Goal: Communication & Community: Answer question/provide support

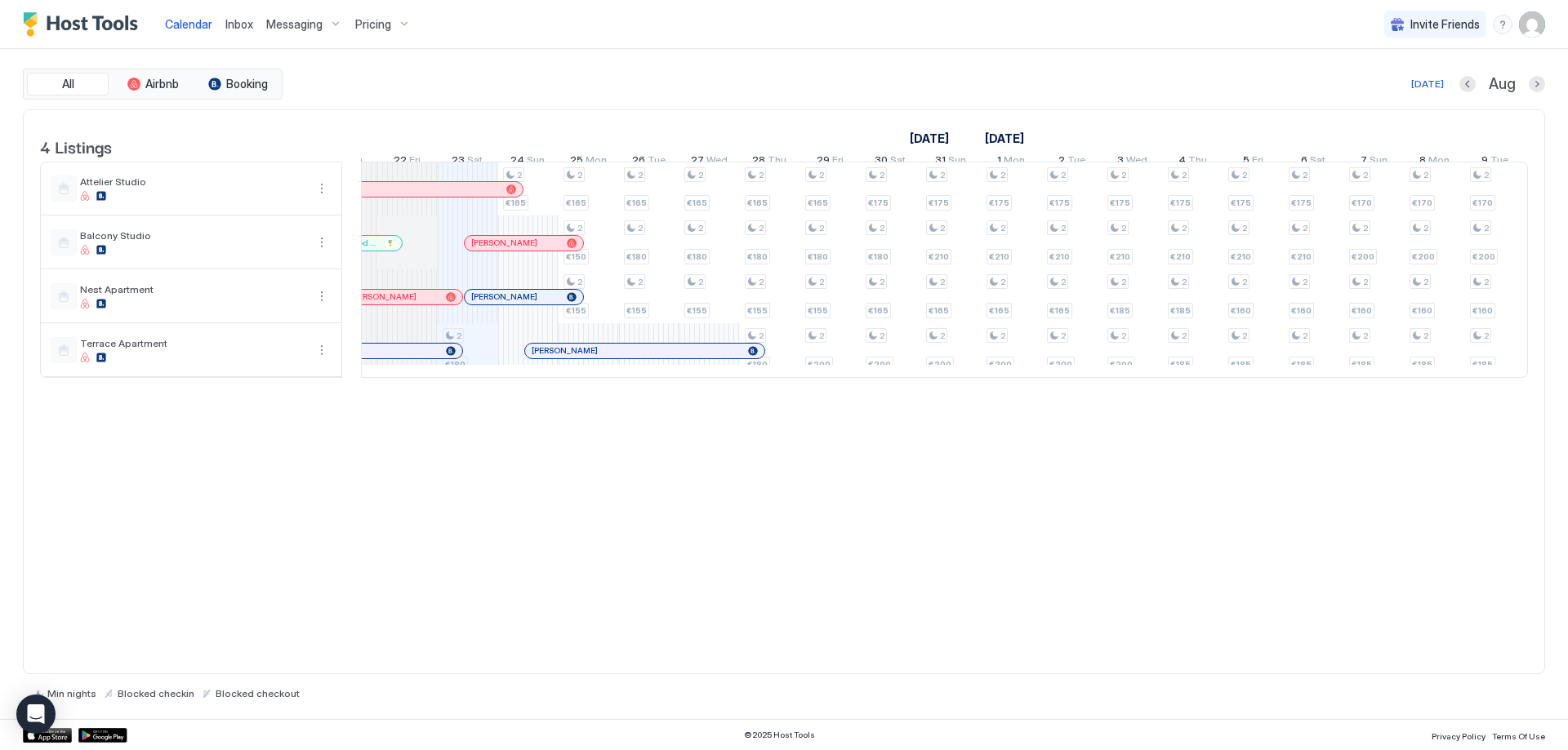
scroll to position [0, 815]
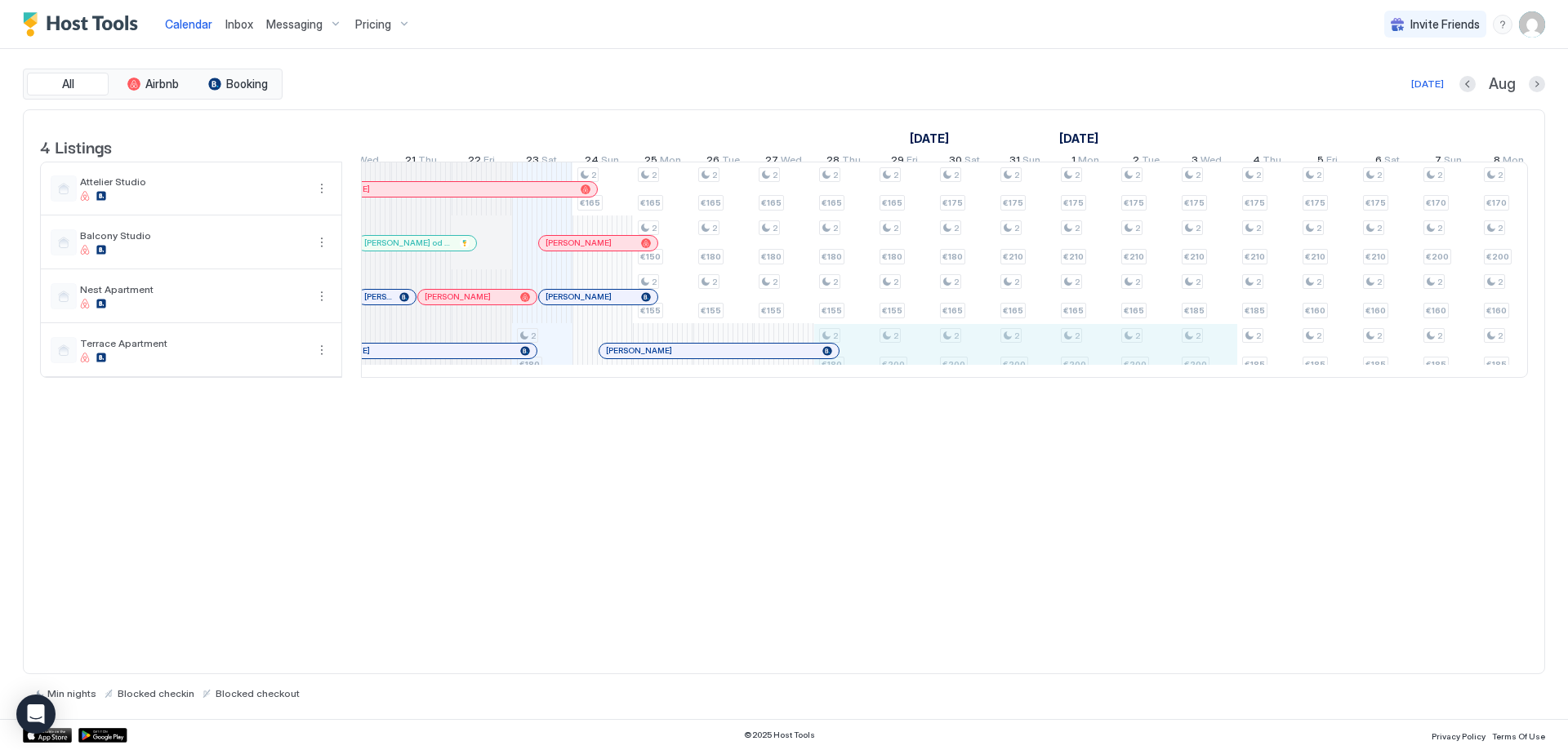
drag, startPoint x: 859, startPoint y: 368, endPoint x: 1200, endPoint y: 372, distance: 341.0
click at [1200, 372] on div "2 €180 2 €165 2 €165 2 €150 2 €155 2 €165 2 €180 2 €155 2 €165 2 €180 2 €155 2 …" at bounding box center [1389, 270] width 3566 height 215
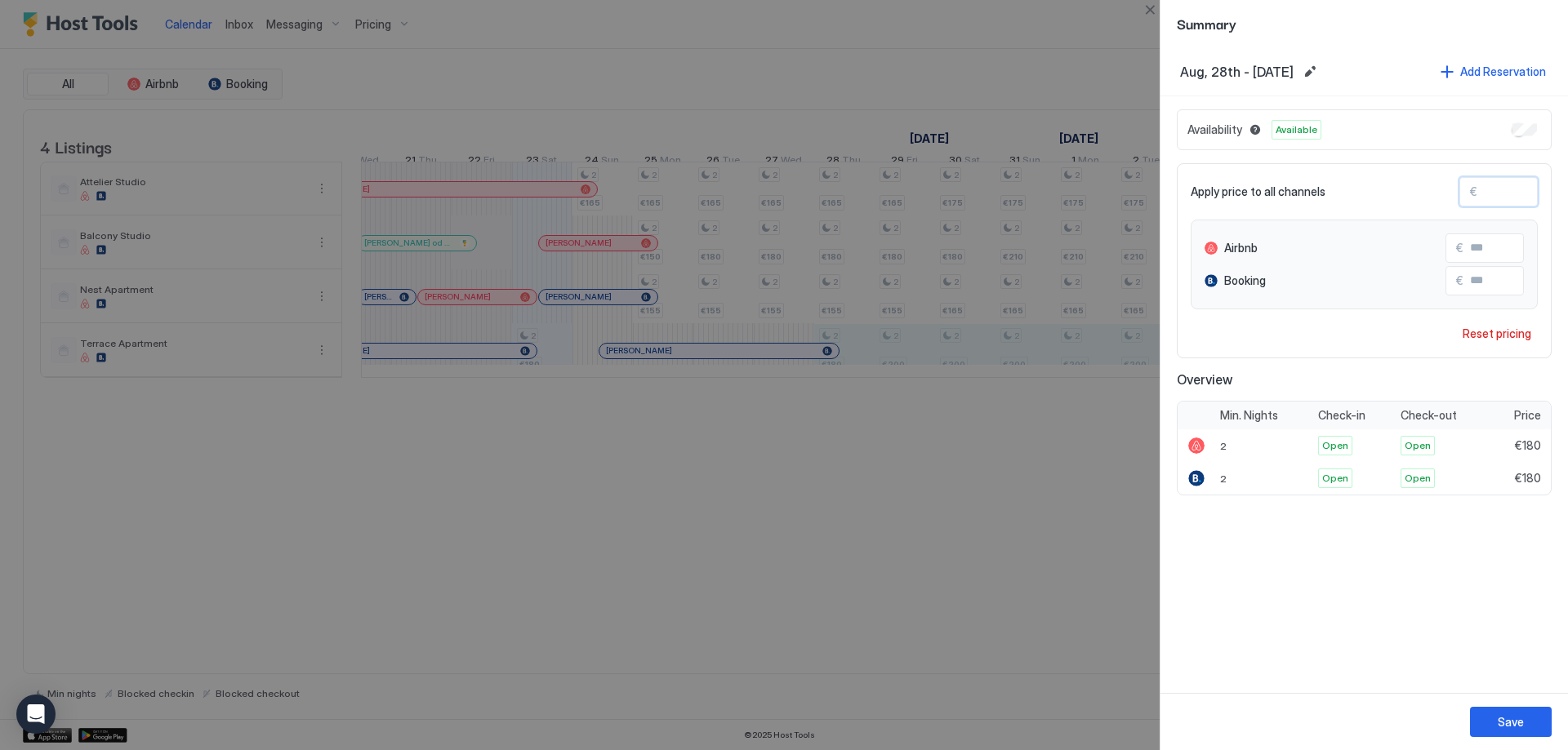
drag, startPoint x: 1505, startPoint y: 198, endPoint x: 1444, endPoint y: 205, distance: 61.4
click at [1444, 205] on div "Apply price to all channels € ***" at bounding box center [1364, 192] width 347 height 30
type input "*"
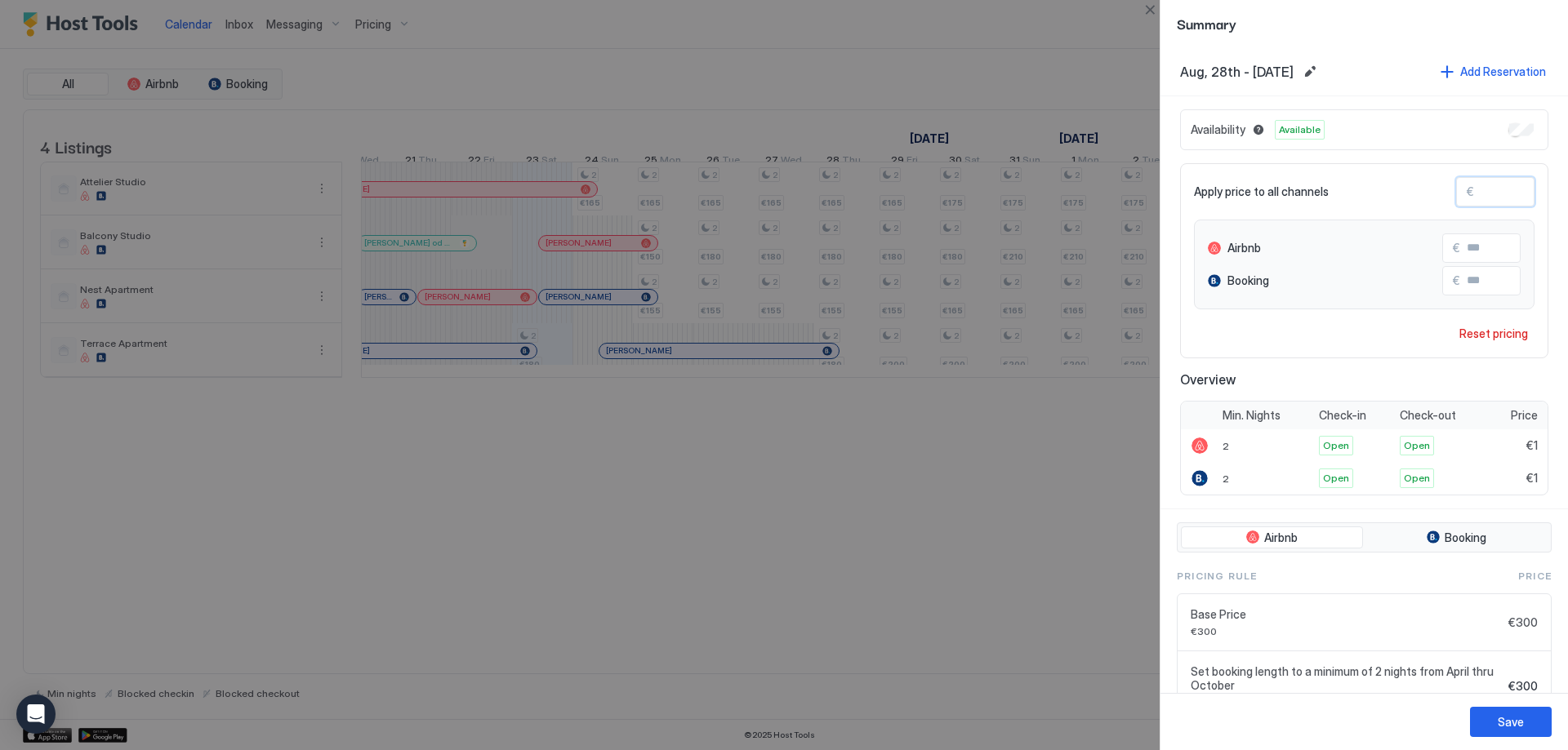
type input "**"
type input "***"
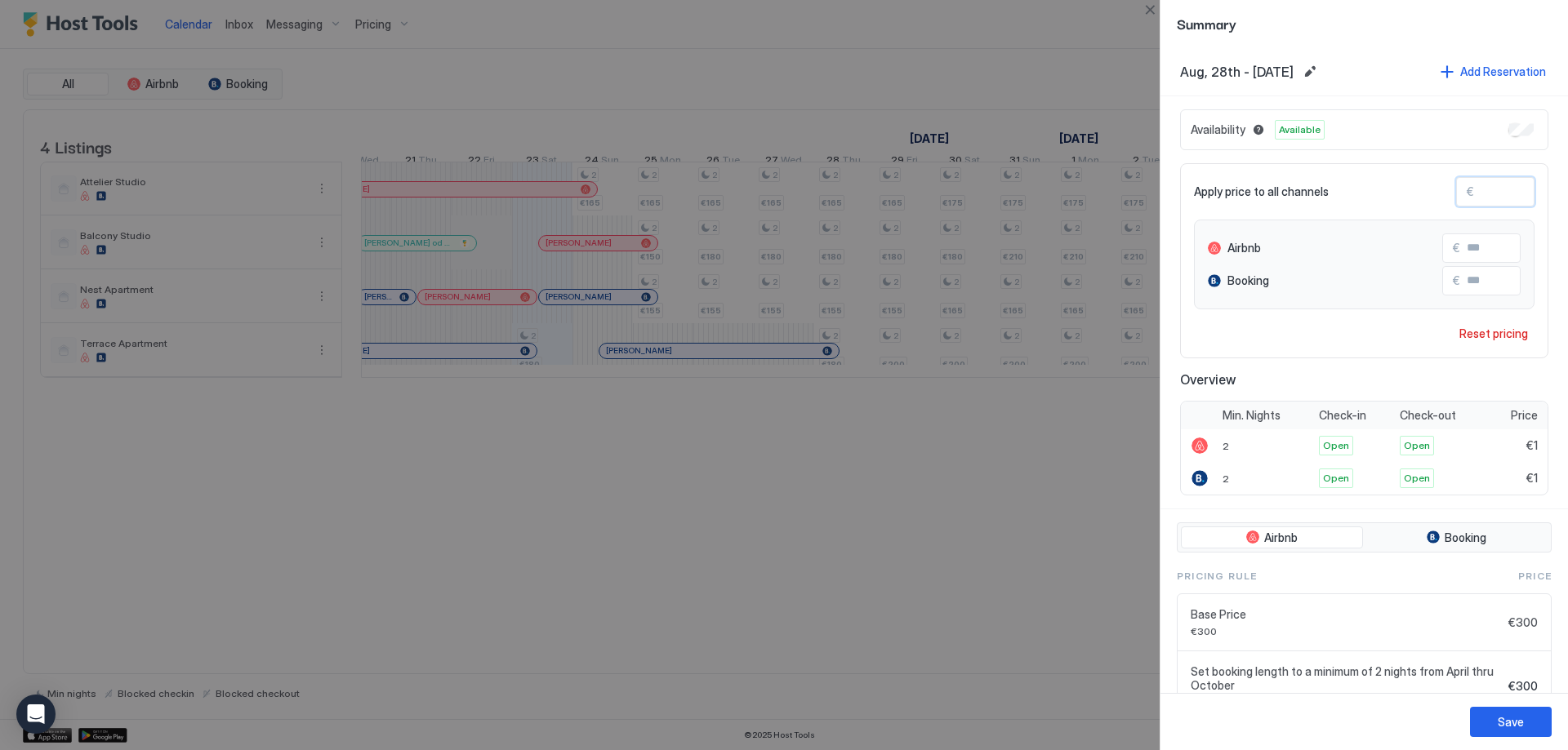
type input "***"
click at [1530, 711] on button "Save" at bounding box center [1511, 722] width 82 height 30
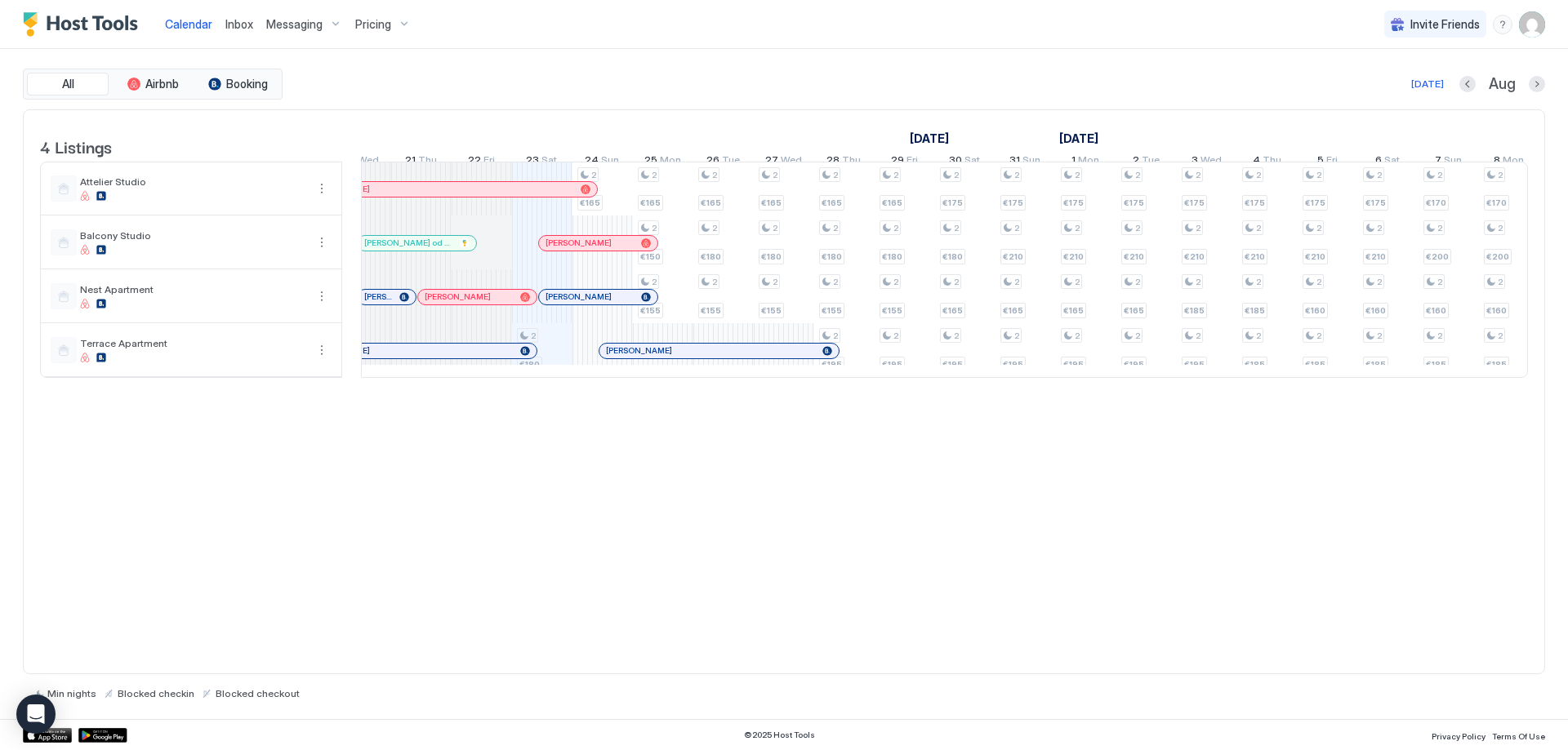
click at [619, 250] on div at bounding box center [619, 243] width 13 height 13
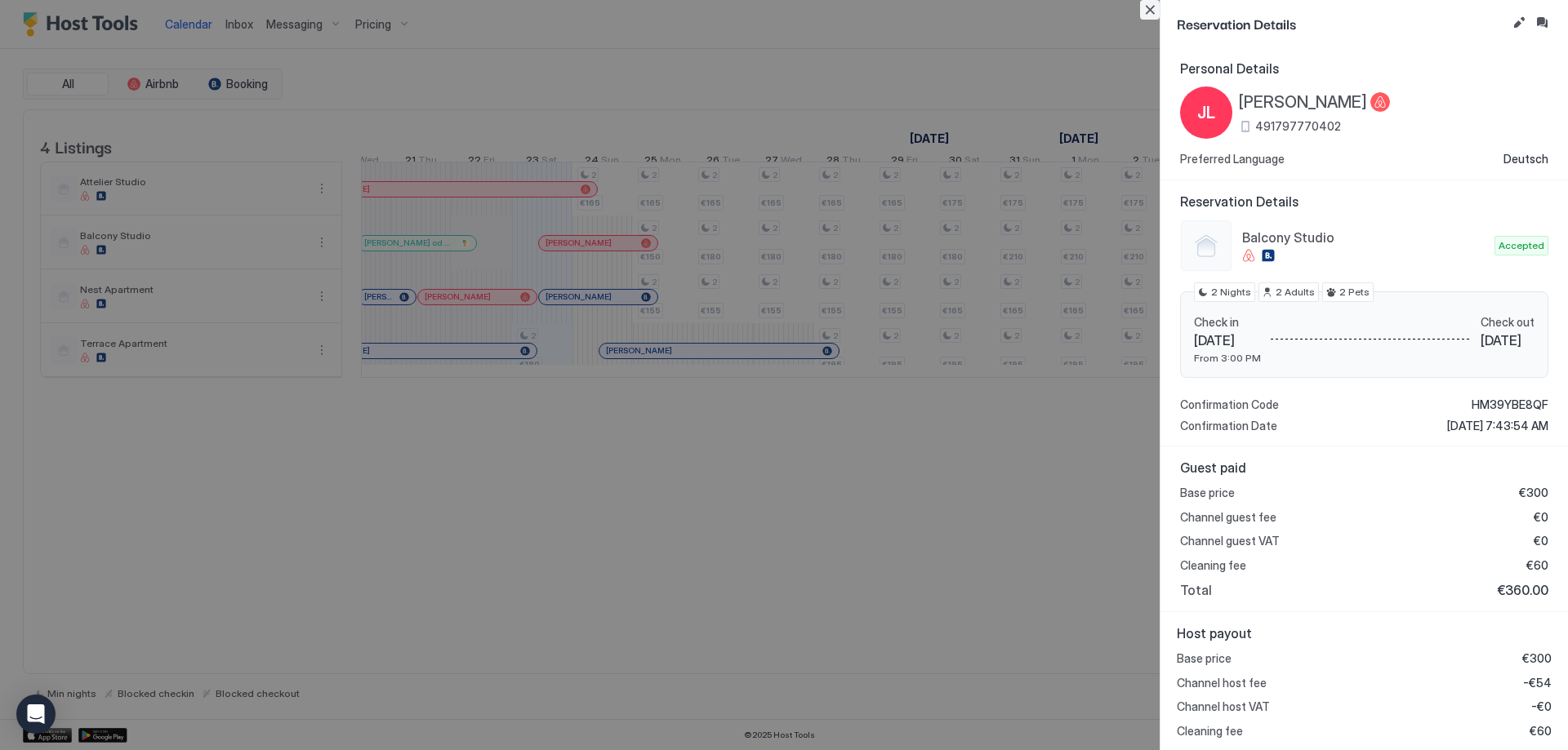
click at [1155, 13] on button "Close" at bounding box center [1150, 10] width 20 height 20
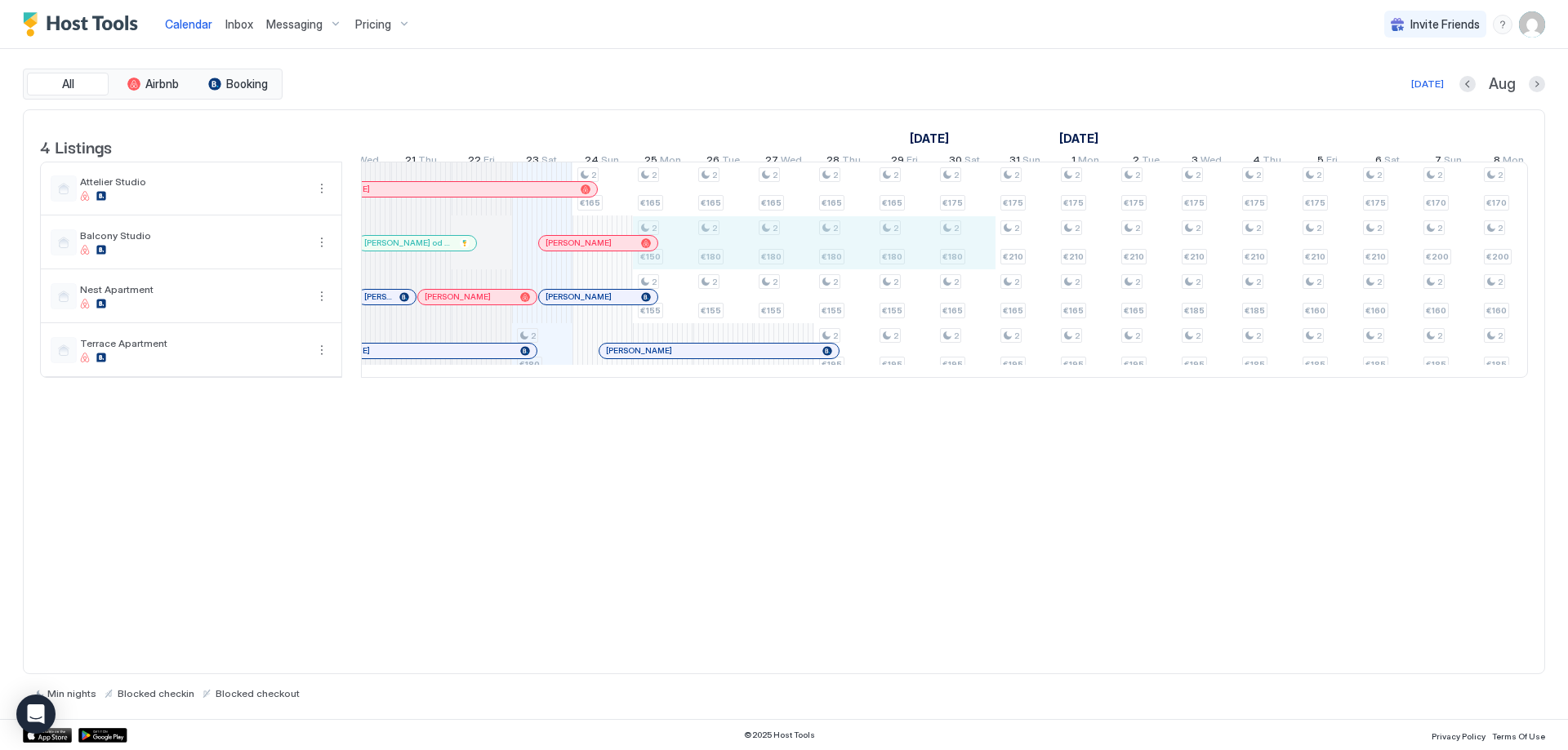
drag, startPoint x: 677, startPoint y: 254, endPoint x: 963, endPoint y: 249, distance: 286.0
click at [963, 249] on div "2 €180 2 €165 2 €165 2 €150 2 €155 2 €165 2 €180 2 €155 2 €165 2 €180 2 €155 2 …" at bounding box center [1389, 270] width 3566 height 215
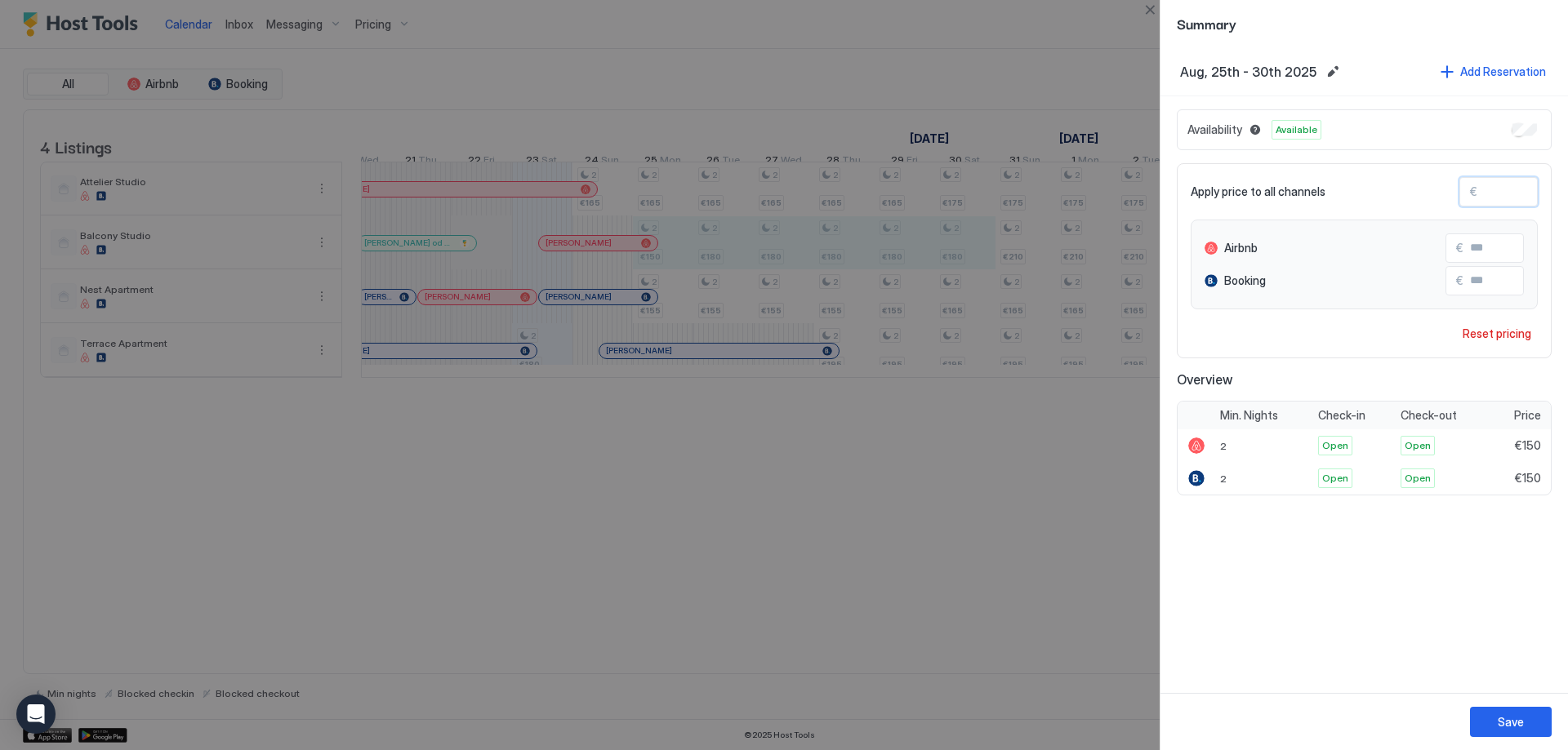
drag, startPoint x: 1521, startPoint y: 186, endPoint x: 1442, endPoint y: 199, distance: 80.1
click at [1442, 199] on div "Apply price to all channels € ***" at bounding box center [1364, 192] width 347 height 30
type input "*"
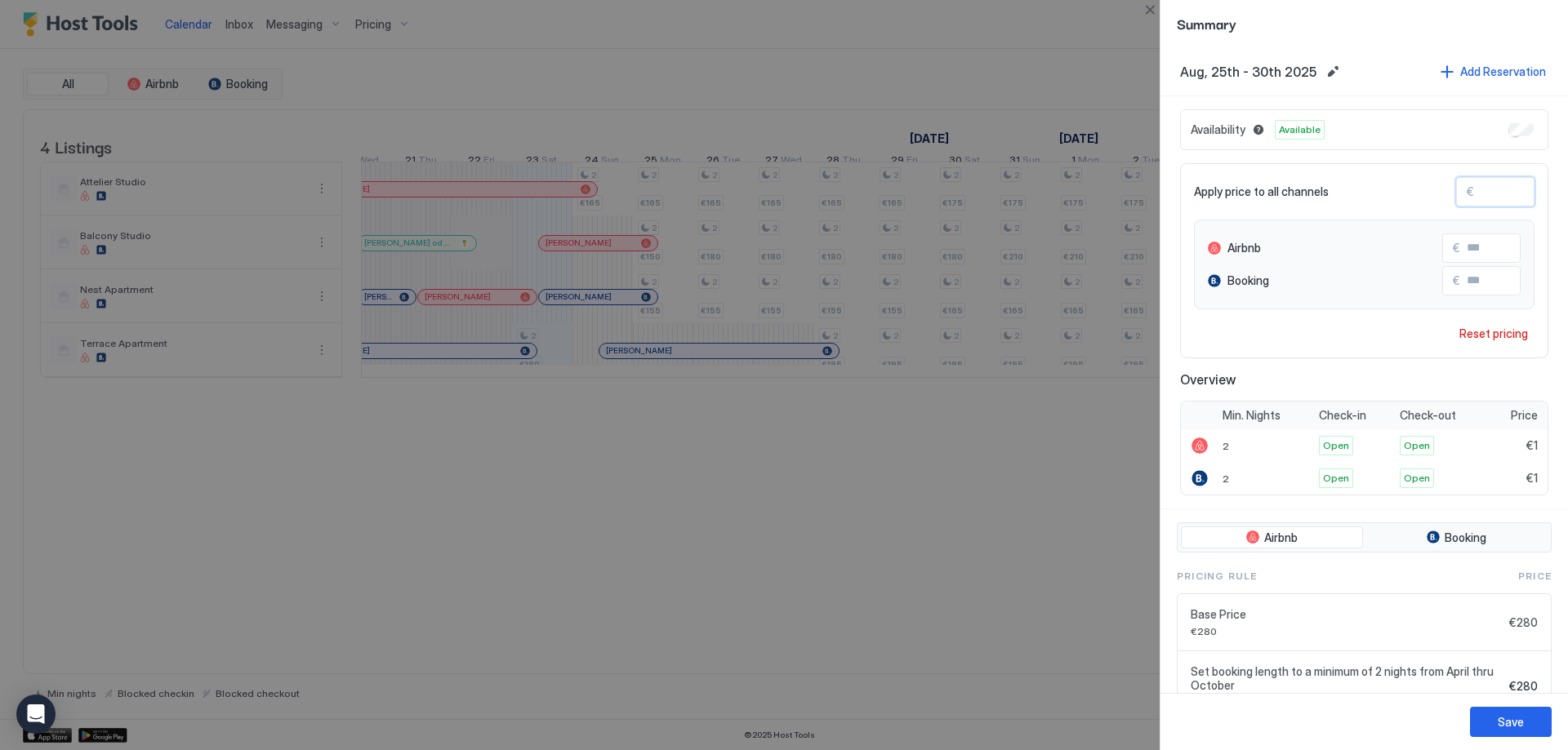
type input "**"
type input "***"
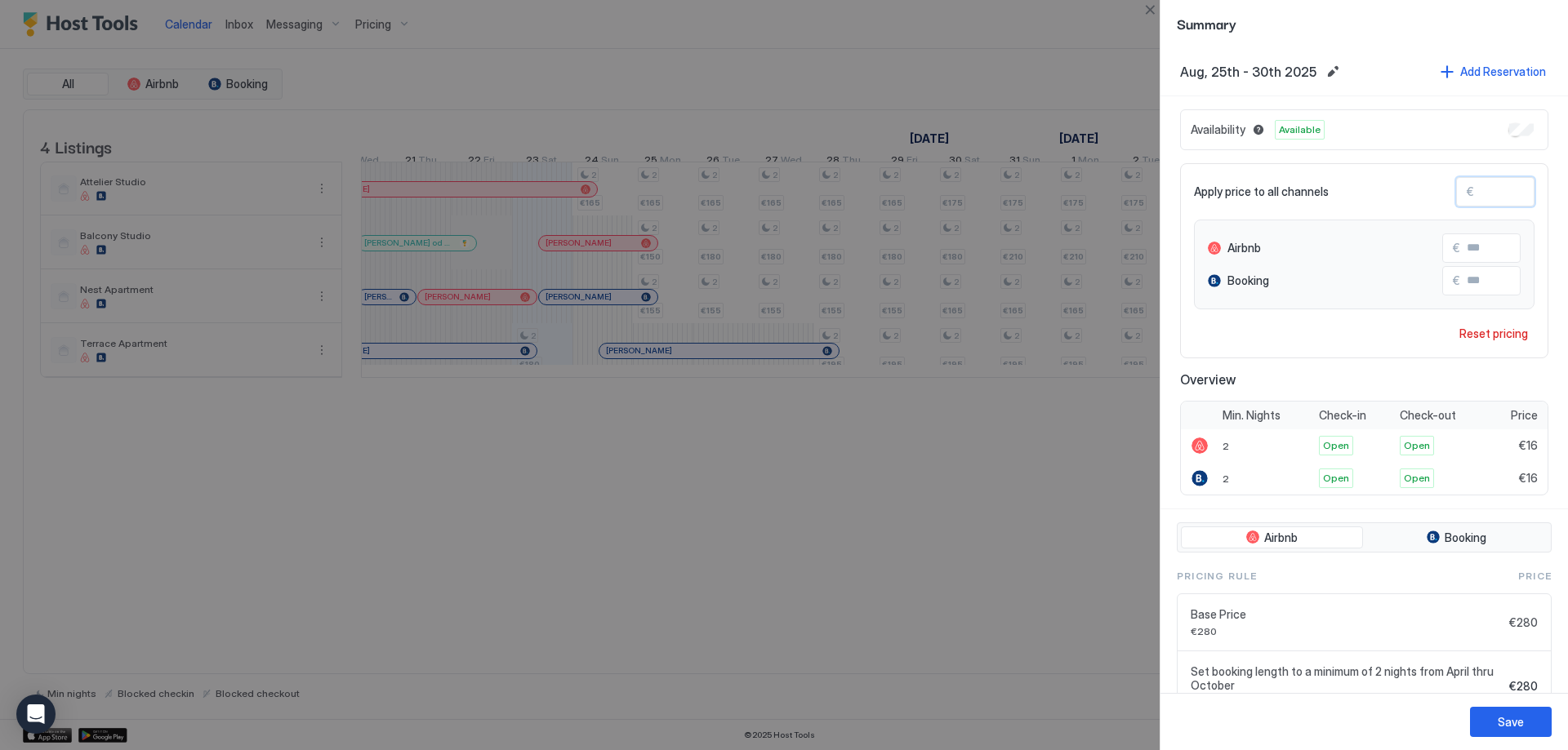
type input "***"
click at [1504, 714] on div "Save" at bounding box center [1511, 721] width 26 height 17
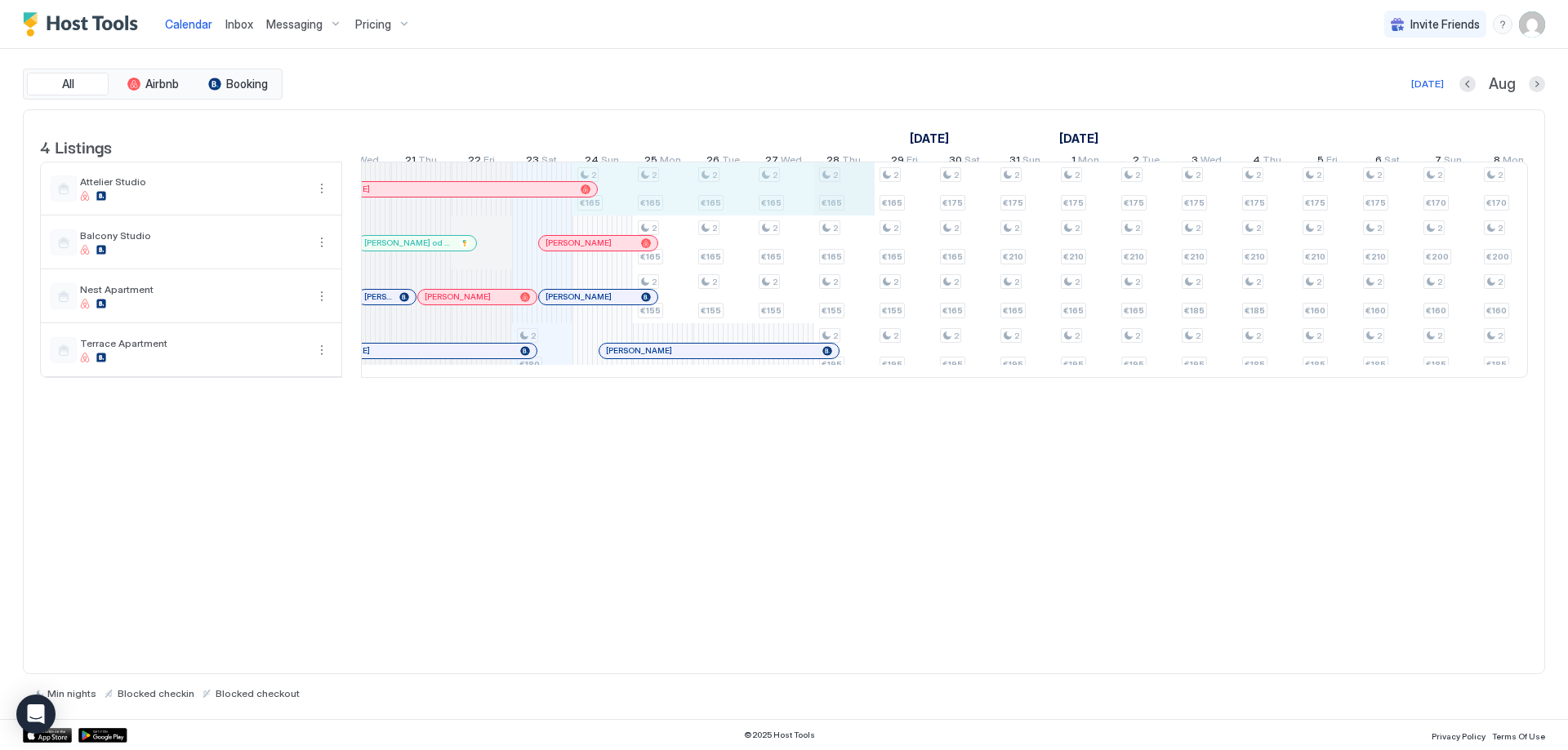
drag, startPoint x: 616, startPoint y: 209, endPoint x: 816, endPoint y: 199, distance: 200.2
click at [830, 197] on div "2 €180 2 €165 2 €165 2 €165 2 €155 2 €165 2 €165 2 €155 2 €165 2 €165 2 €155 2 …" at bounding box center [1389, 270] width 3566 height 215
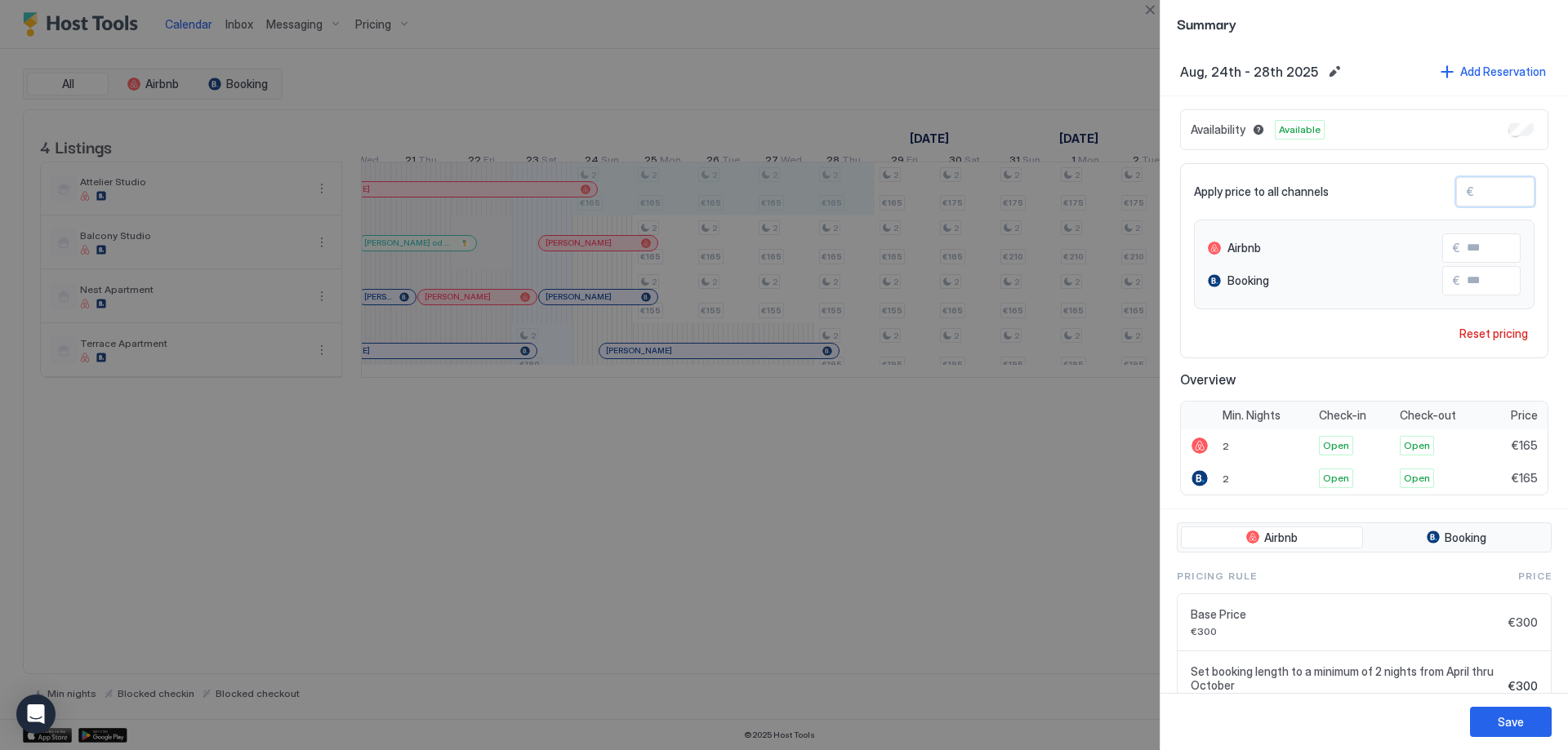
drag, startPoint x: 1500, startPoint y: 197, endPoint x: 1433, endPoint y: 209, distance: 68.1
click at [1441, 208] on div "Apply price to all channels € *** Airbnb € *** Booking € *** Reset pricing" at bounding box center [1364, 261] width 368 height 195
type input "*"
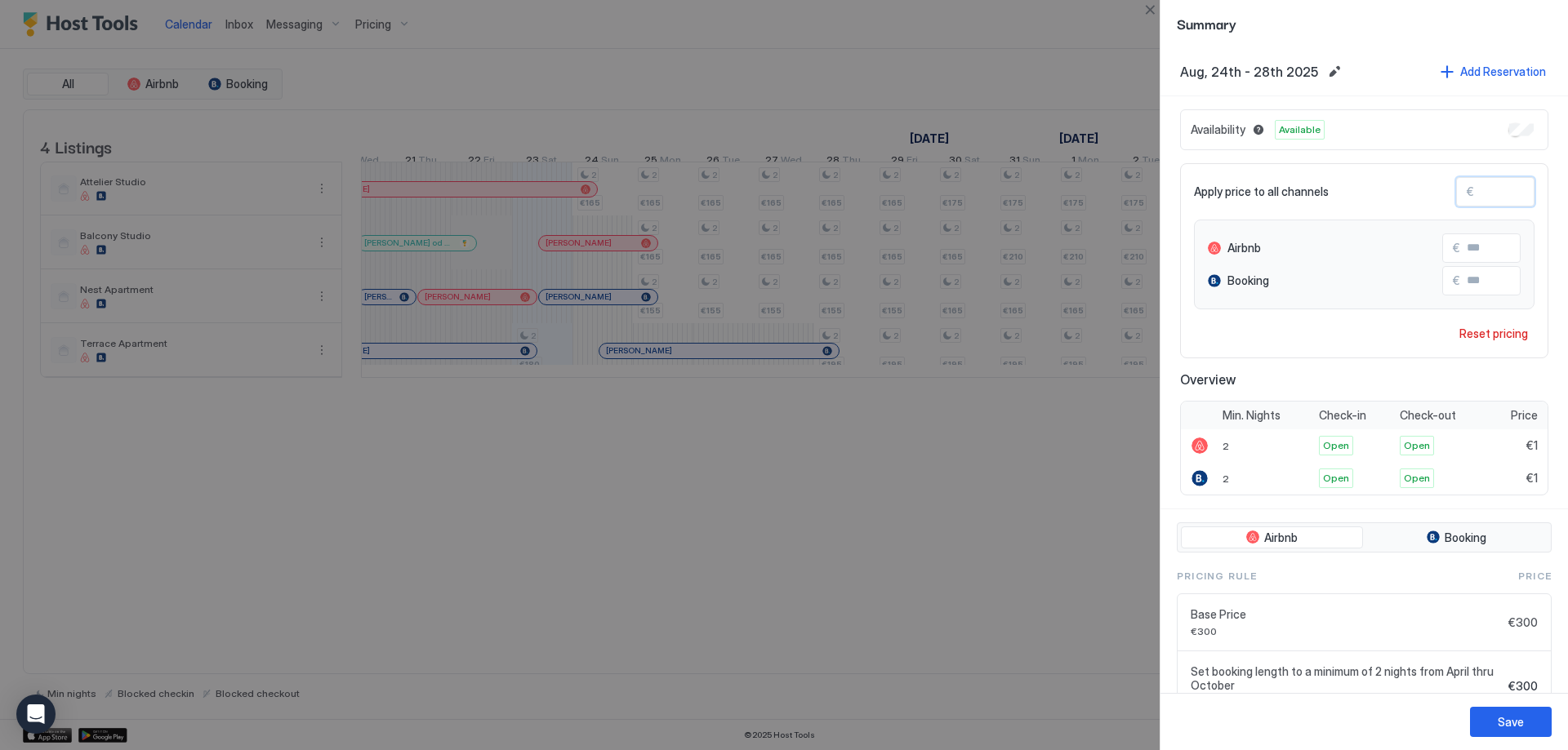
type input "**"
type input "***"
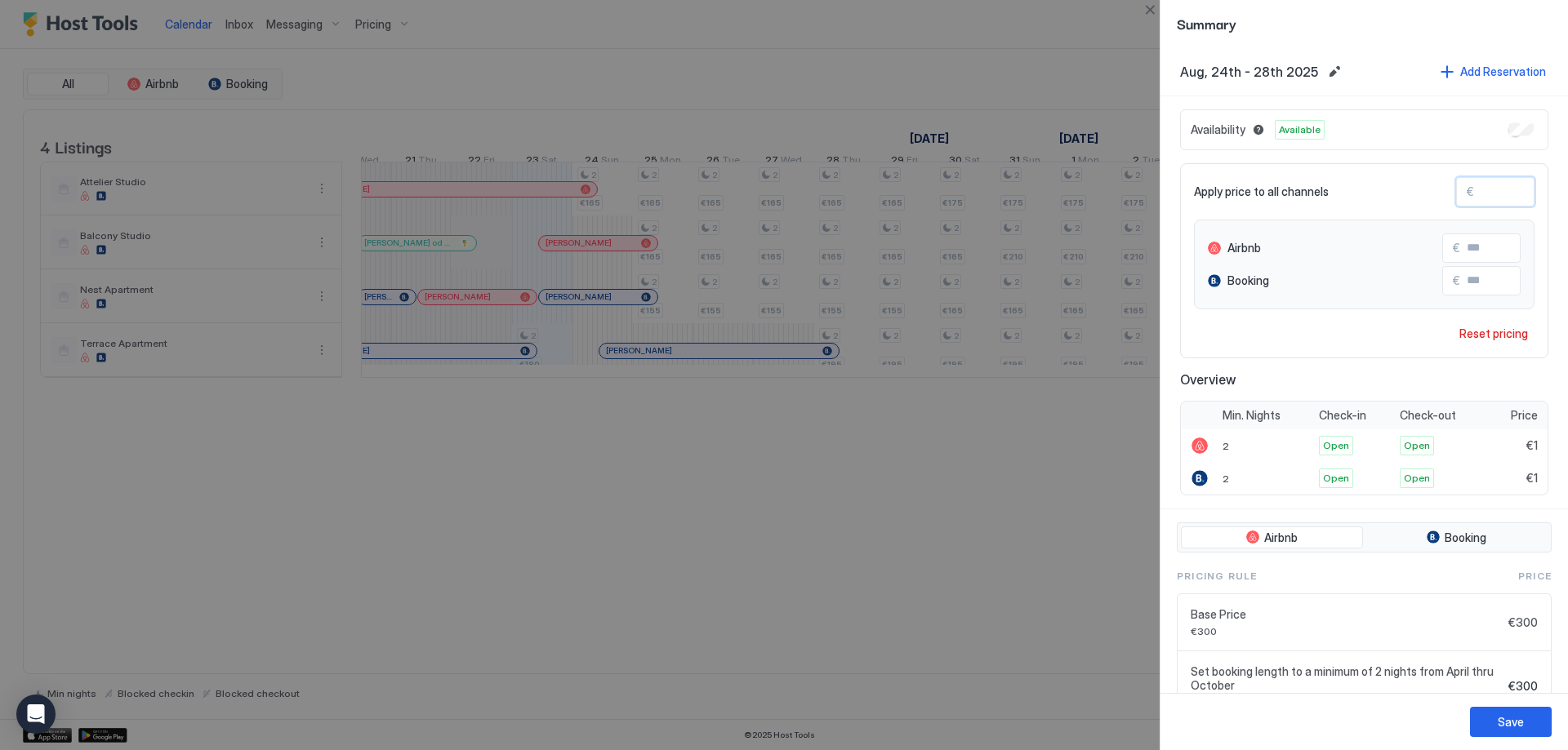
type input "***"
click at [1518, 706] on div "Save" at bounding box center [1364, 721] width 408 height 57
click at [1519, 713] on div "Save" at bounding box center [1511, 721] width 26 height 17
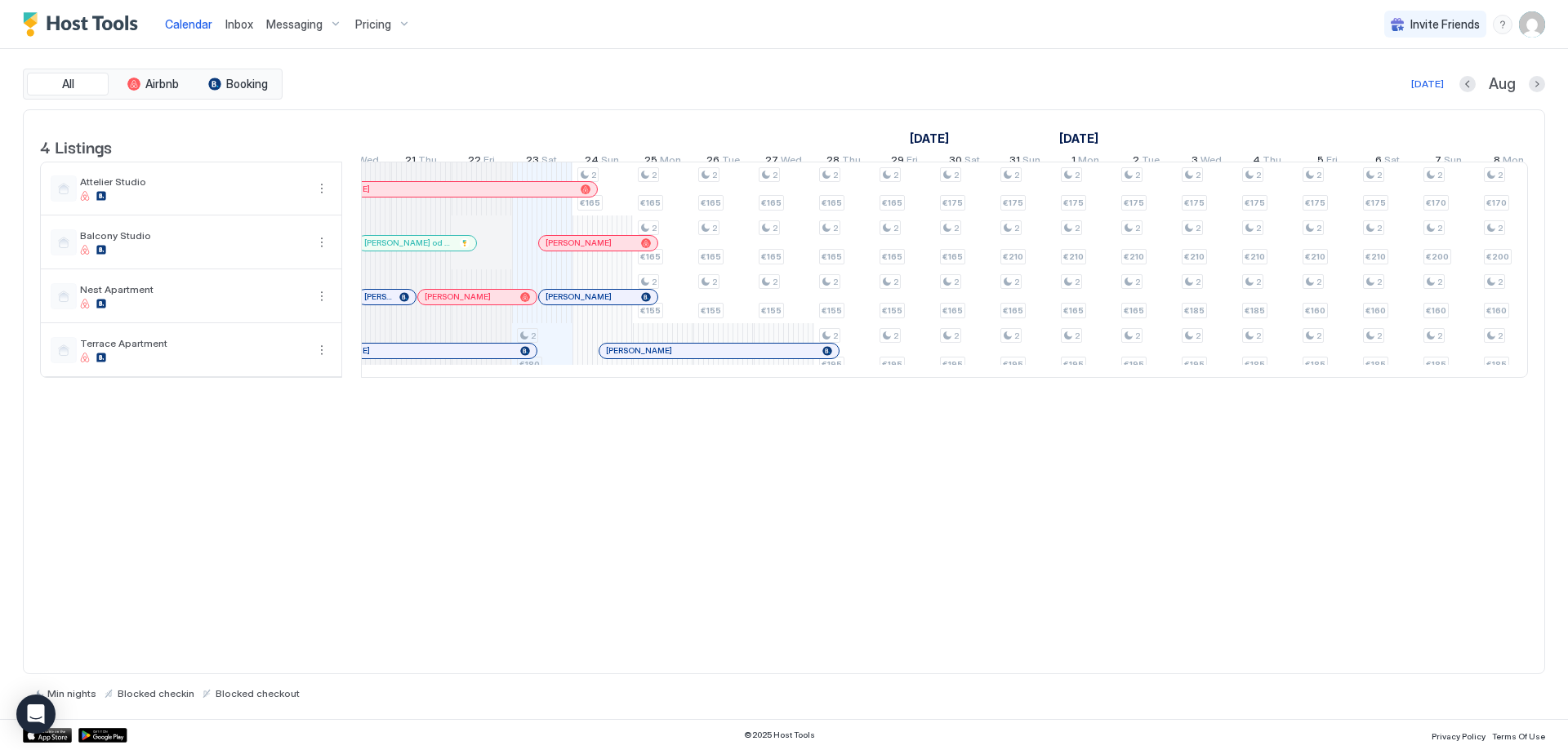
click at [627, 304] on div at bounding box center [626, 297] width 13 height 13
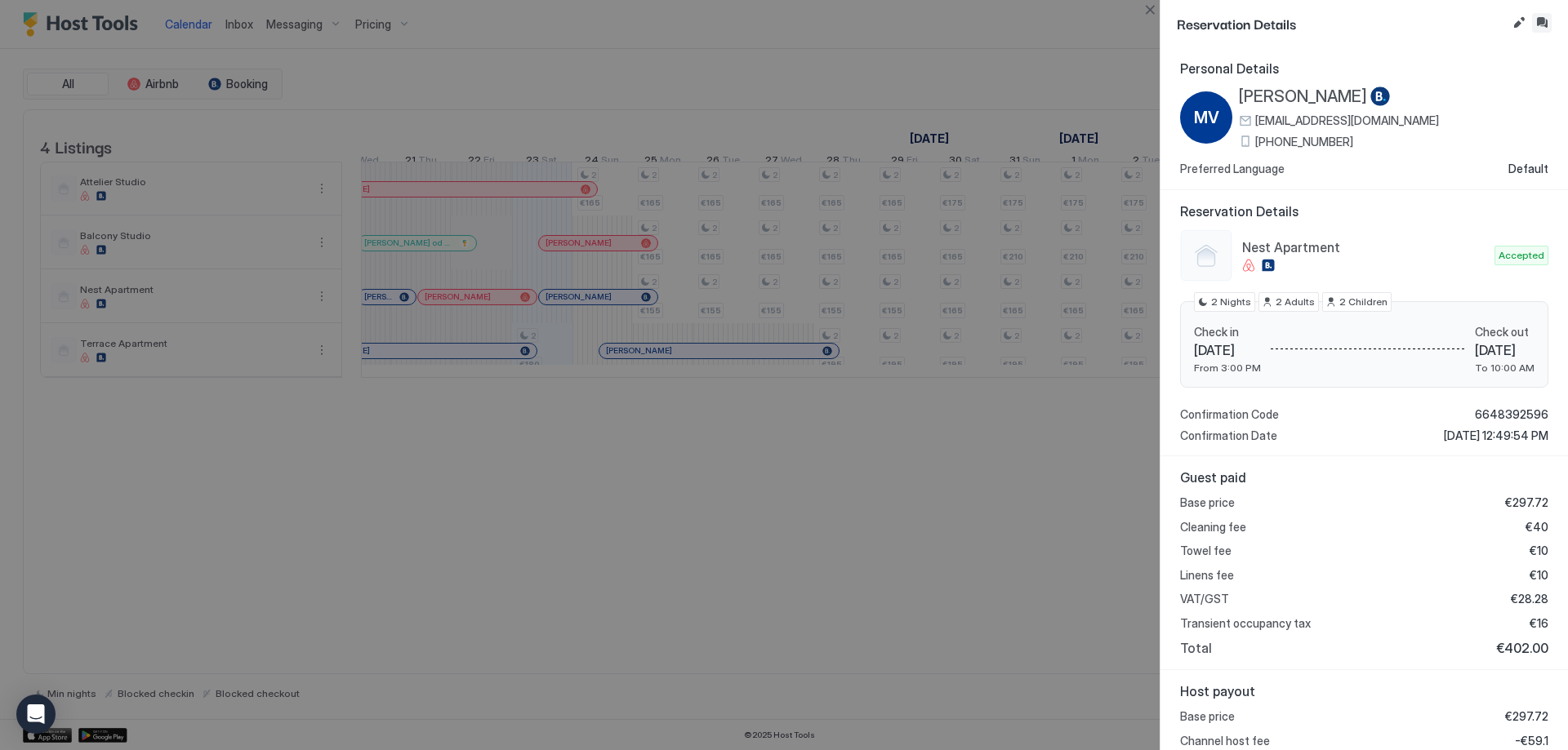
click at [1549, 23] on button "Inbox" at bounding box center [1542, 23] width 20 height 20
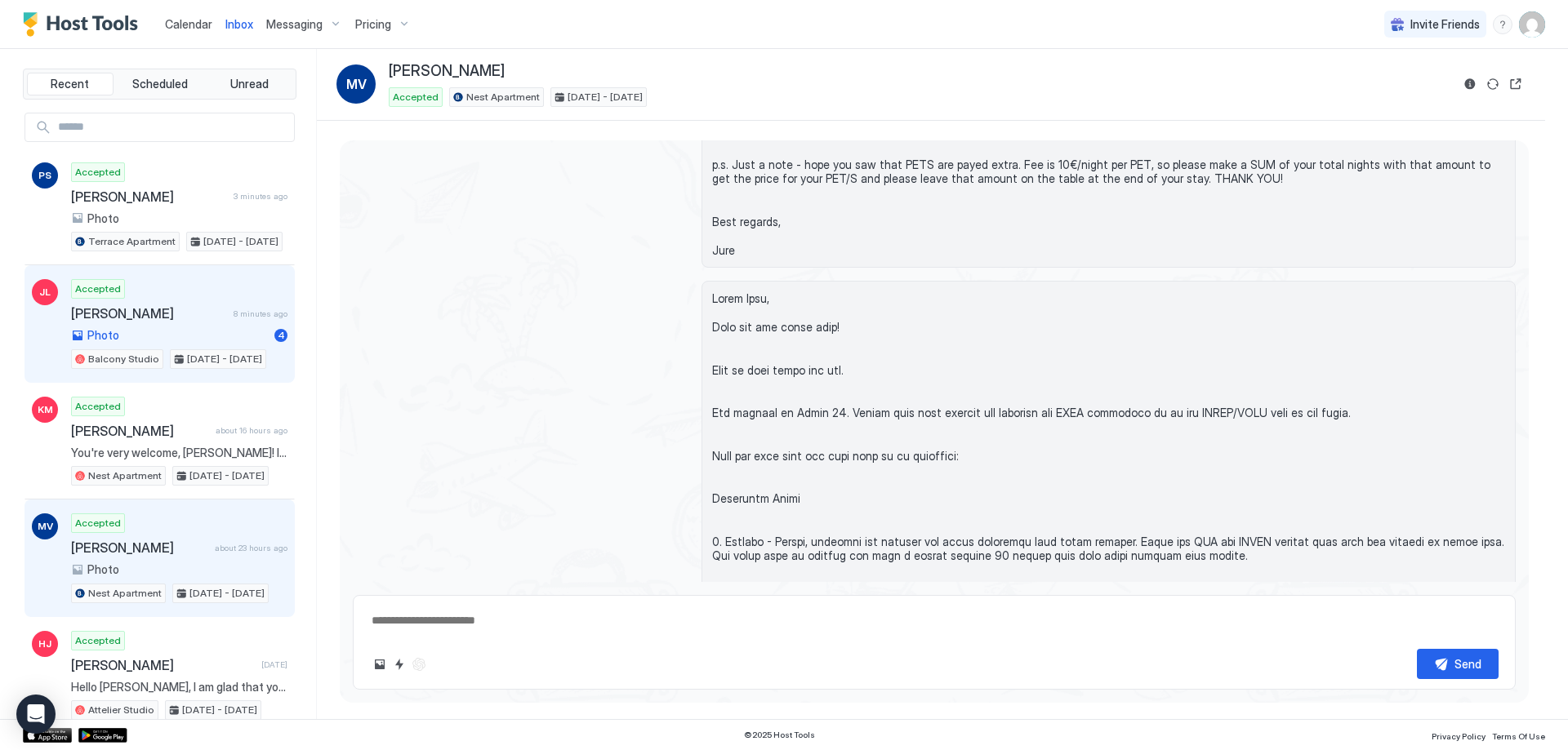
scroll to position [245, 0]
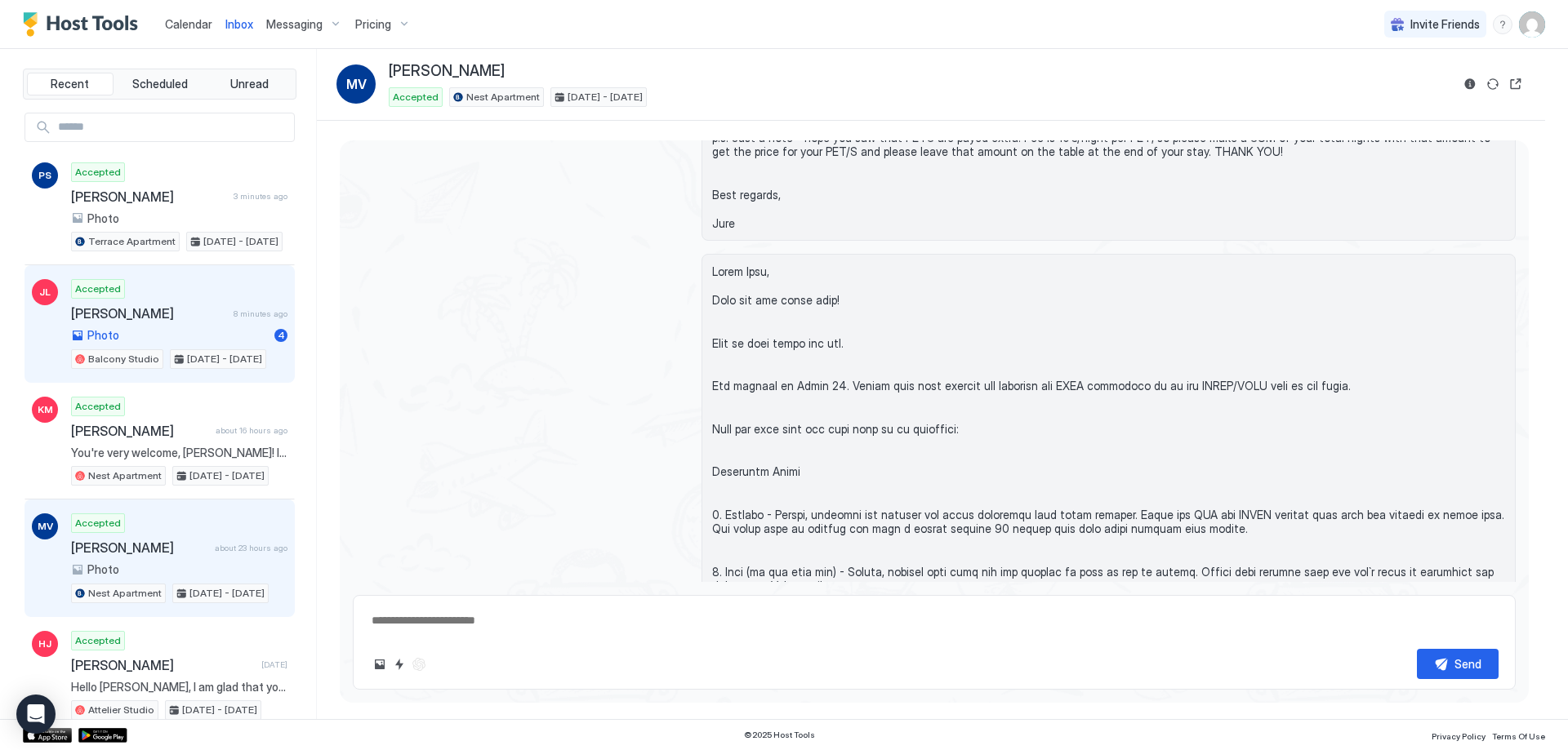
click at [175, 309] on span "[PERSON_NAME]" at bounding box center [149, 314] width 156 height 16
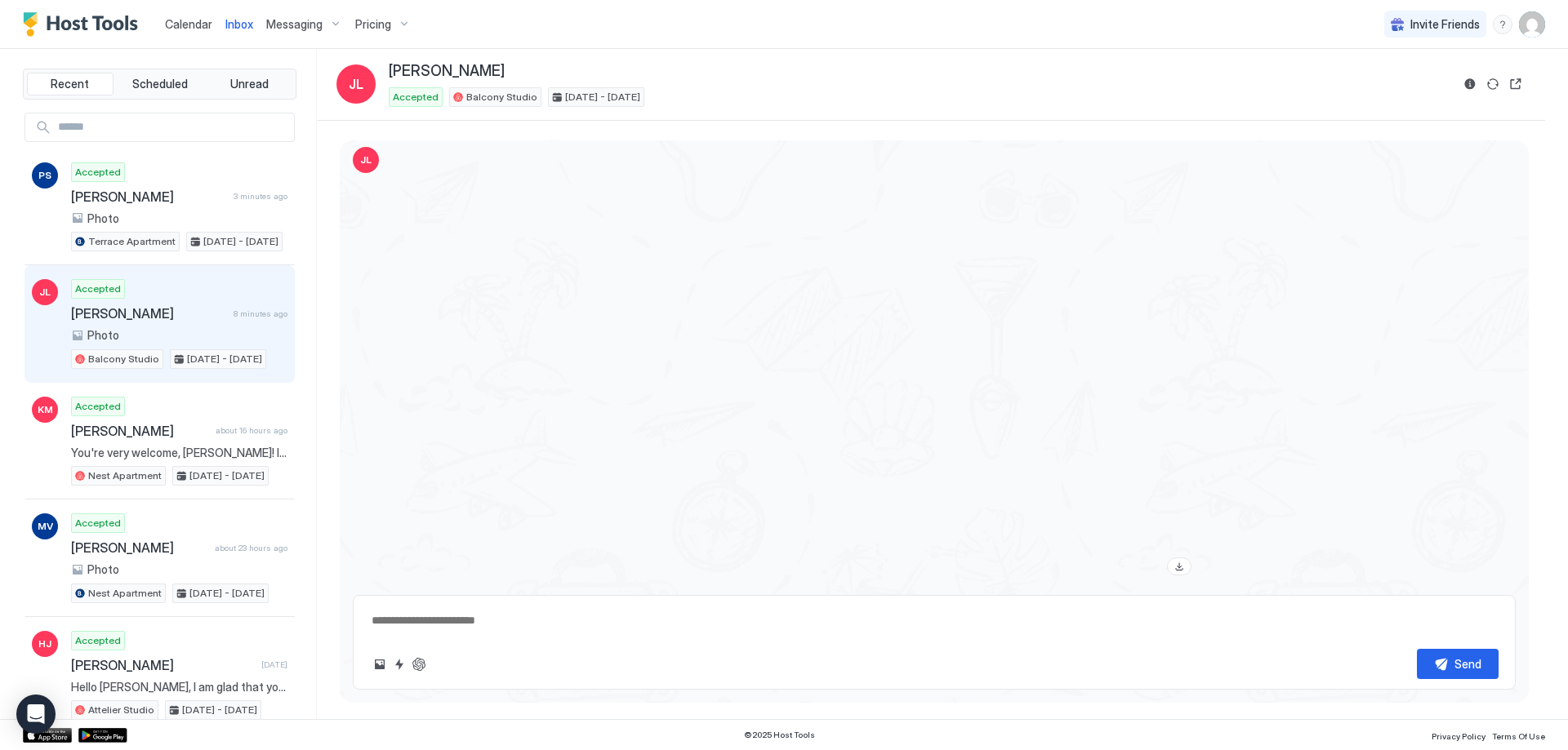
scroll to position [2711, 0]
click at [1474, 87] on button "Reservation information" at bounding box center [1470, 84] width 20 height 20
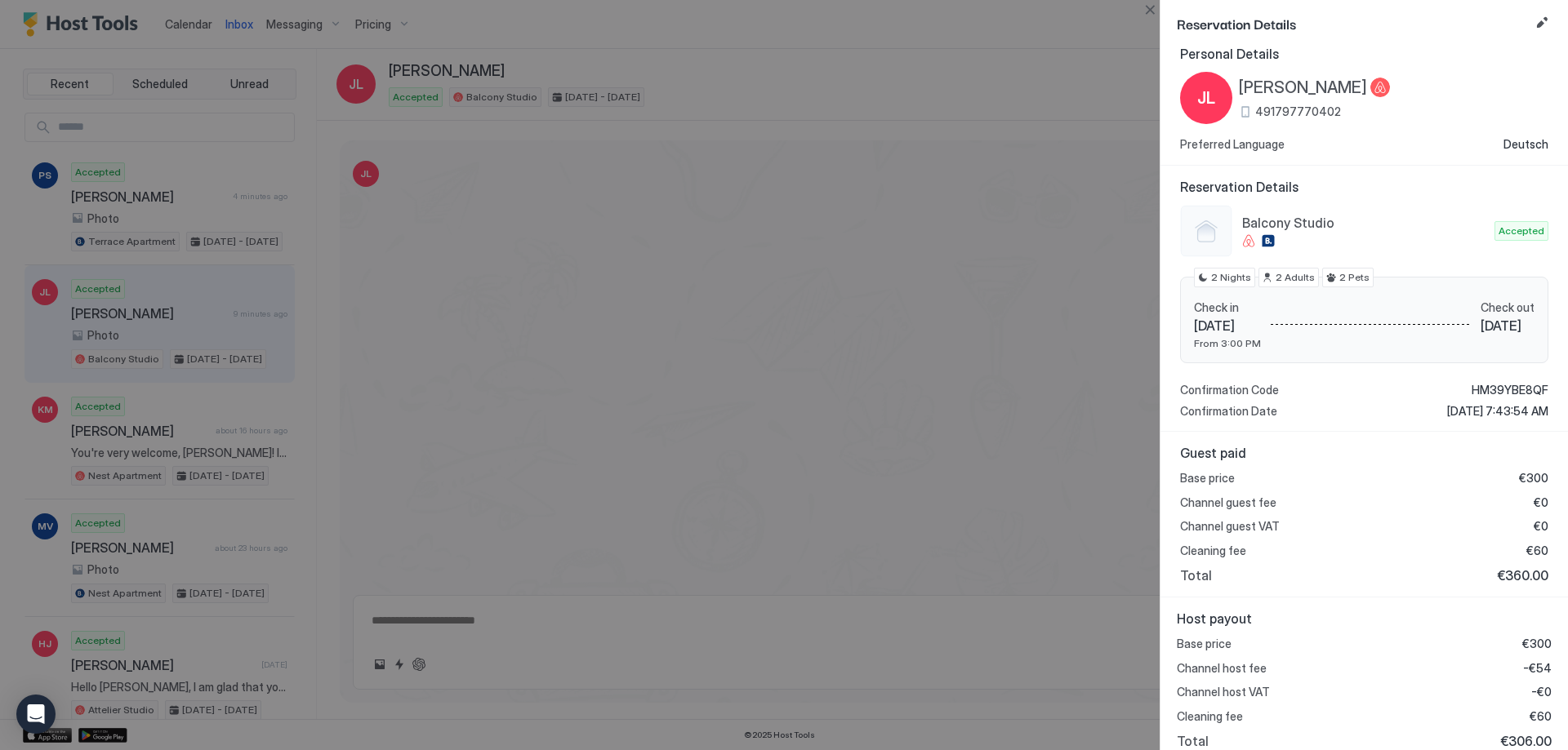
scroll to position [27, 0]
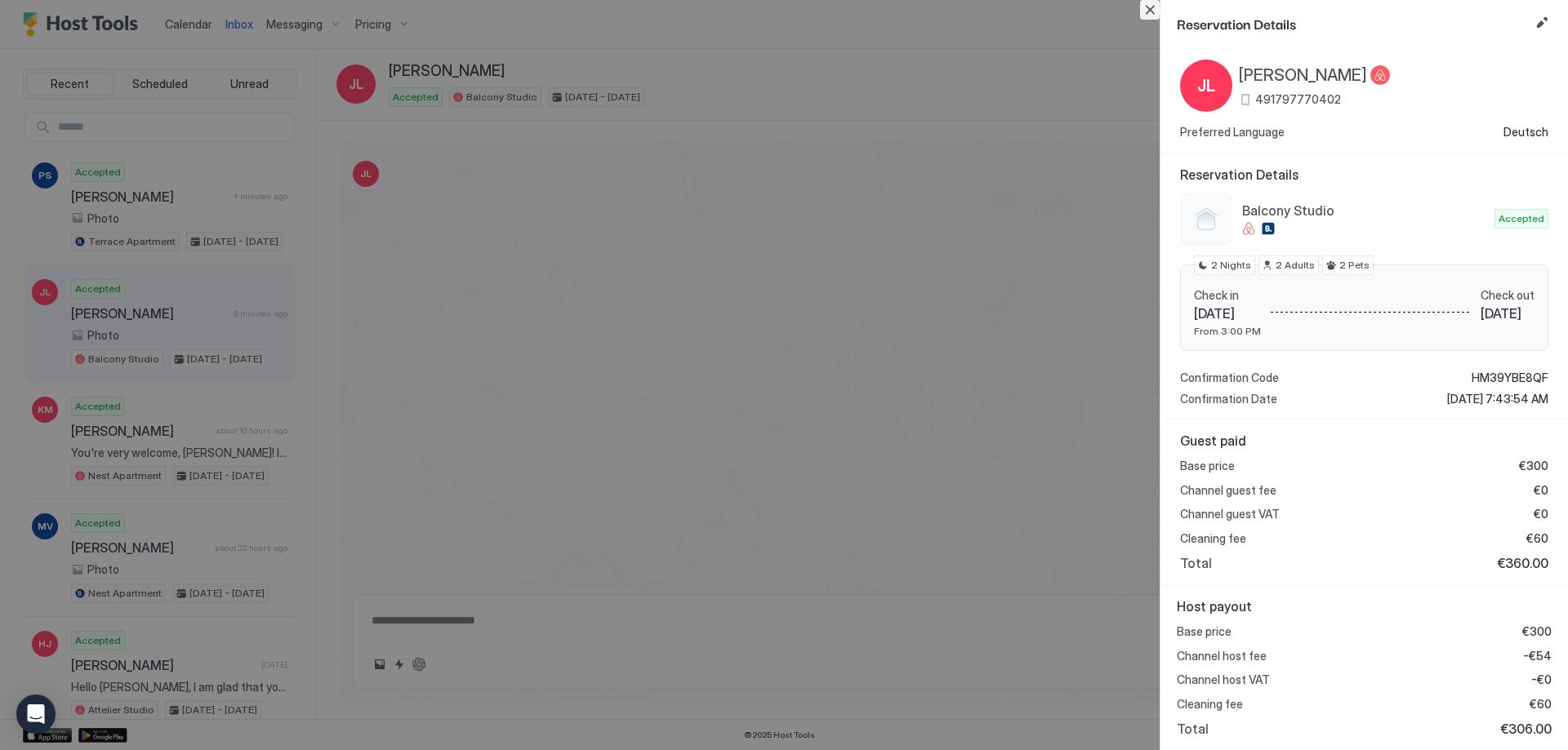
click at [1152, 13] on button "Close" at bounding box center [1150, 10] width 20 height 20
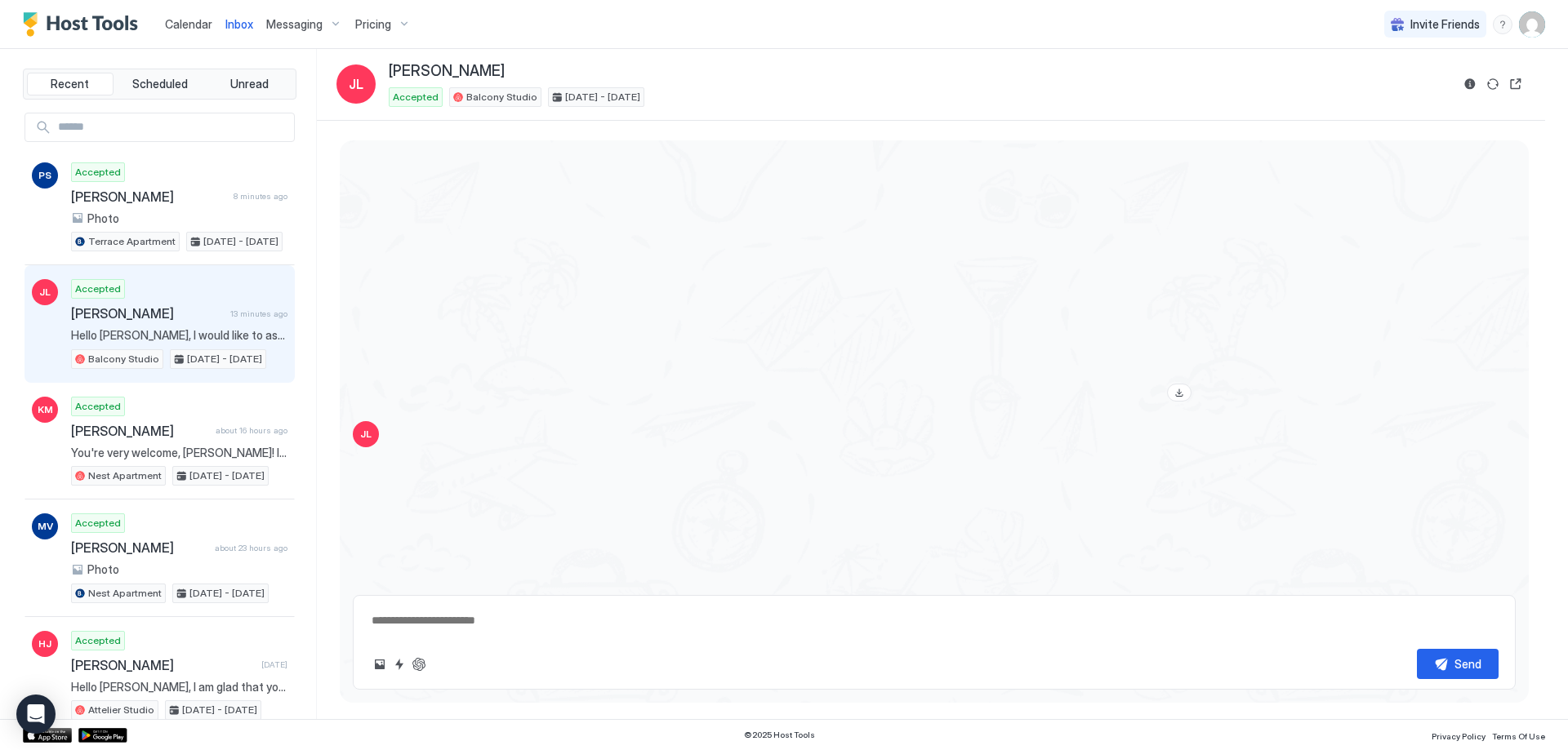
scroll to position [2366, 0]
click at [1061, 277] on div "View image" at bounding box center [1035, 274] width 326 height 435
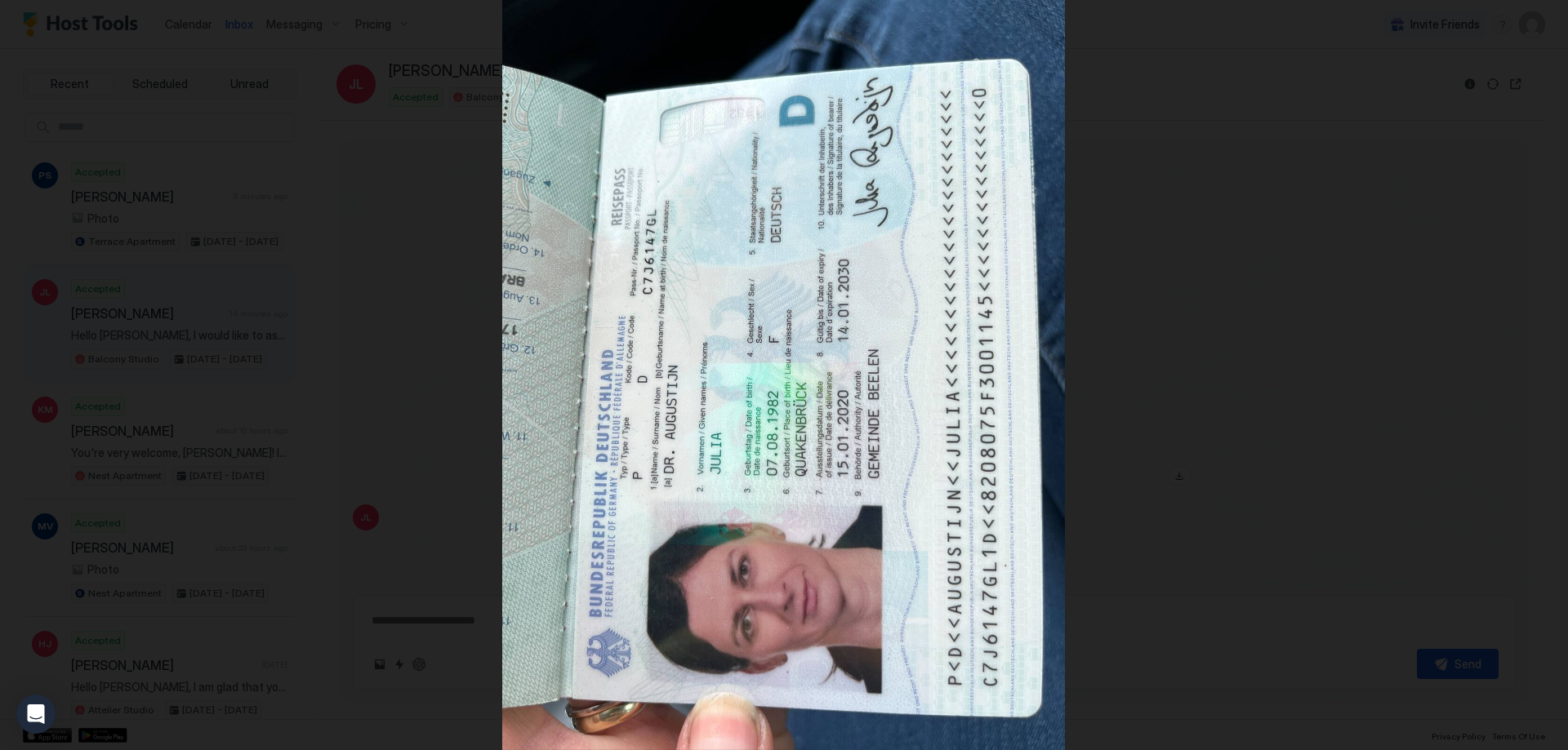
click at [1277, 189] on div at bounding box center [784, 375] width 1568 height 750
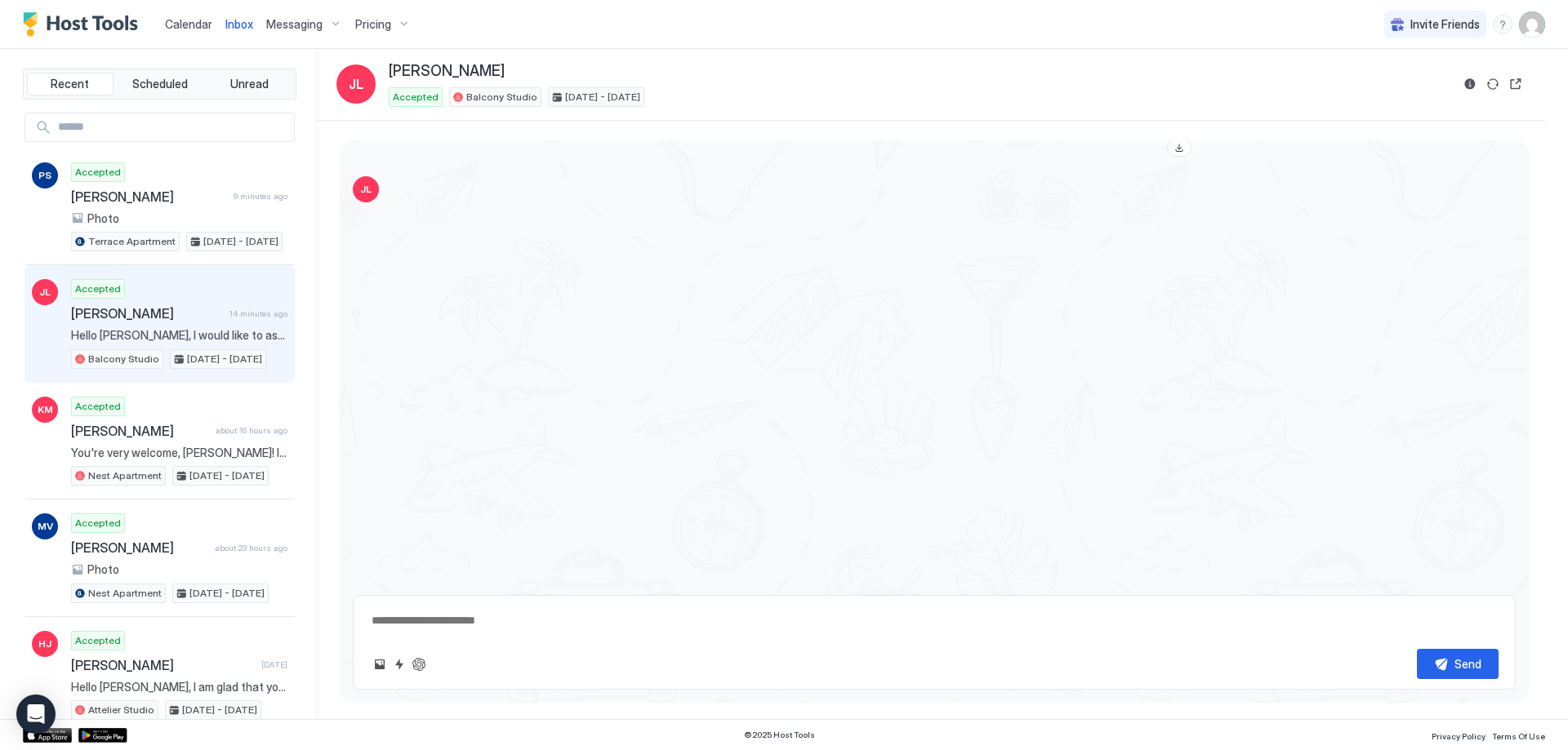
scroll to position [3673, 0]
click at [1001, 325] on div "View image" at bounding box center [1035, 313] width 326 height 435
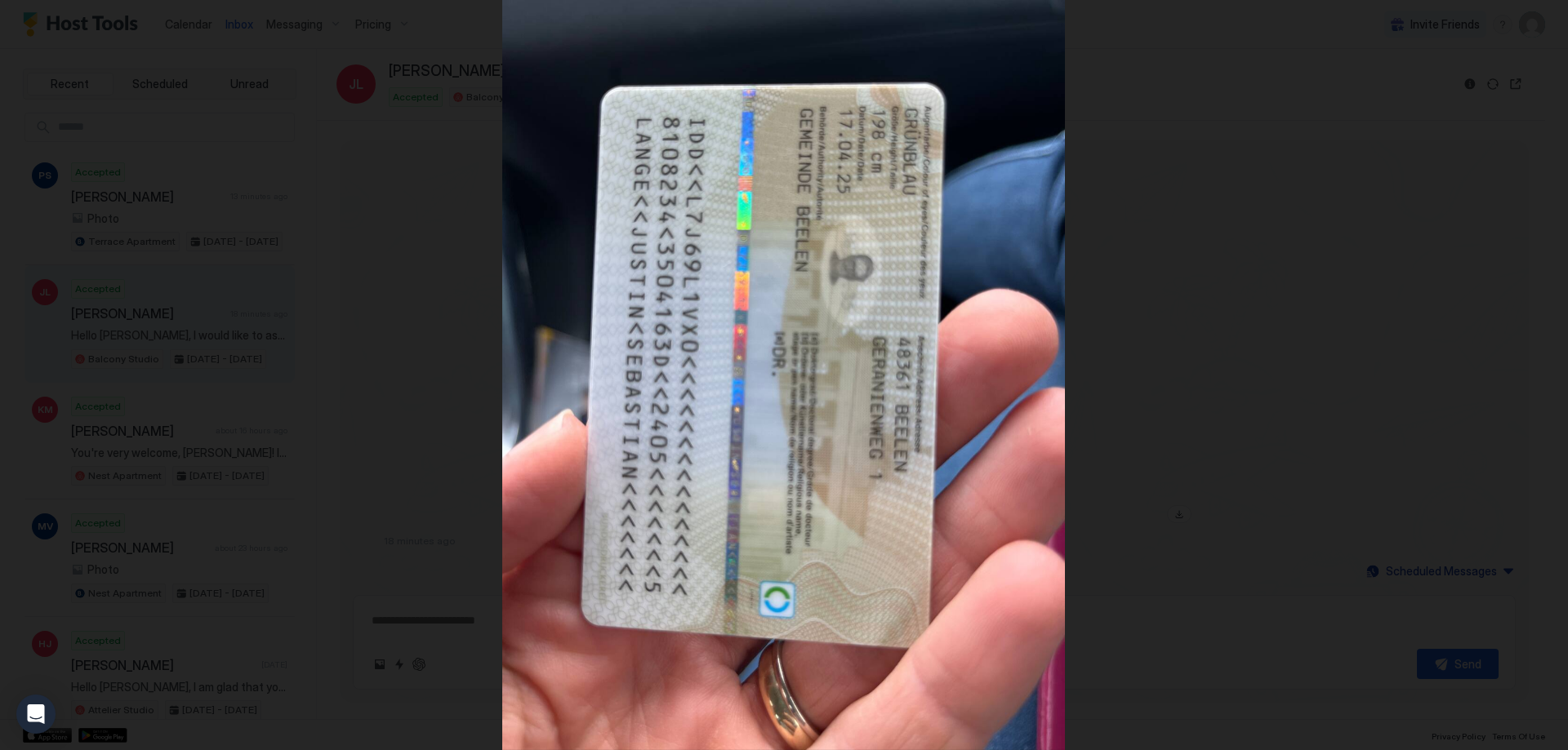
click at [1226, 272] on div at bounding box center [784, 375] width 1568 height 750
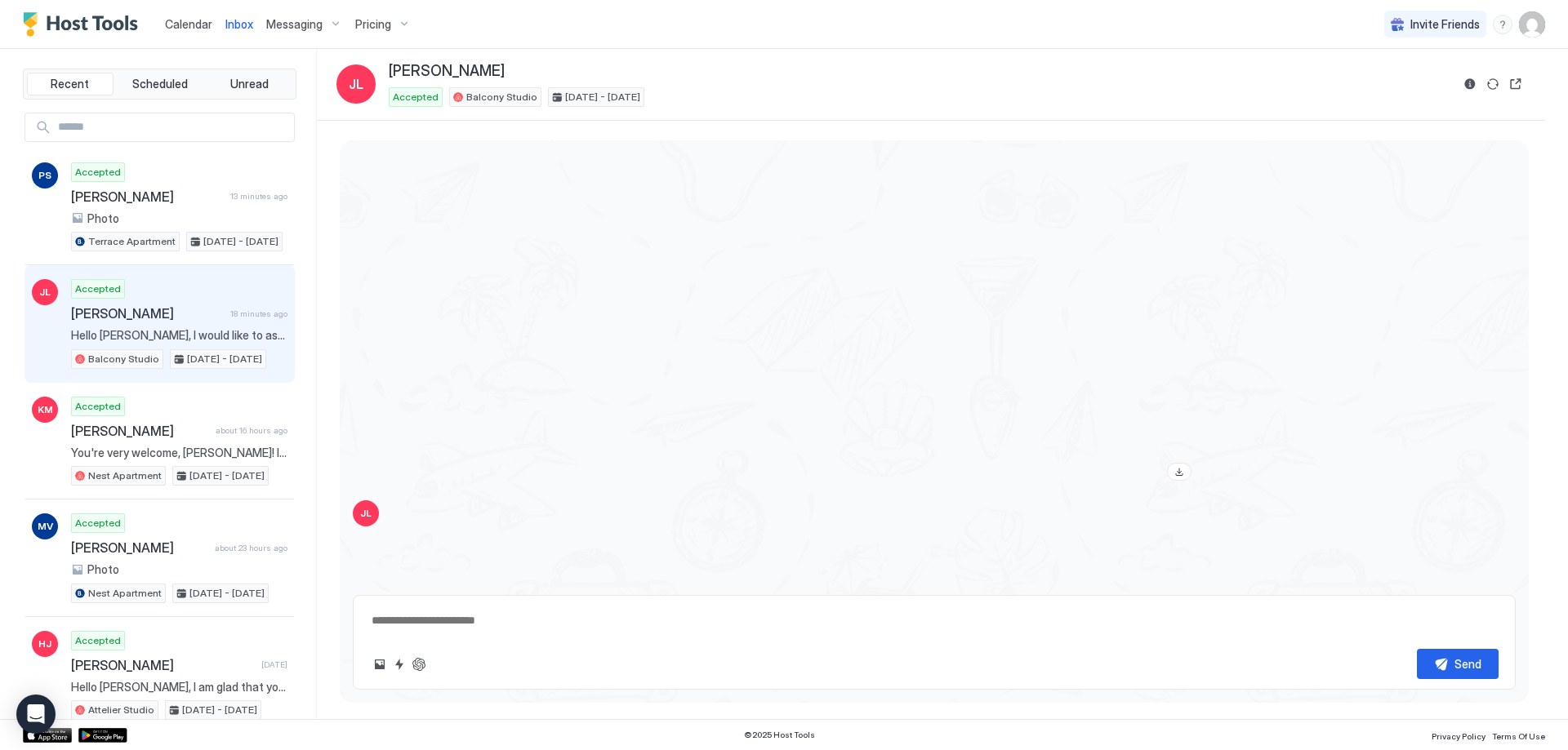
scroll to position [2366, 0]
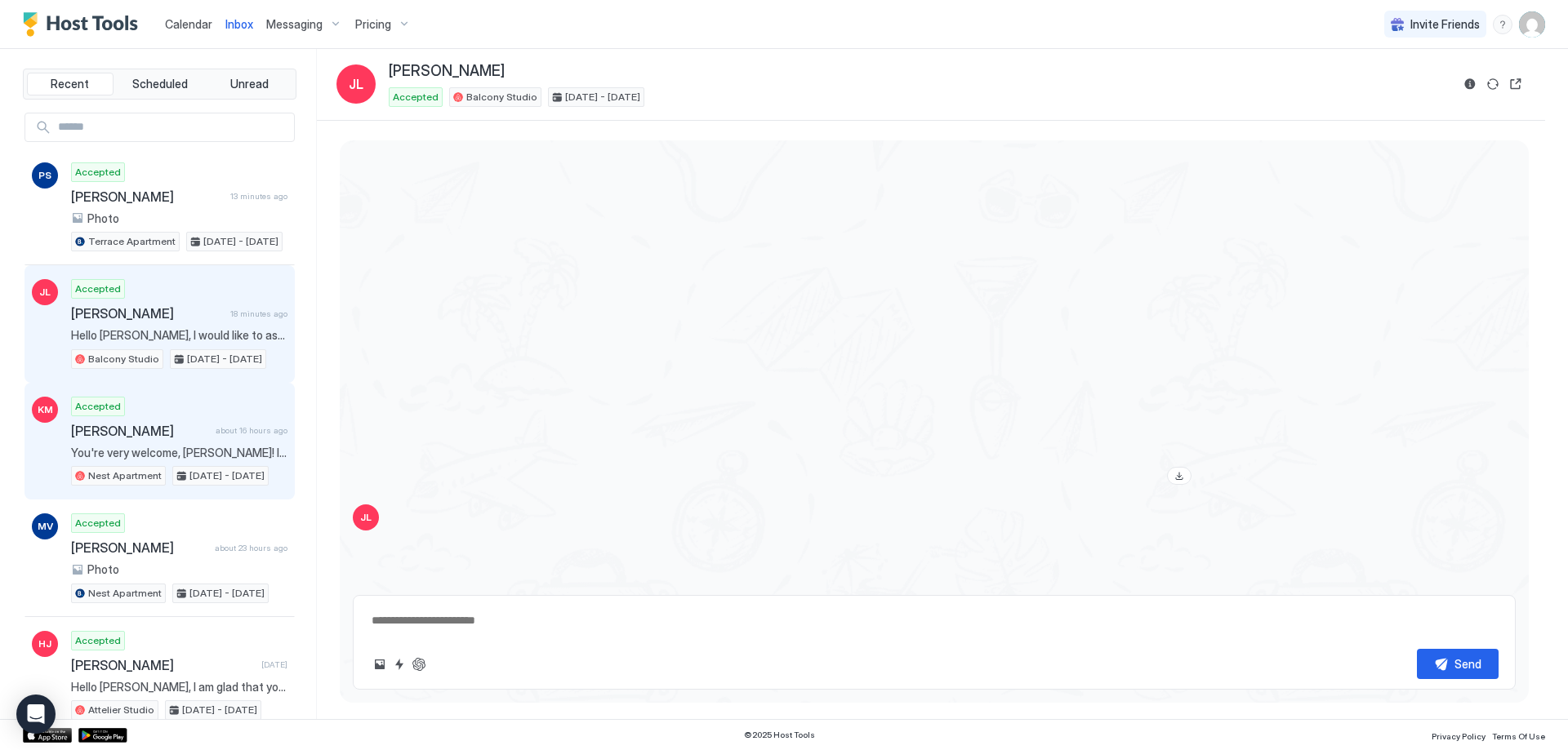
click at [223, 421] on div "Accepted [PERSON_NAME] about 16 hours ago You're very welcome, [PERSON_NAME]! I…" at bounding box center [178, 442] width 216 height 90
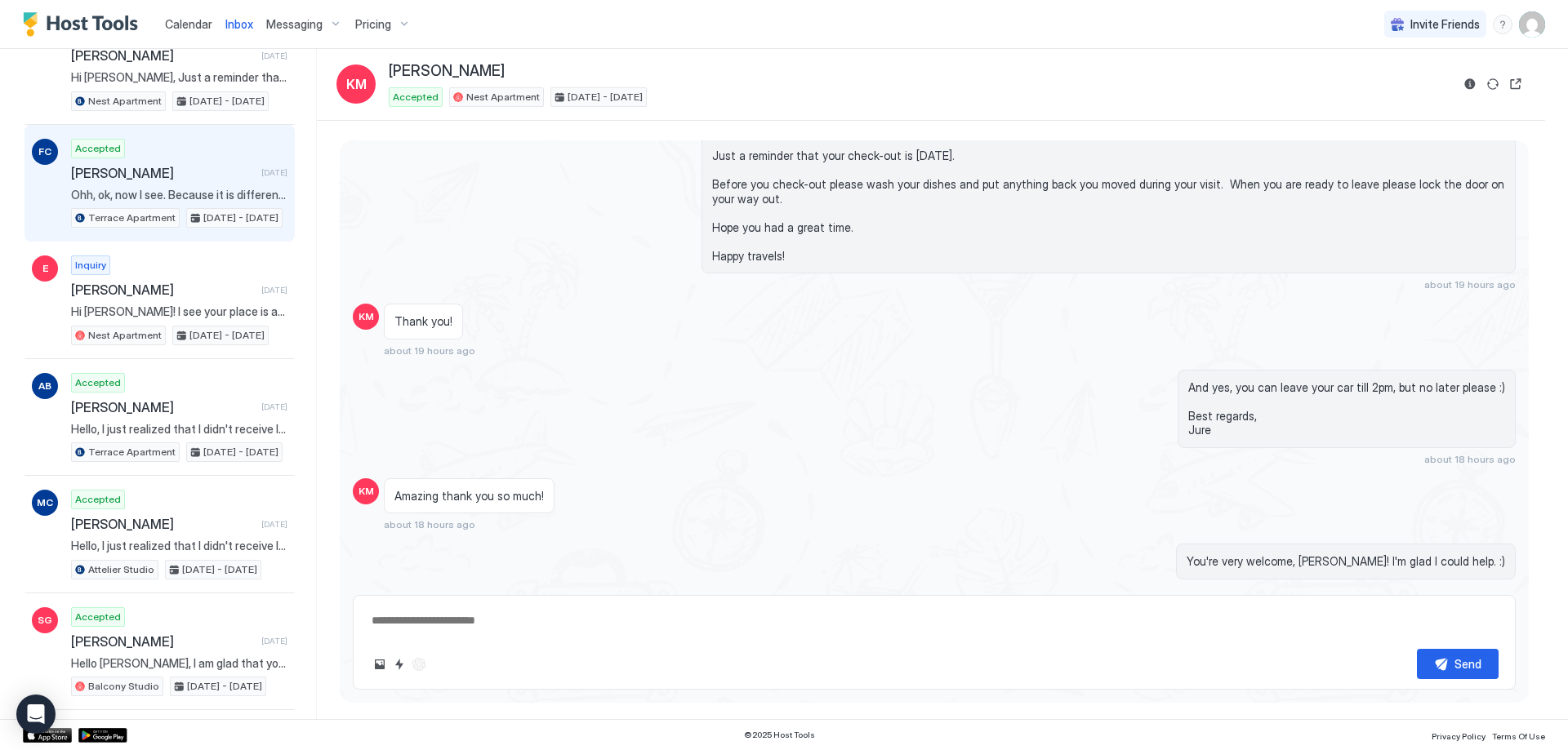
scroll to position [979, 0]
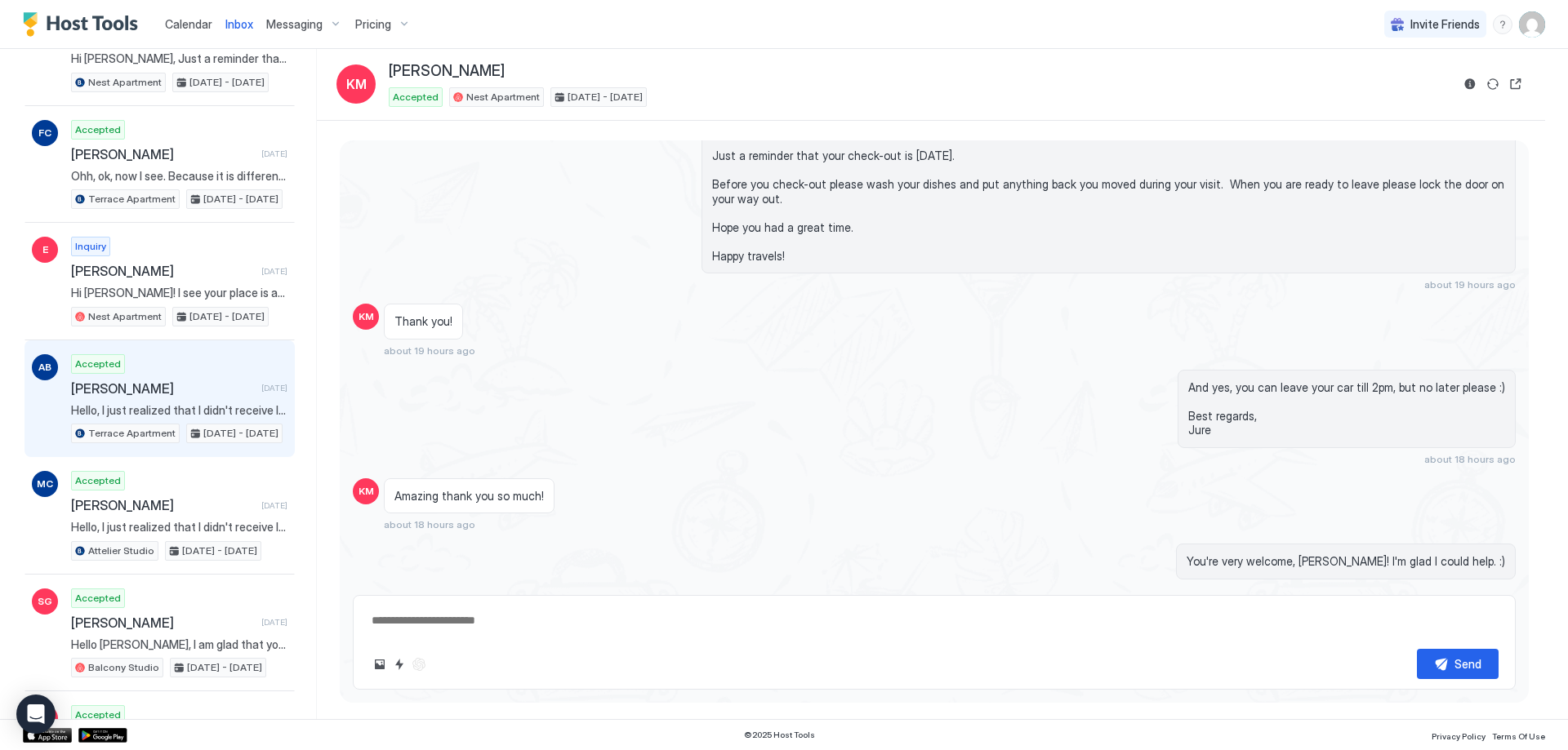
click at [169, 390] on span "[PERSON_NAME]" at bounding box center [162, 389] width 184 height 16
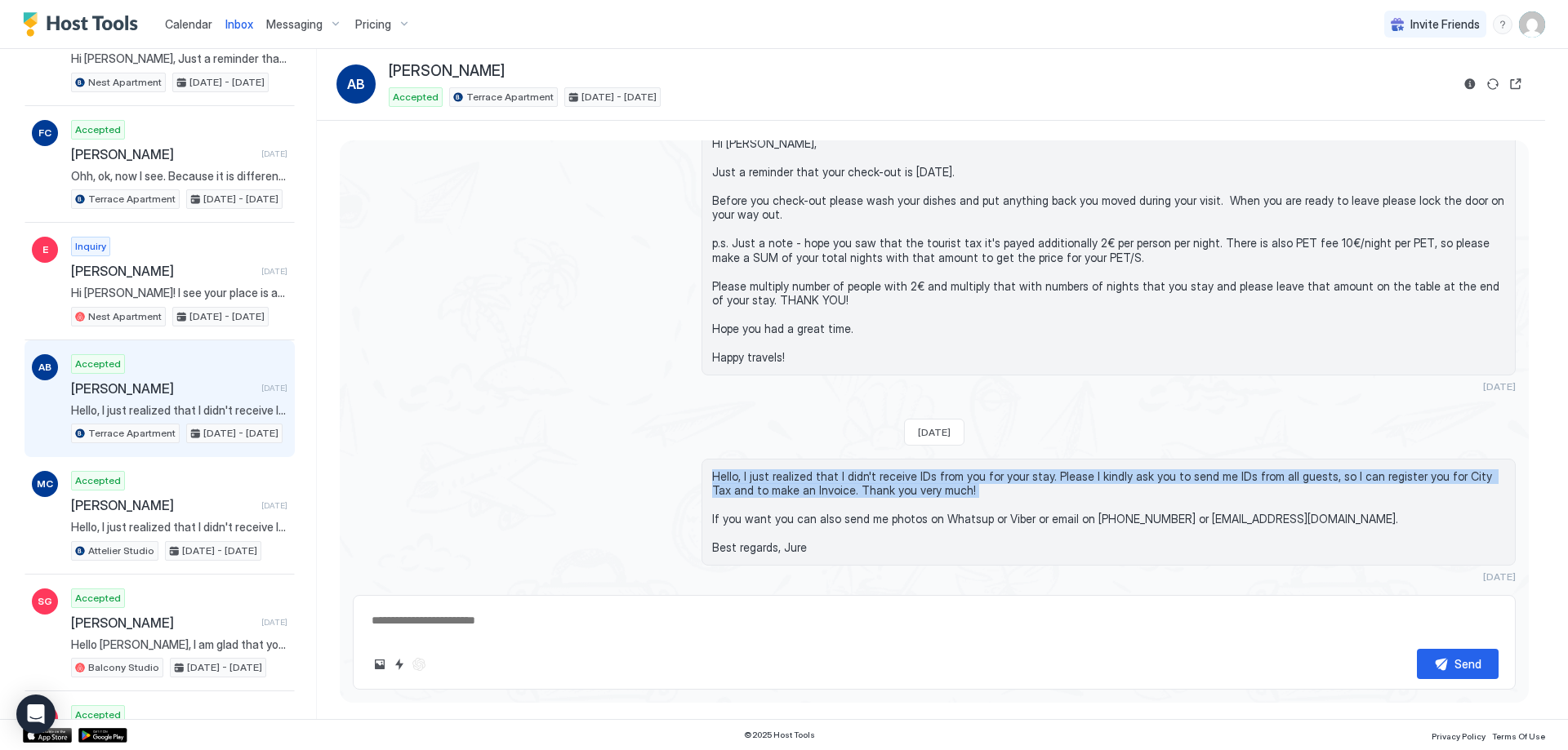
scroll to position [2293, 0]
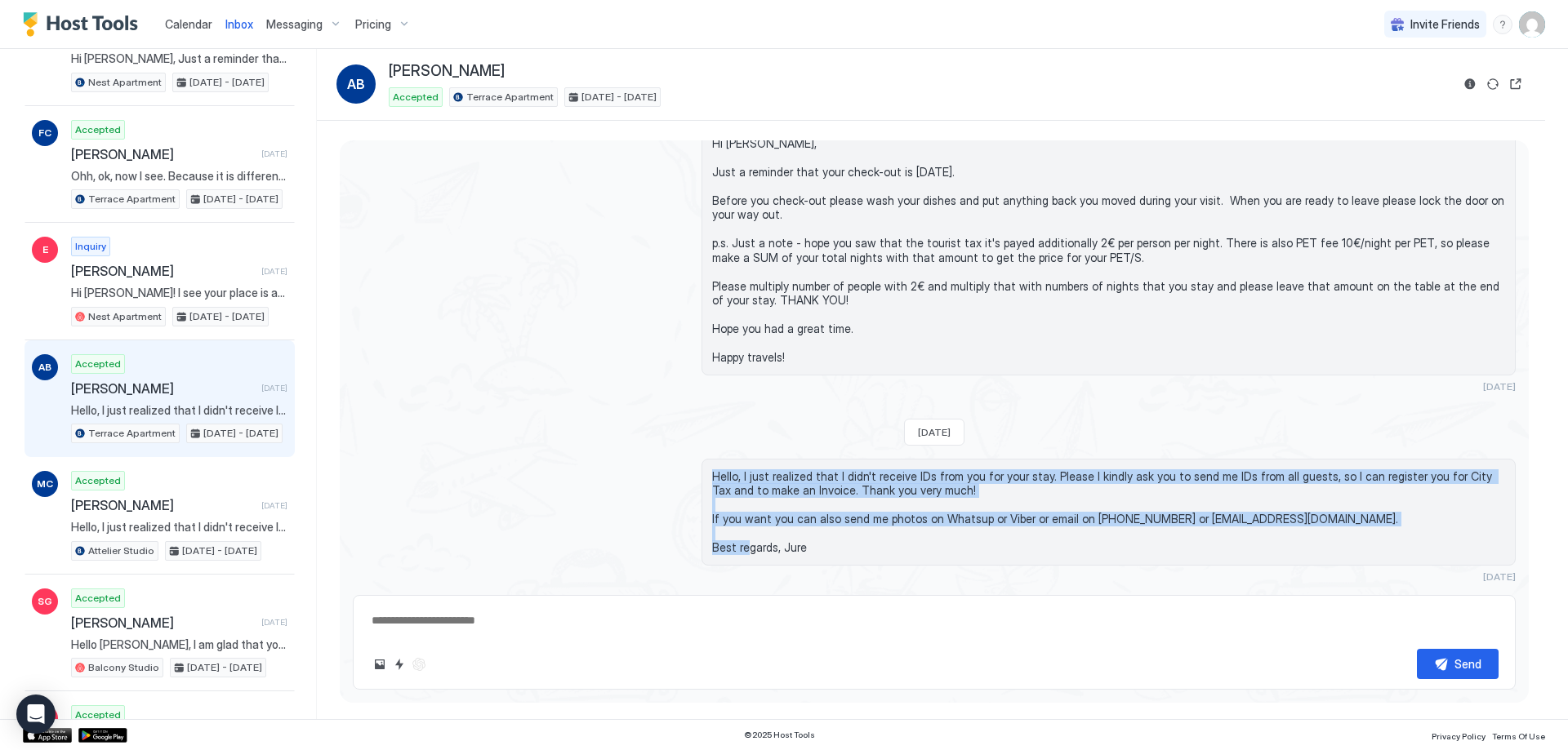
drag, startPoint x: 706, startPoint y: 474, endPoint x: 867, endPoint y: 571, distance: 188.0
click at [867, 571] on div "Hello, I just realized that I didn't receive IDs from you for your stay. Please…" at bounding box center [1109, 521] width 814 height 124
copy span "Hello, I just realized that I didn't receive IDs from you for your stay. Please…"
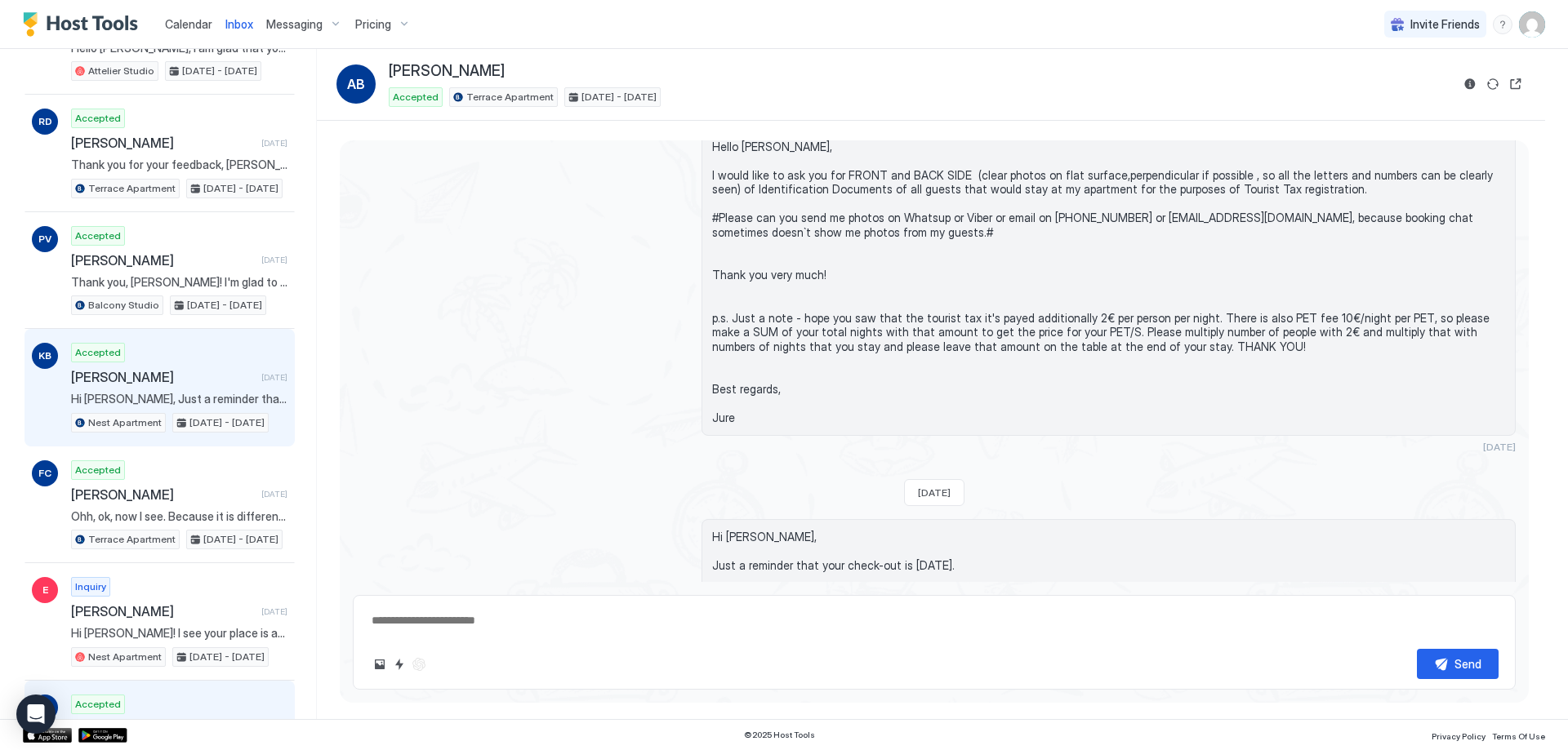
scroll to position [653, 0]
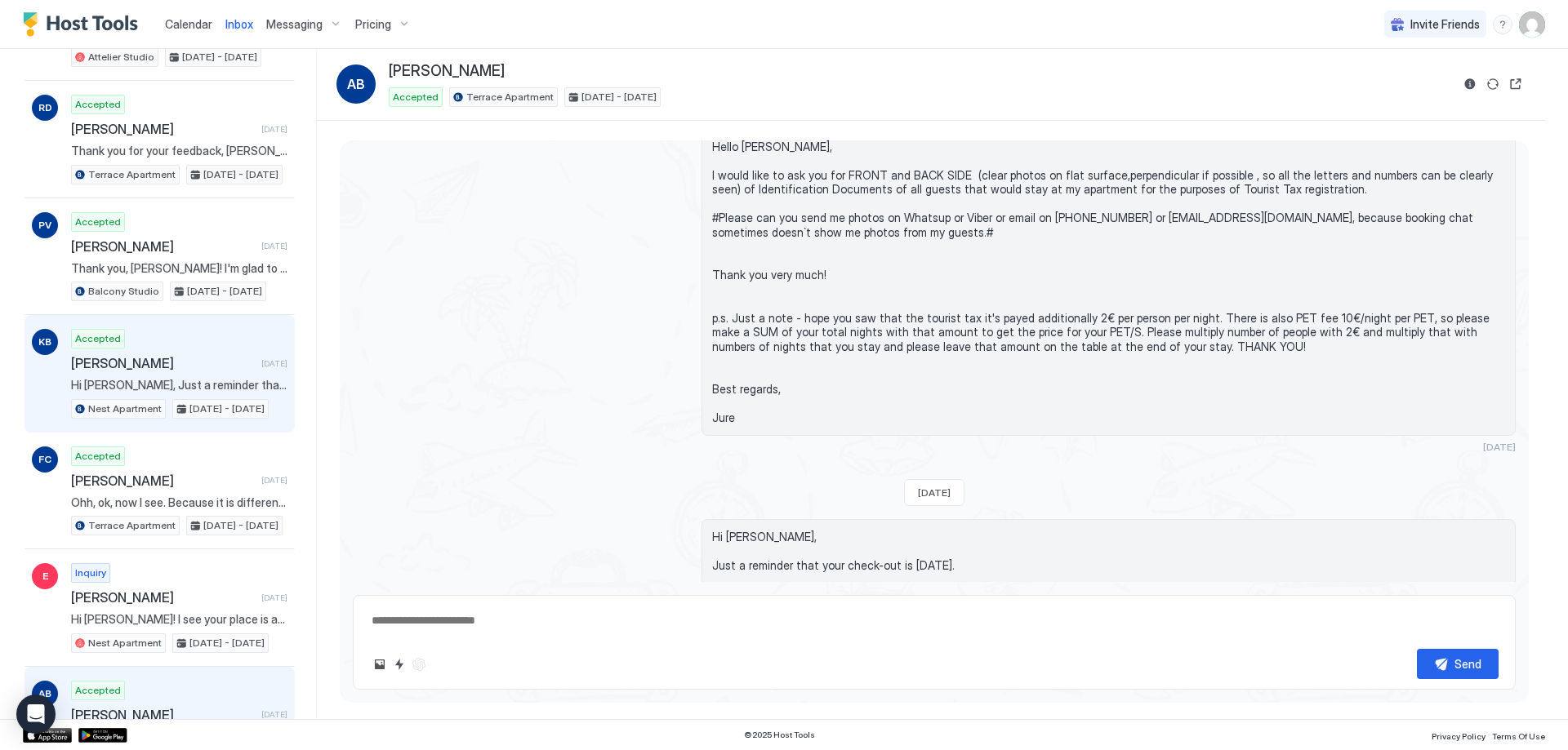
click at [157, 358] on span "[PERSON_NAME]" at bounding box center [162, 363] width 184 height 16
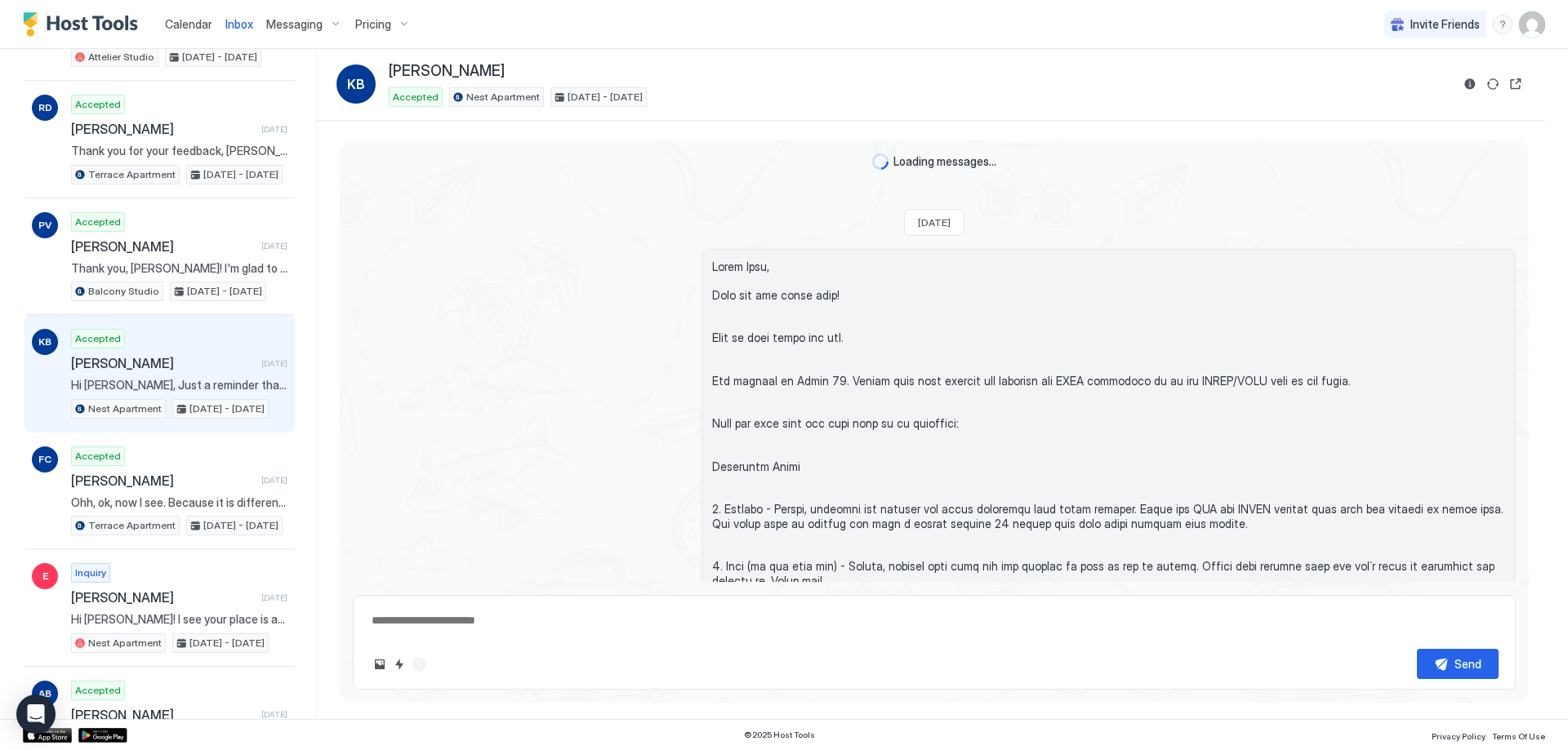
scroll to position [1366, 0]
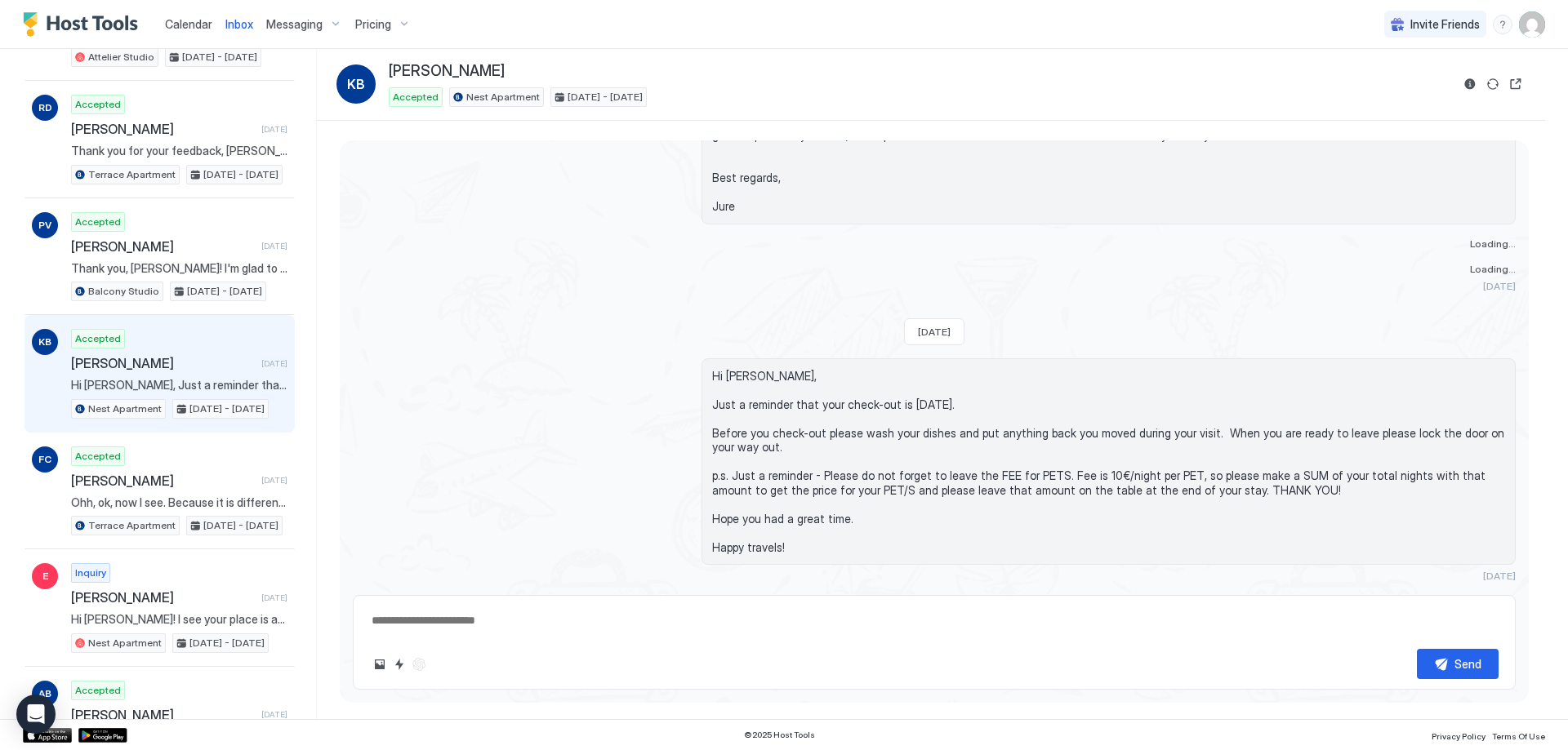
click at [814, 629] on textarea at bounding box center [934, 621] width 1129 height 30
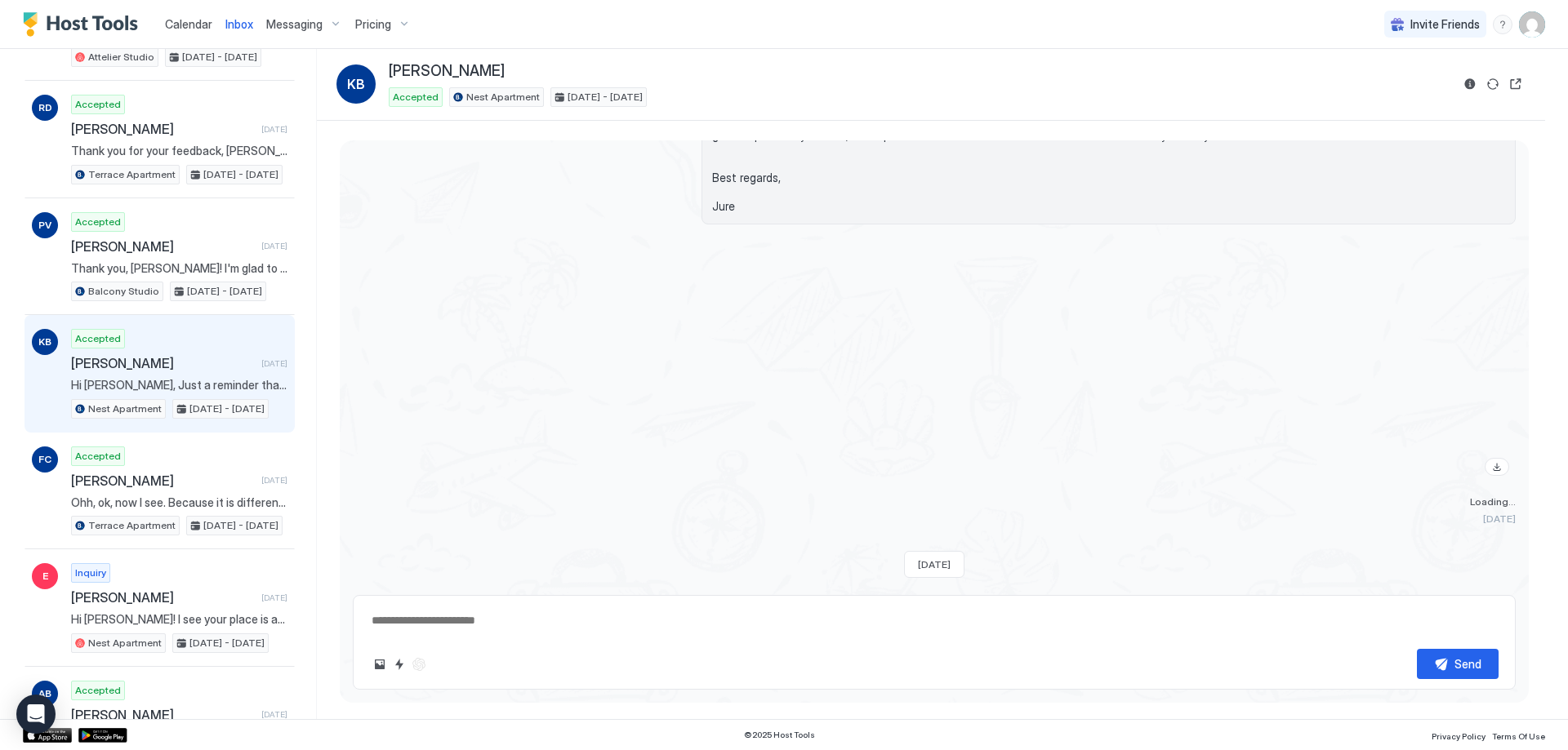
paste textarea "**********"
type textarea "*"
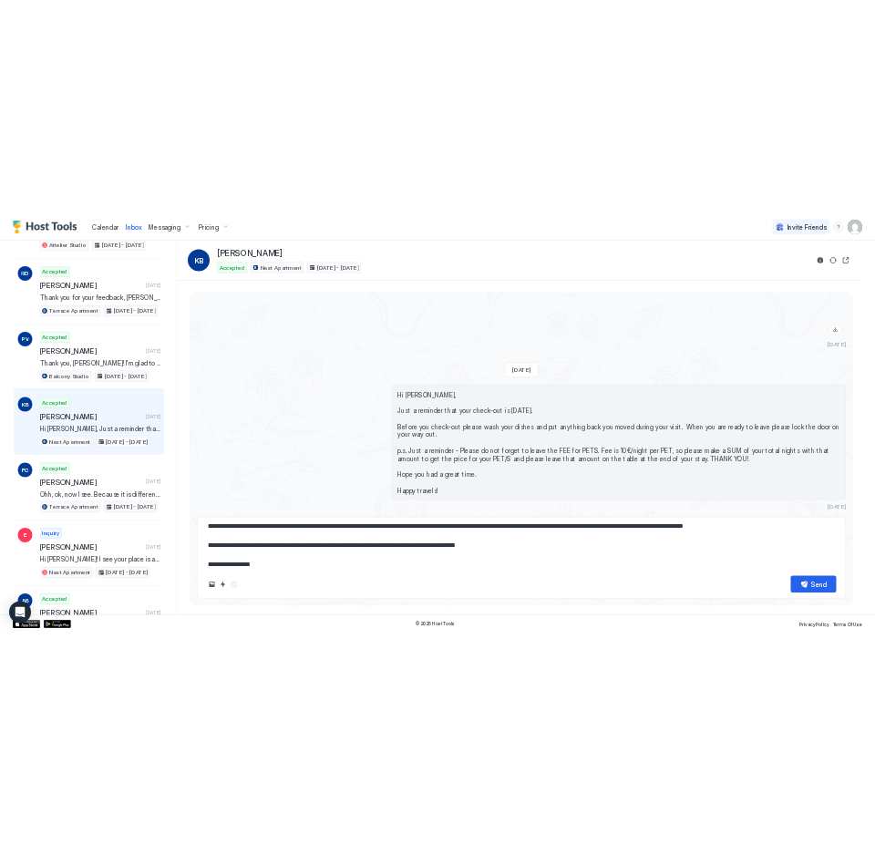
scroll to position [0, 0]
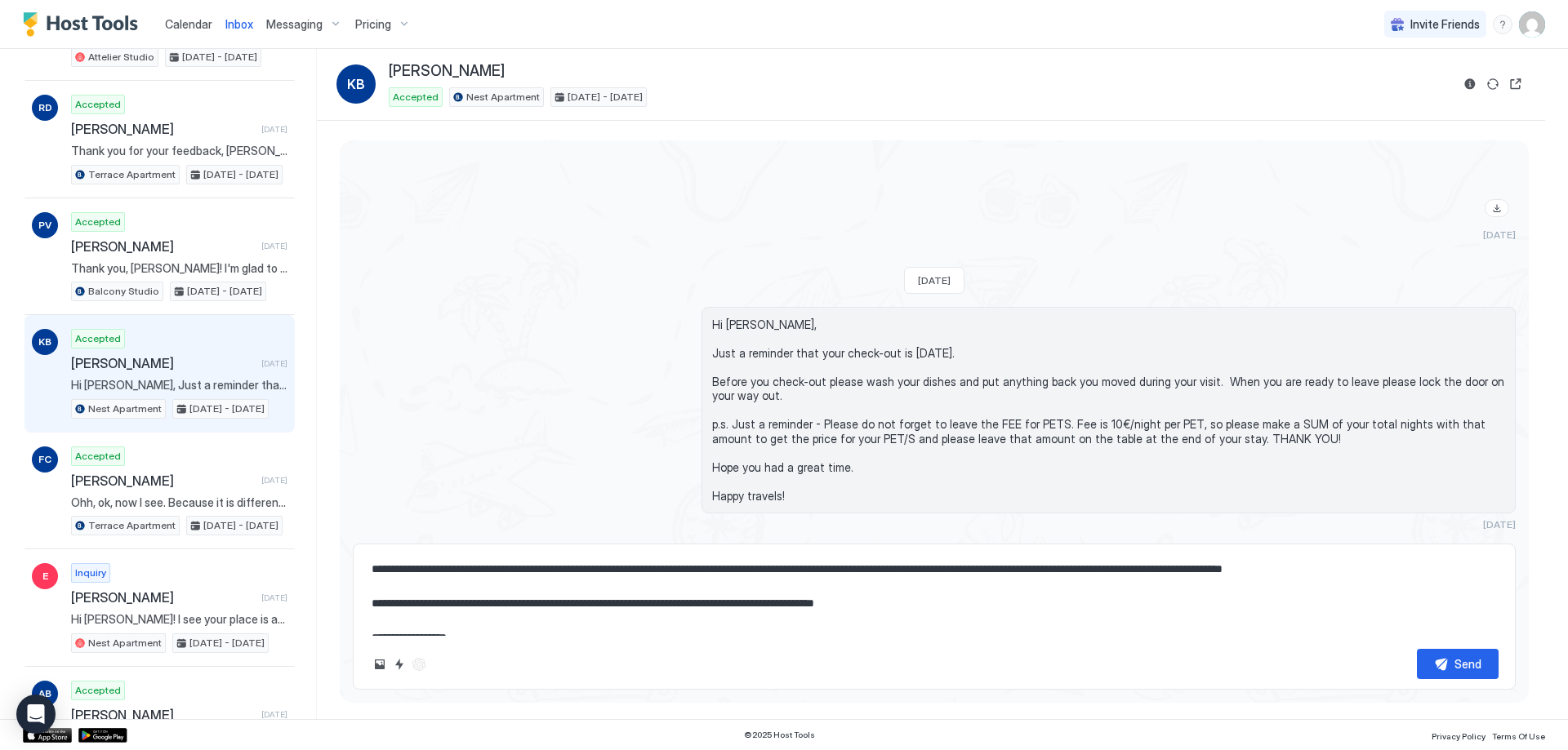
type textarea "**********"
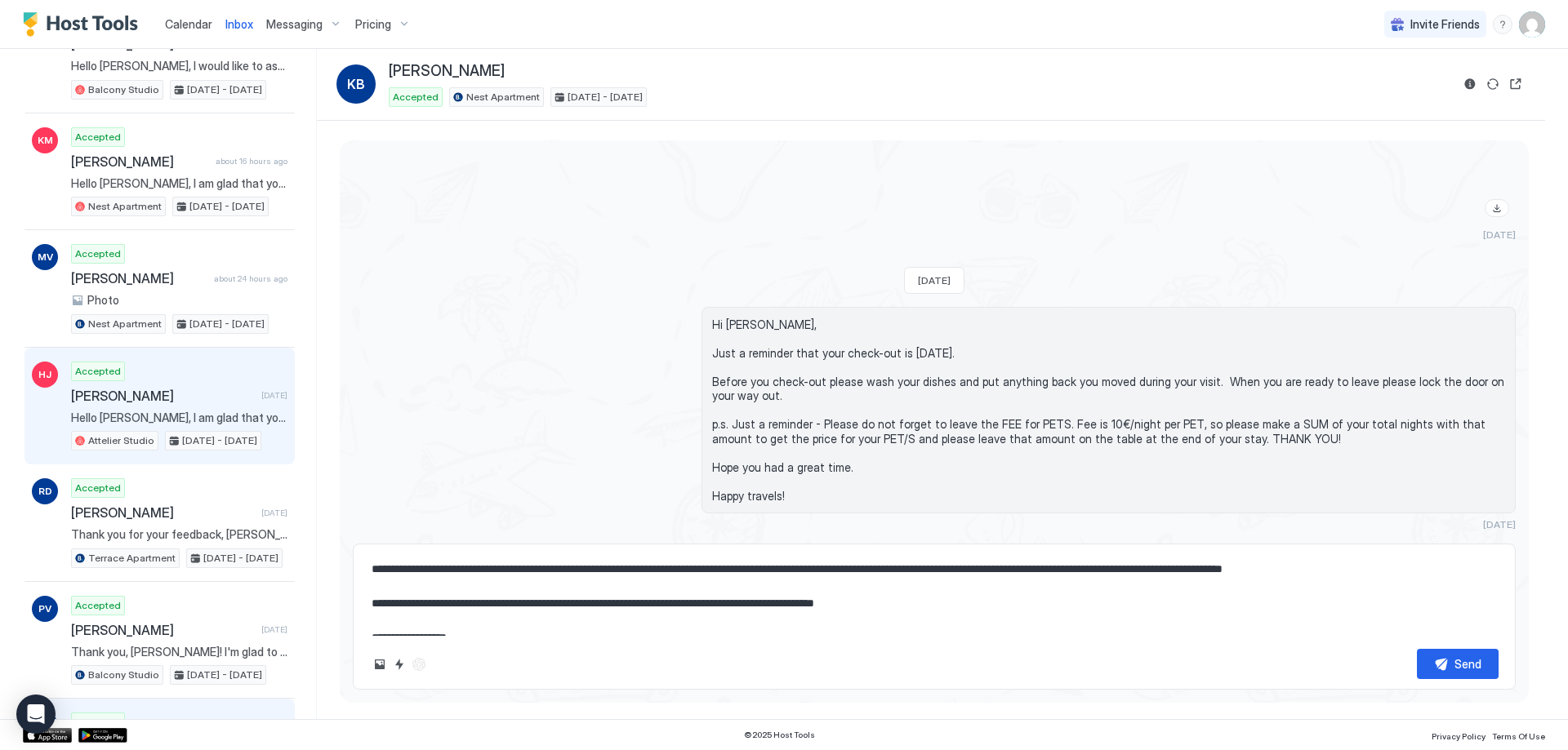
scroll to position [245, 0]
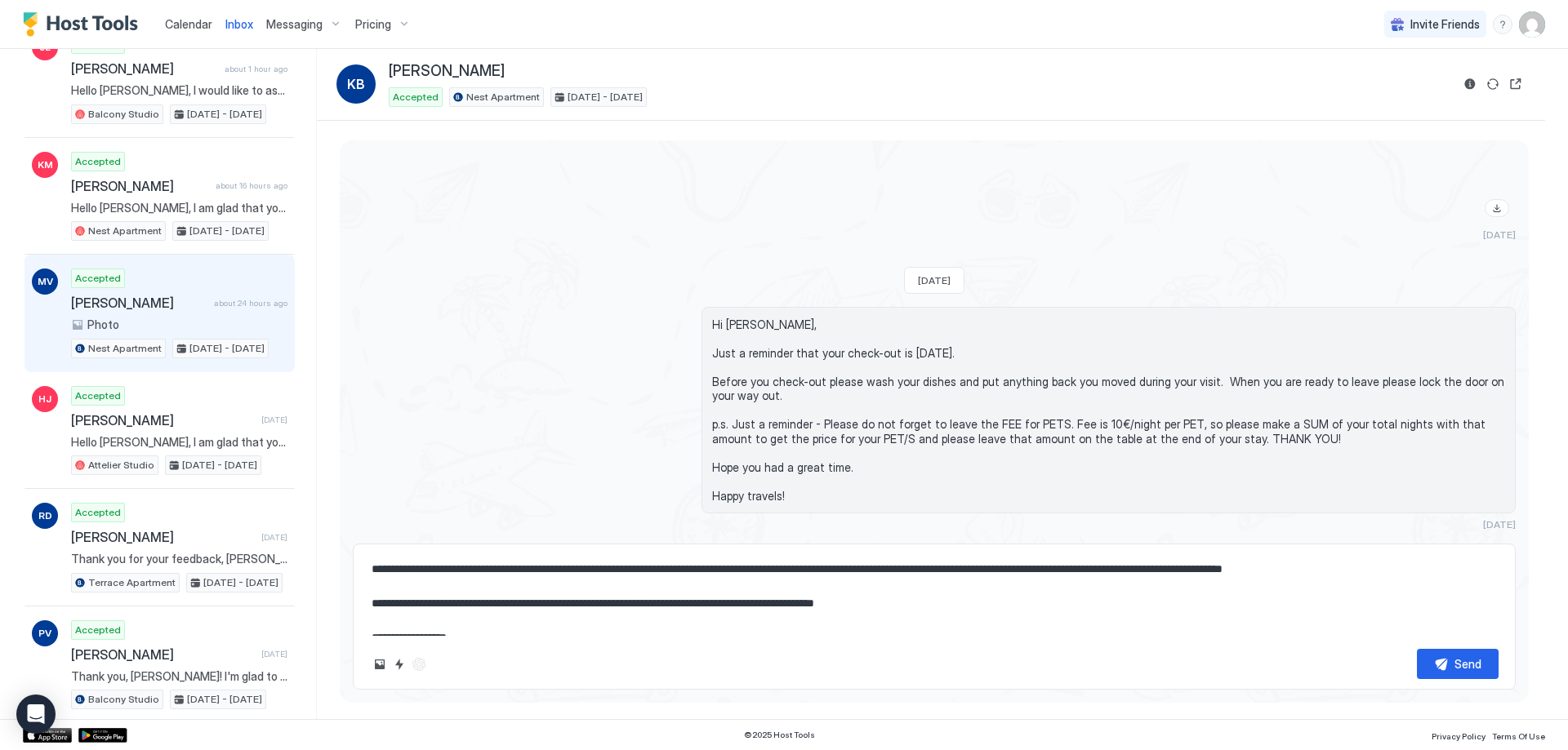
click at [215, 301] on span "about 24 hours ago" at bounding box center [251, 304] width 74 height 11
type textarea "*"
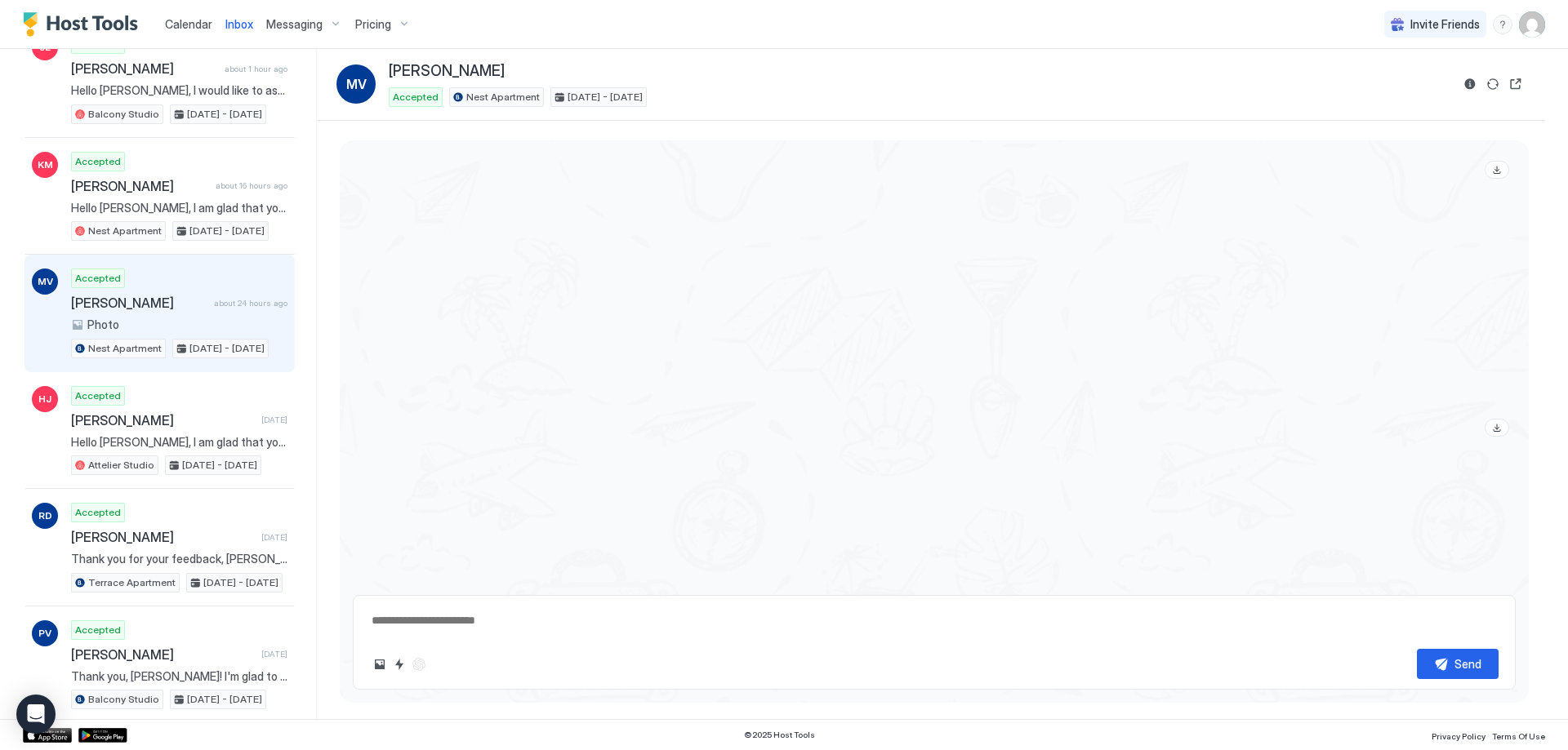
scroll to position [1778, 0]
click at [460, 616] on textarea at bounding box center [934, 621] width 1129 height 30
type textarea "*"
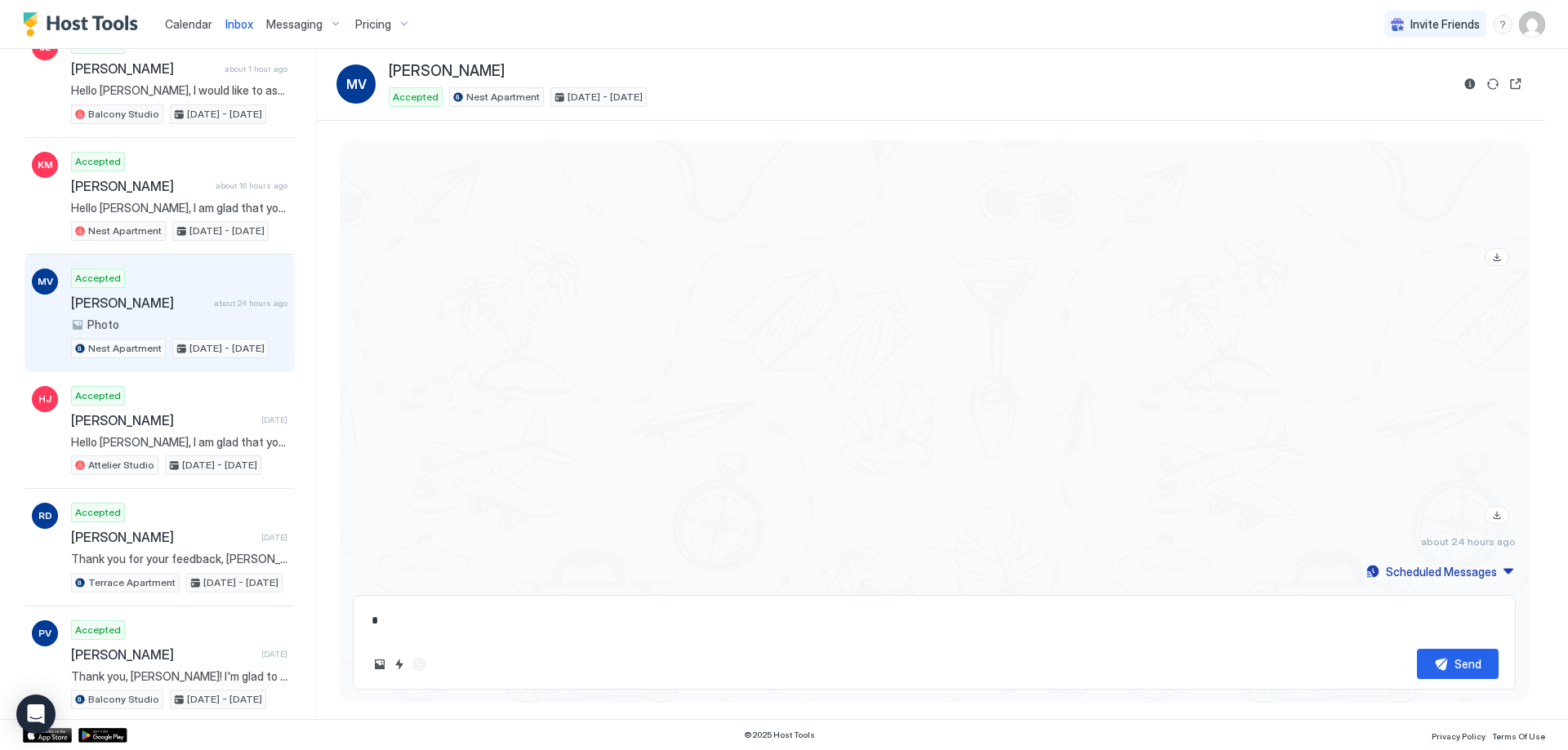
type textarea "**"
type textarea "*"
click at [396, 661] on button "Quick reply" at bounding box center [400, 665] width 20 height 20
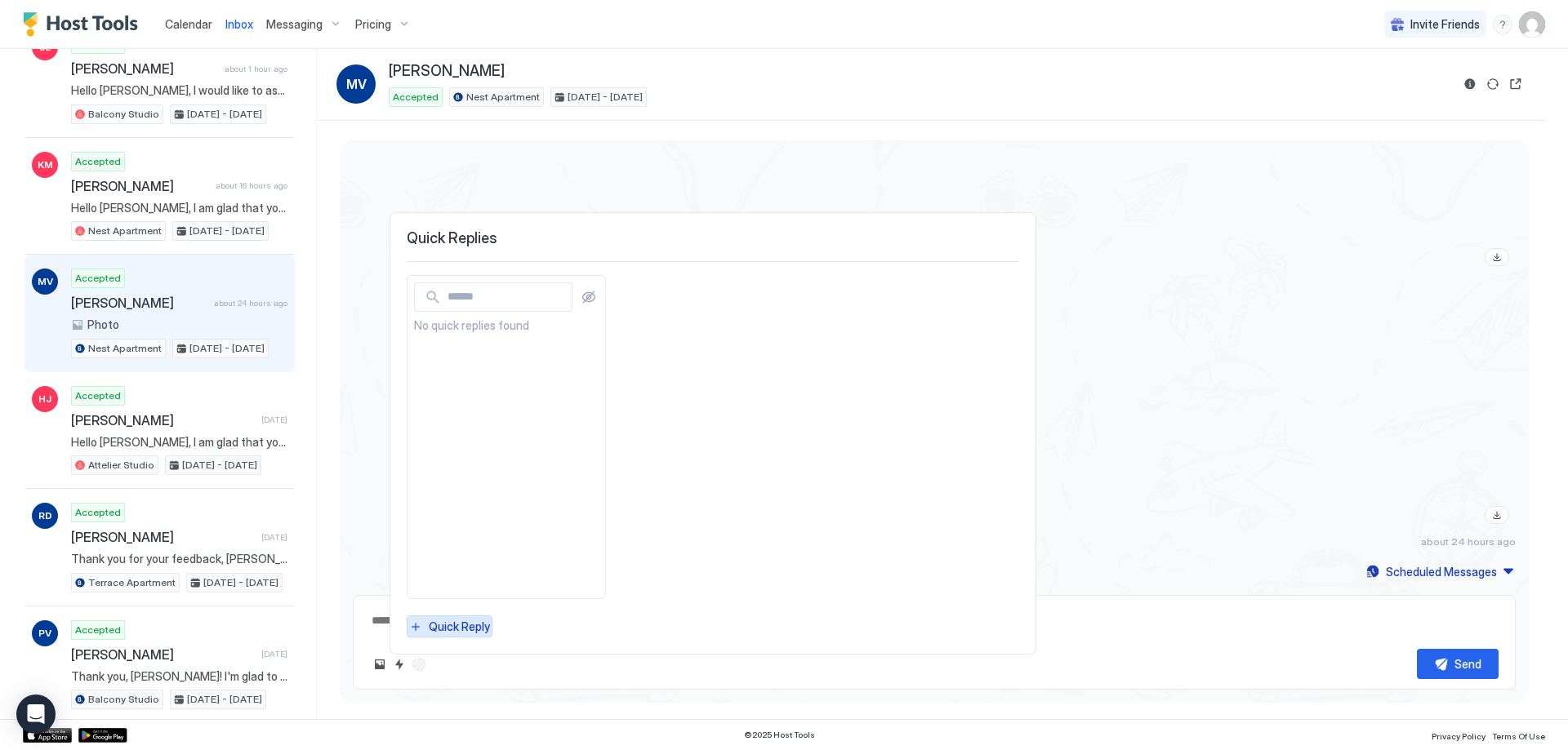
click at [474, 626] on div "Quick Reply" at bounding box center [459, 626] width 61 height 17
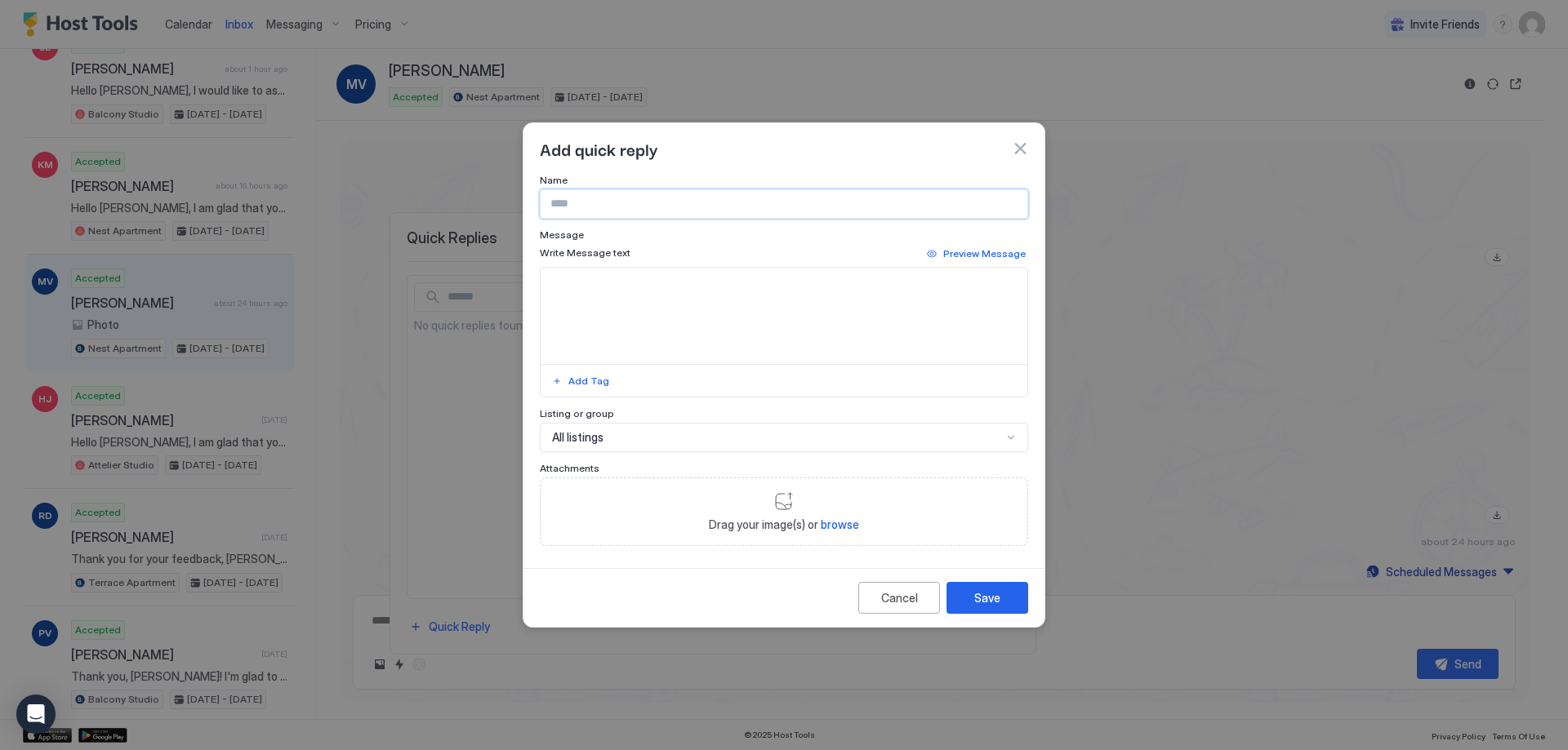
click at [669, 201] on input "Input Field" at bounding box center [784, 203] width 487 height 28
type input "**********"
click at [743, 332] on textarea "Input Field" at bounding box center [784, 316] width 487 height 97
click at [598, 380] on div "Add Tag" at bounding box center [589, 381] width 41 height 14
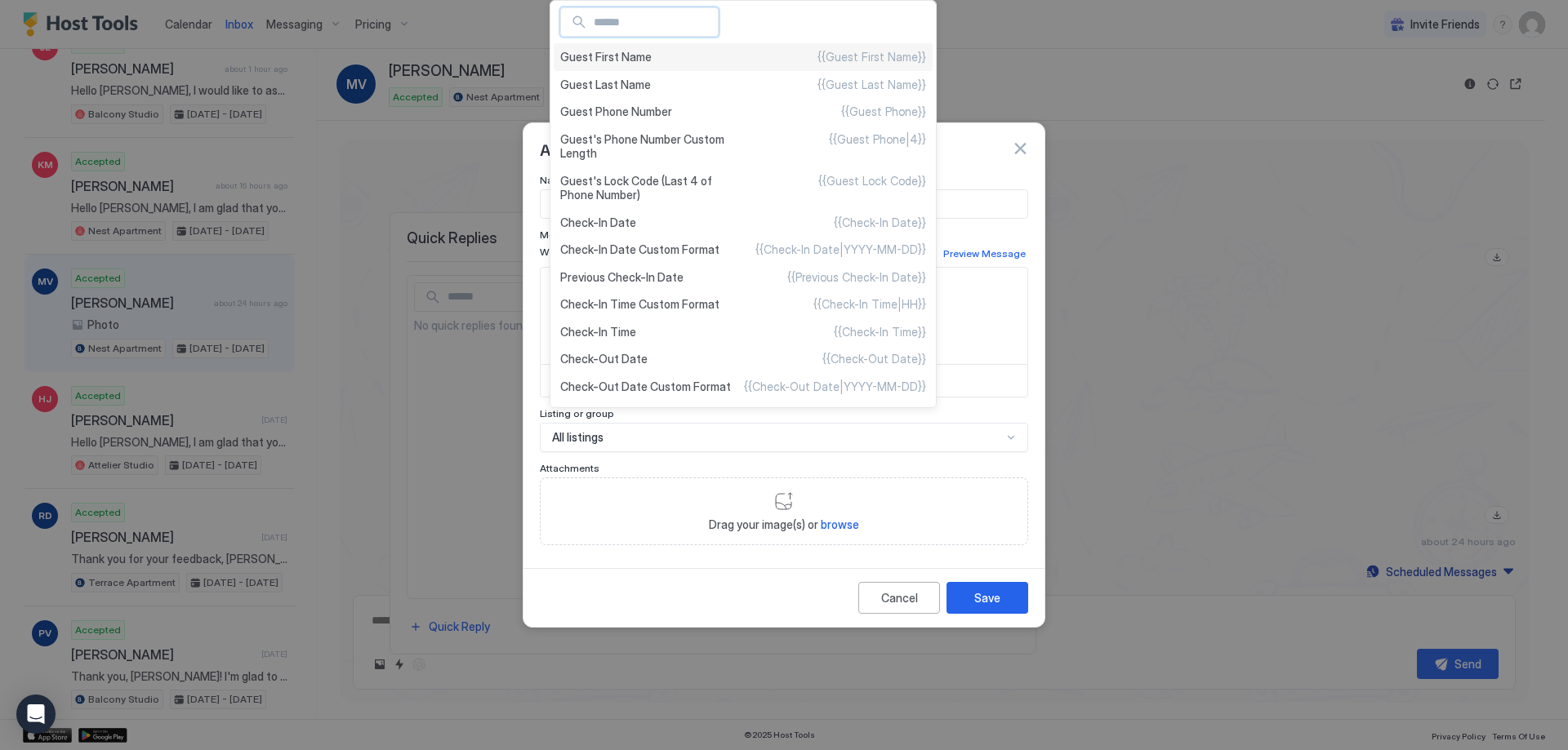
click at [696, 61] on div "Guest First Name {{Guest First Name}}" at bounding box center [743, 56] width 379 height 28
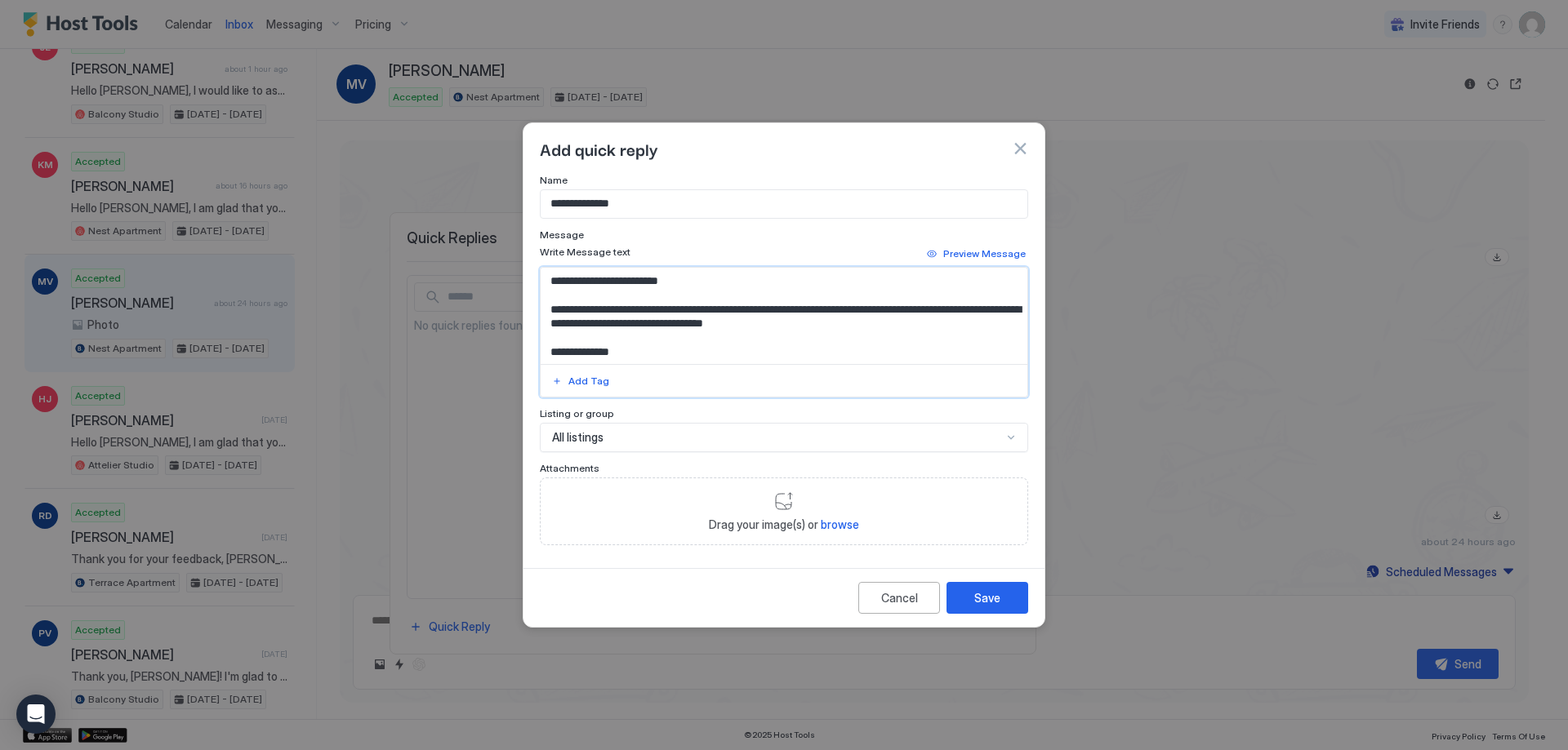
scroll to position [10, 0]
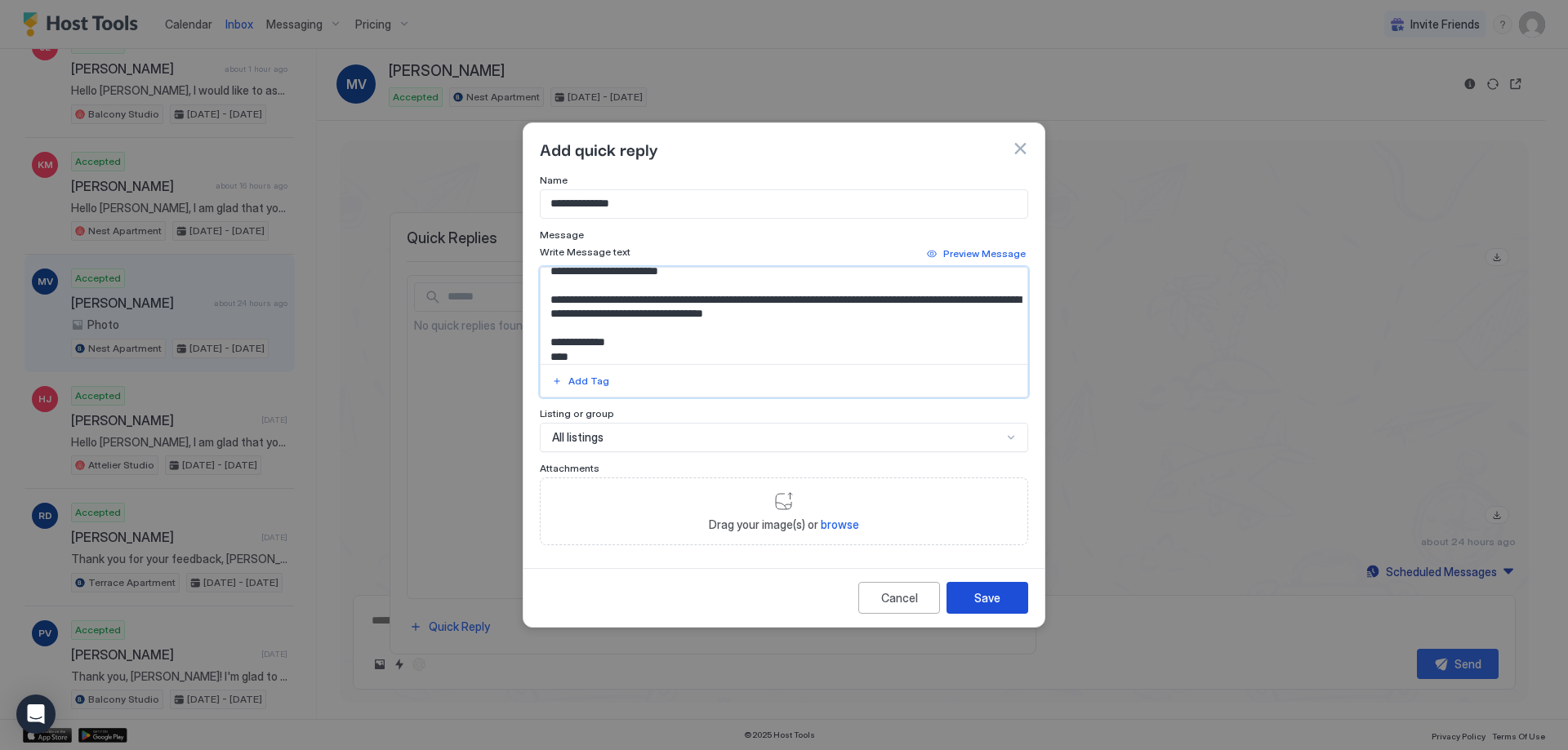
type textarea "**********"
click at [992, 605] on div "Save" at bounding box center [987, 598] width 26 height 17
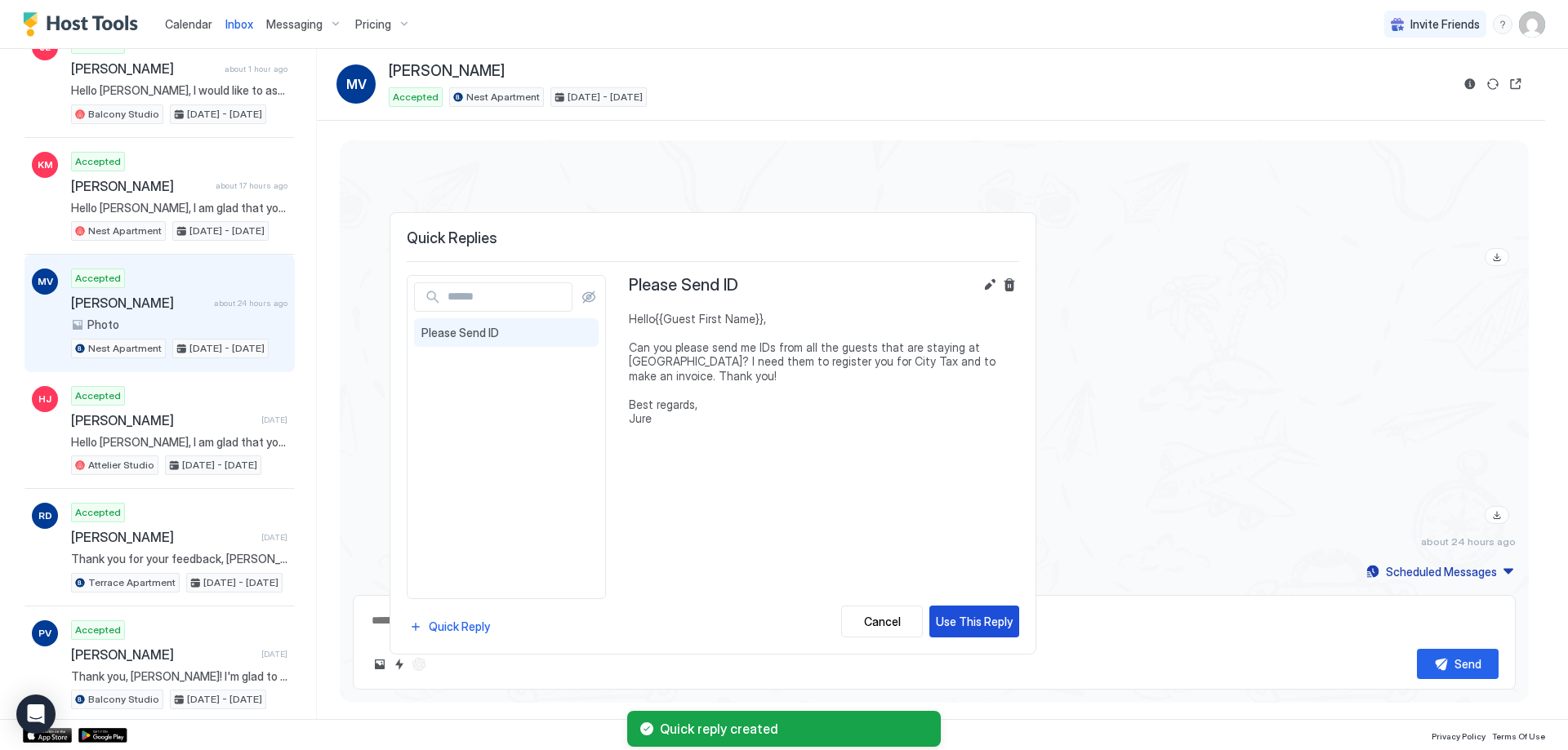
click at [978, 622] on div "Use This Reply" at bounding box center [975, 621] width 77 height 17
type textarea "*"
type textarea "**********"
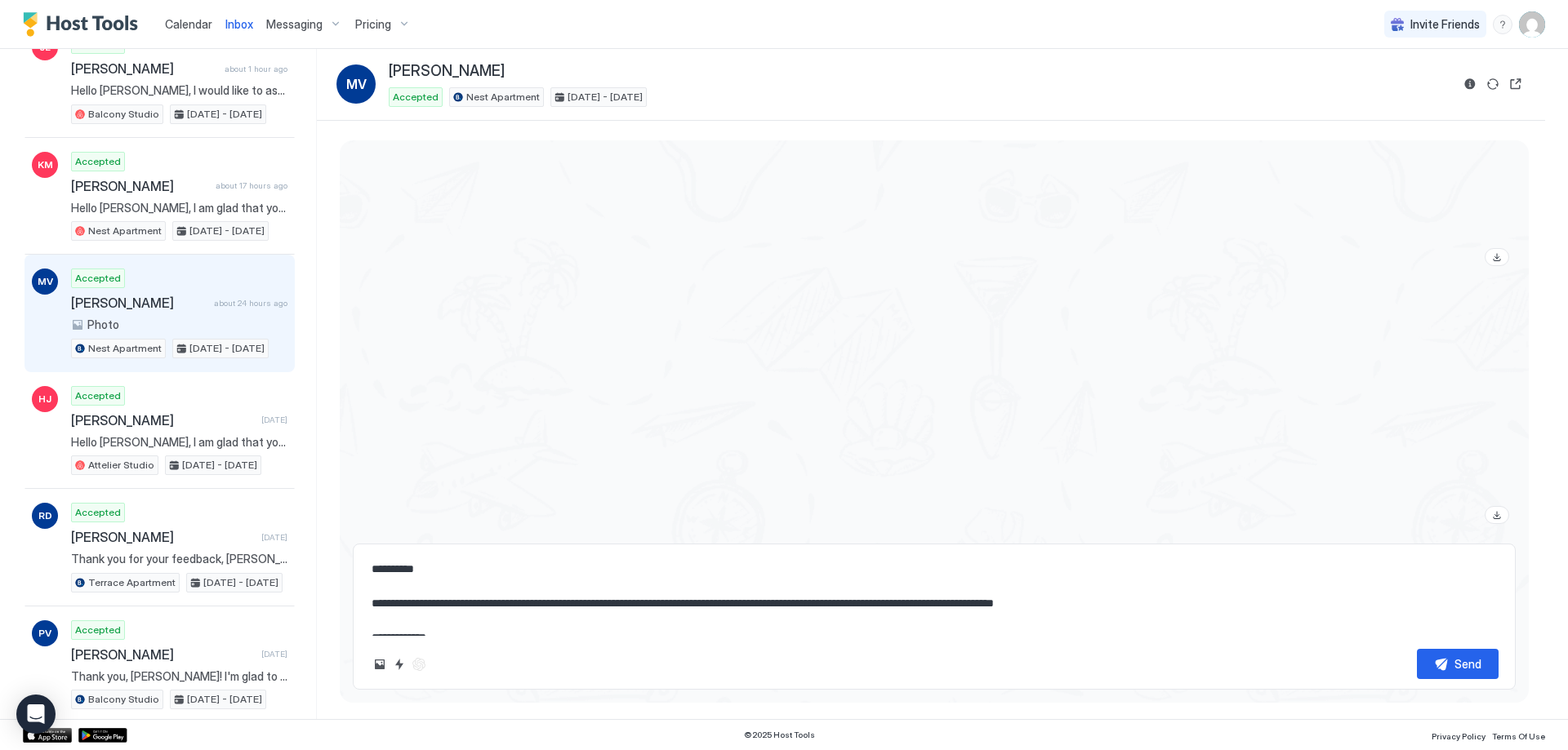
click at [402, 571] on textarea "**********" at bounding box center [934, 595] width 1129 height 82
type textarea "*"
type textarea "**********"
click at [404, 670] on button "Quick reply" at bounding box center [400, 665] width 20 height 20
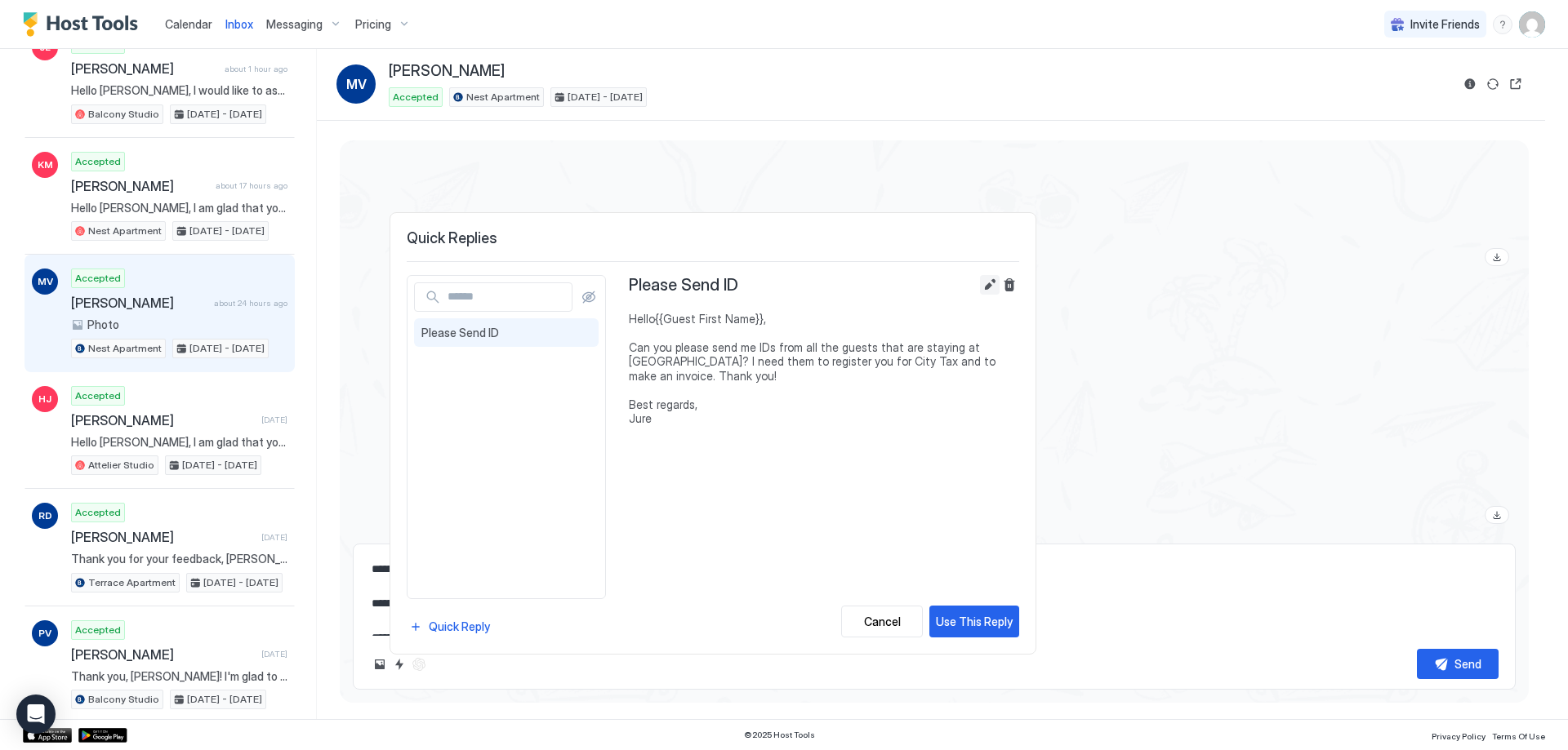
click at [984, 282] on button "Edit" at bounding box center [990, 285] width 20 height 20
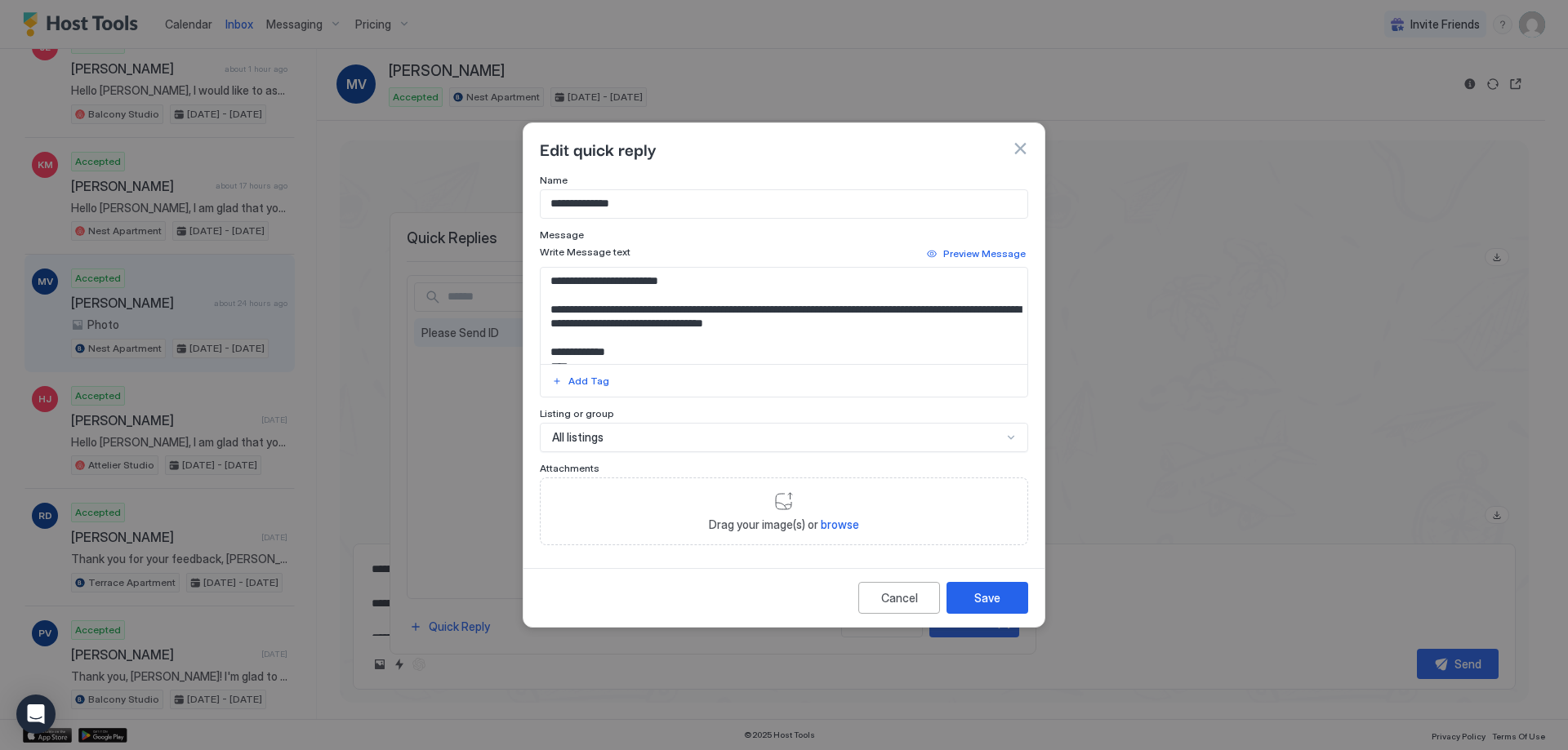
click at [576, 280] on textarea "**********" at bounding box center [784, 316] width 487 height 97
type textarea "**********"
click at [1019, 596] on button "Save" at bounding box center [987, 599] width 82 height 32
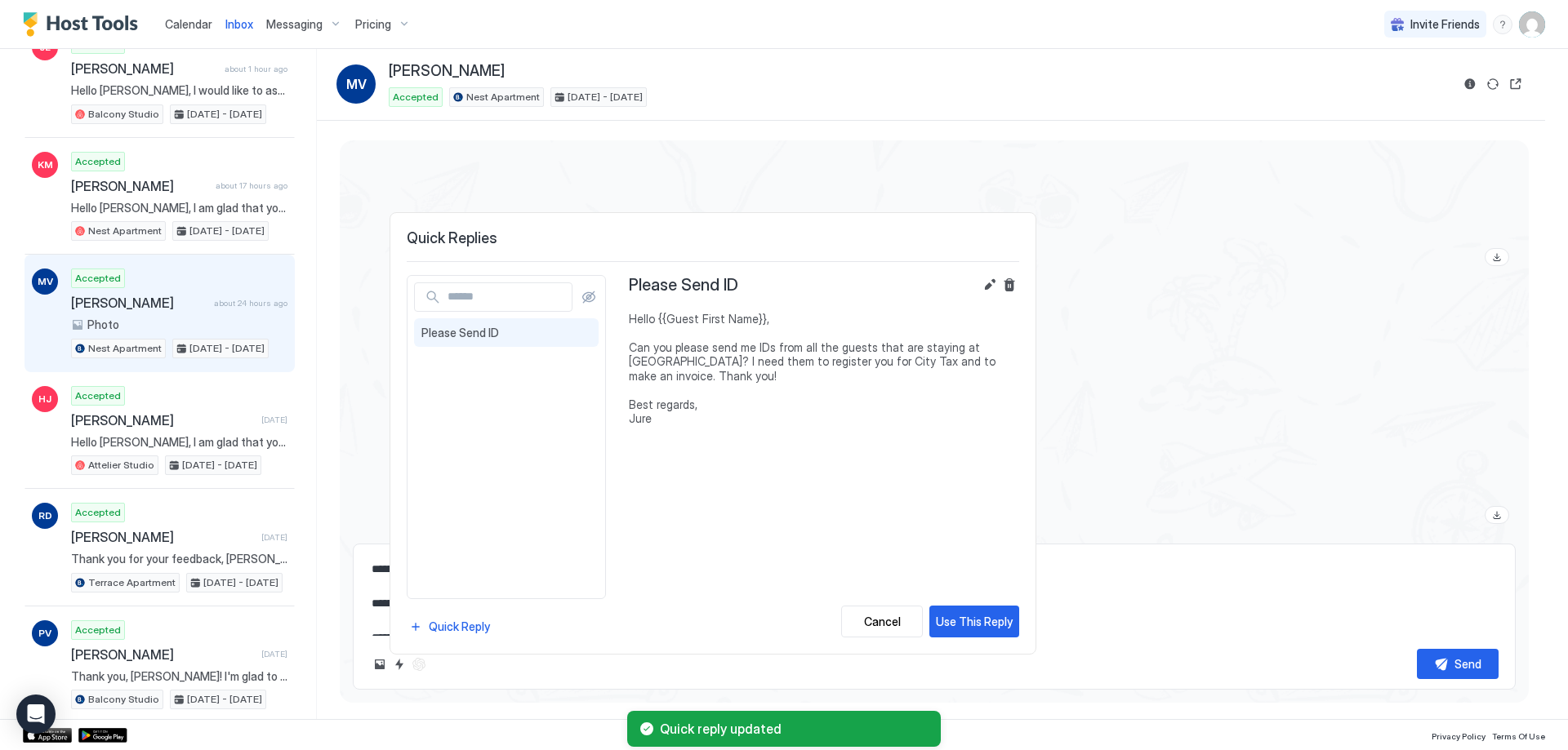
click at [836, 200] on div at bounding box center [784, 375] width 1568 height 750
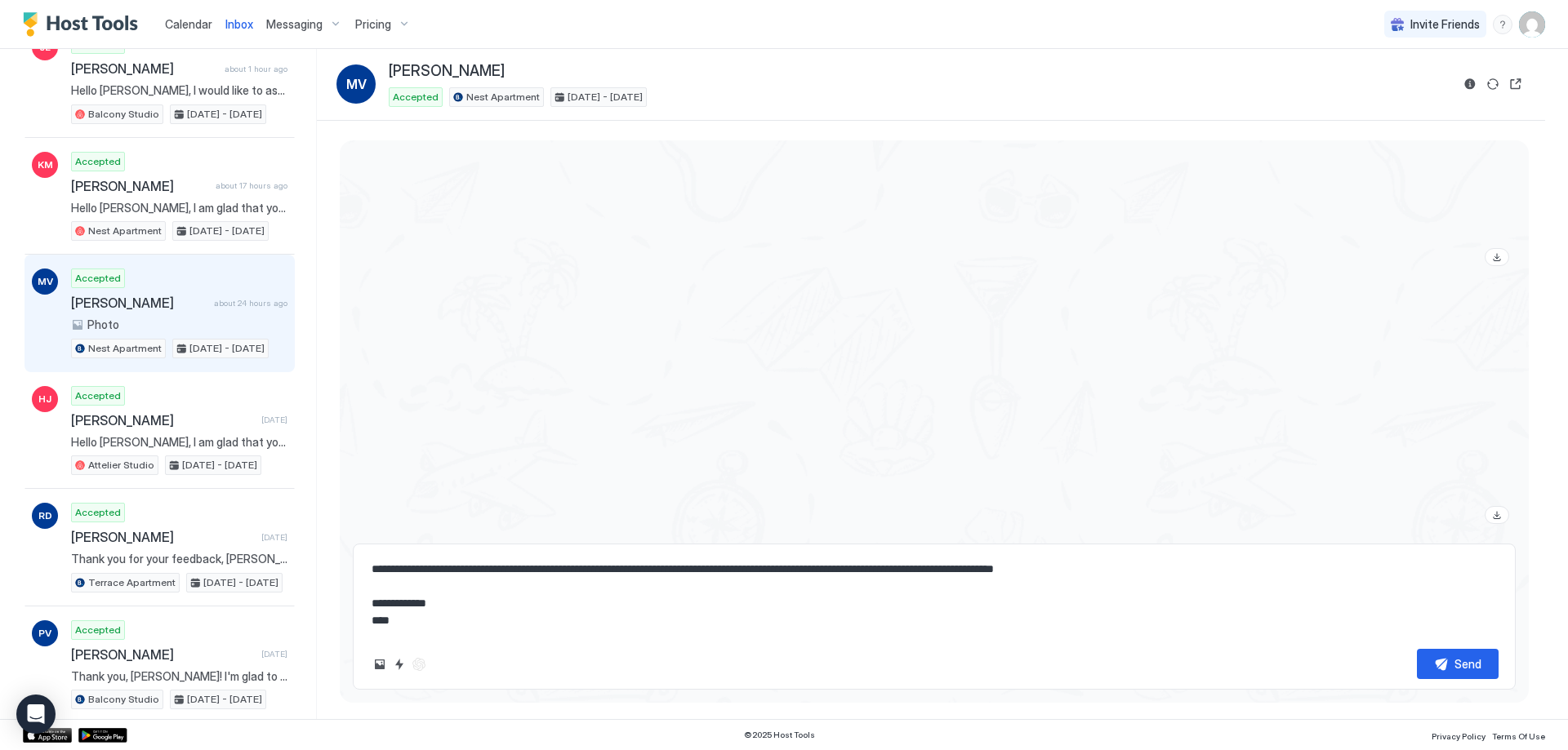
scroll to position [0, 0]
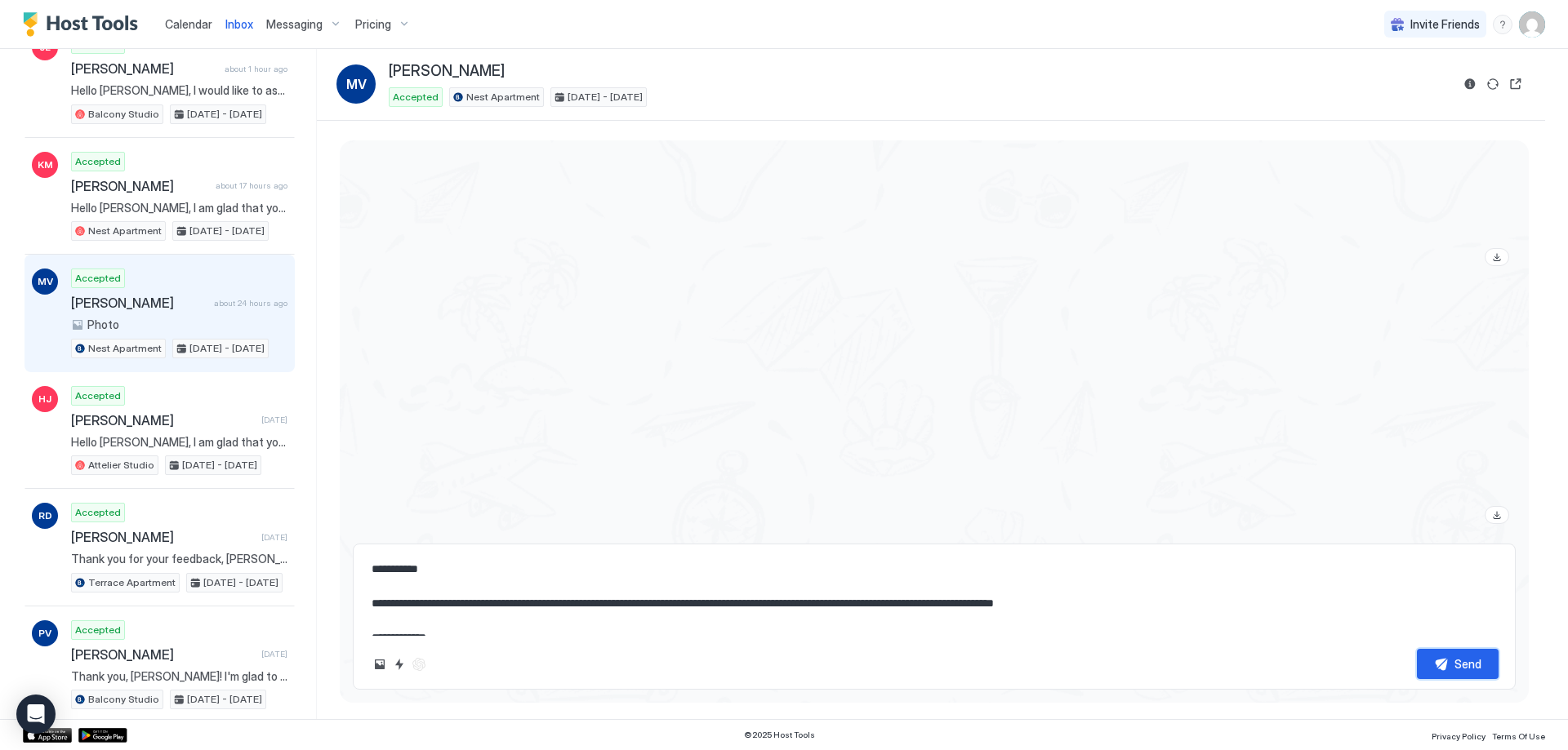
click at [1447, 663] on button "Send" at bounding box center [1458, 664] width 82 height 30
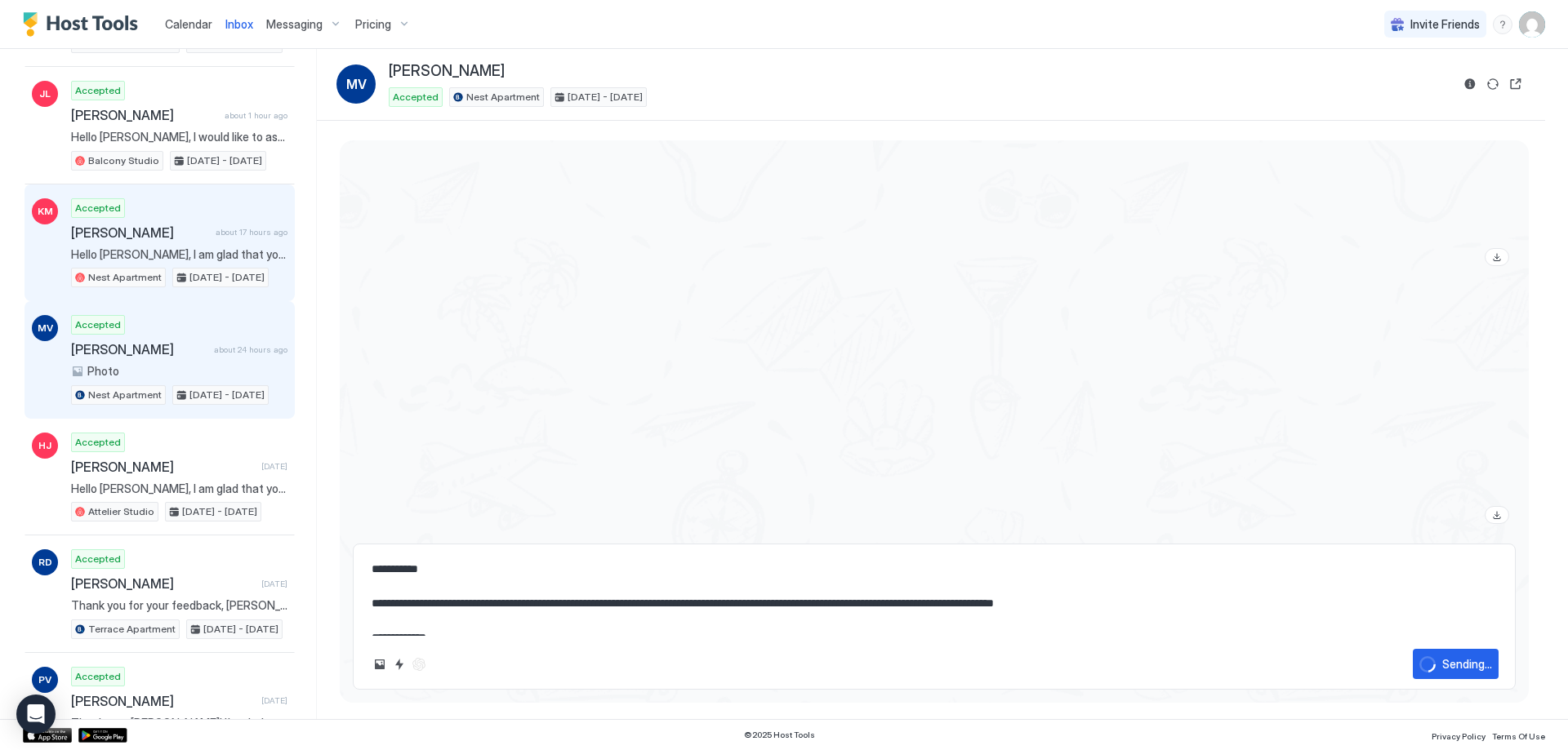
scroll to position [163, 0]
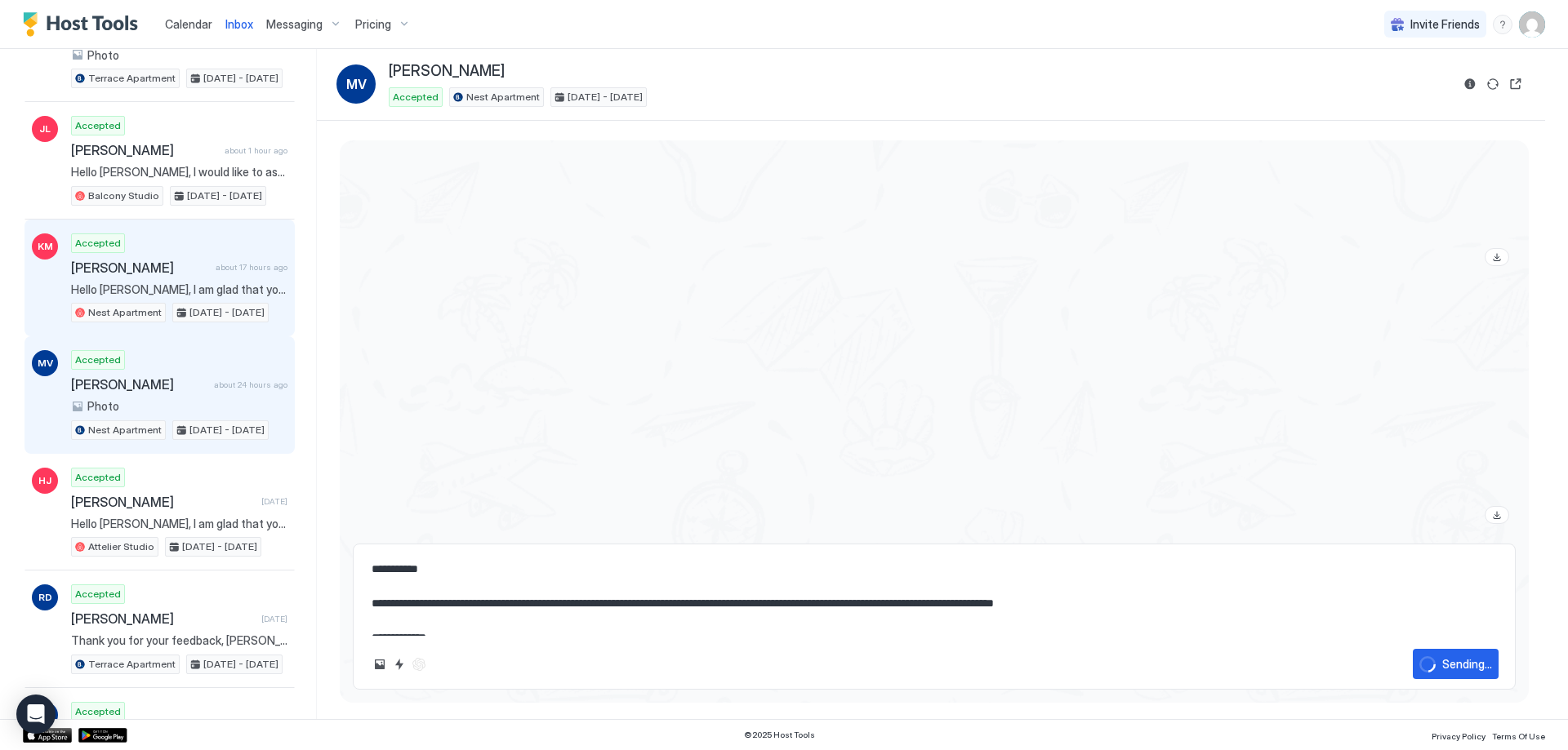
type textarea "*"
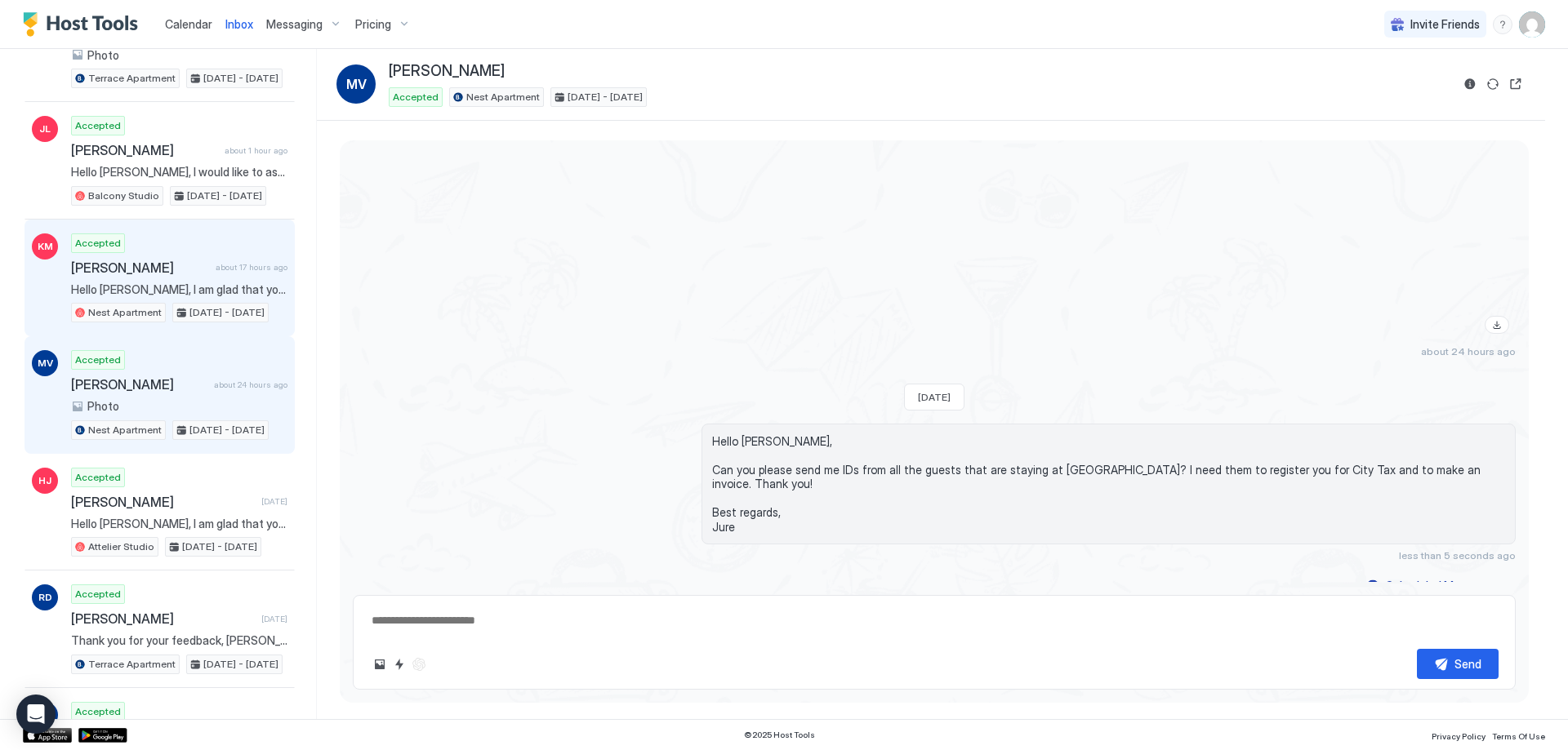
scroll to position [82, 0]
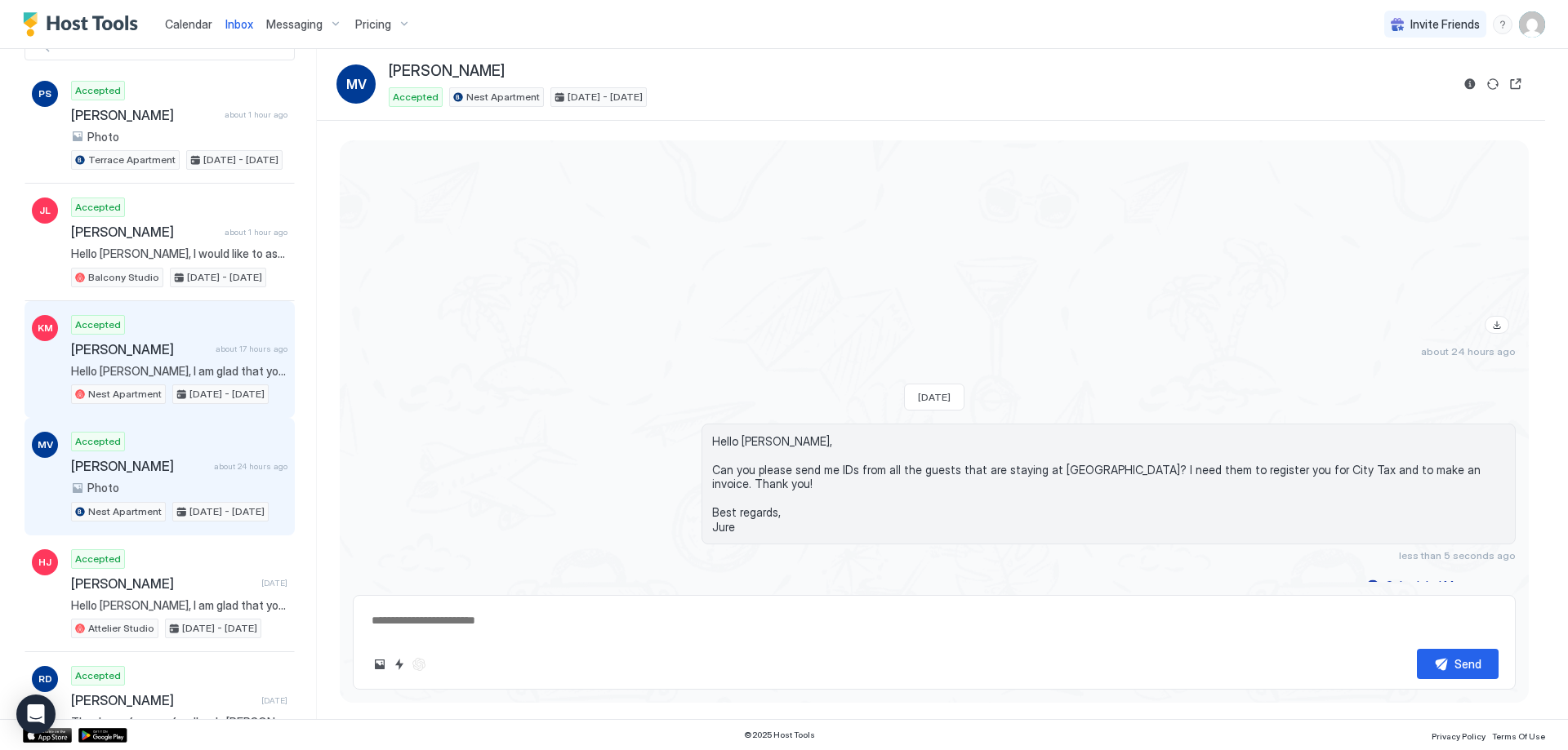
click at [180, 351] on span "[PERSON_NAME]" at bounding box center [140, 349] width 138 height 16
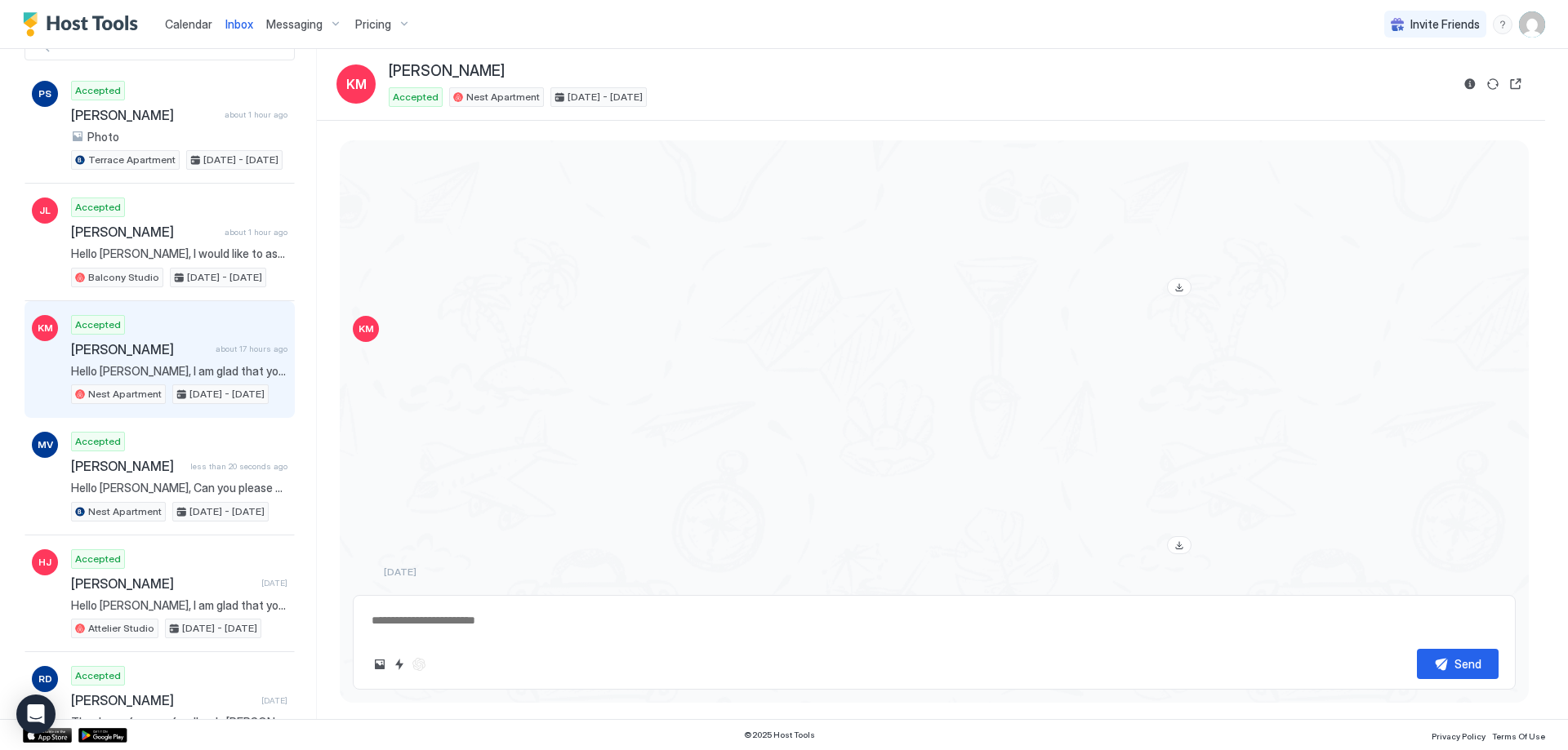
scroll to position [2754, 0]
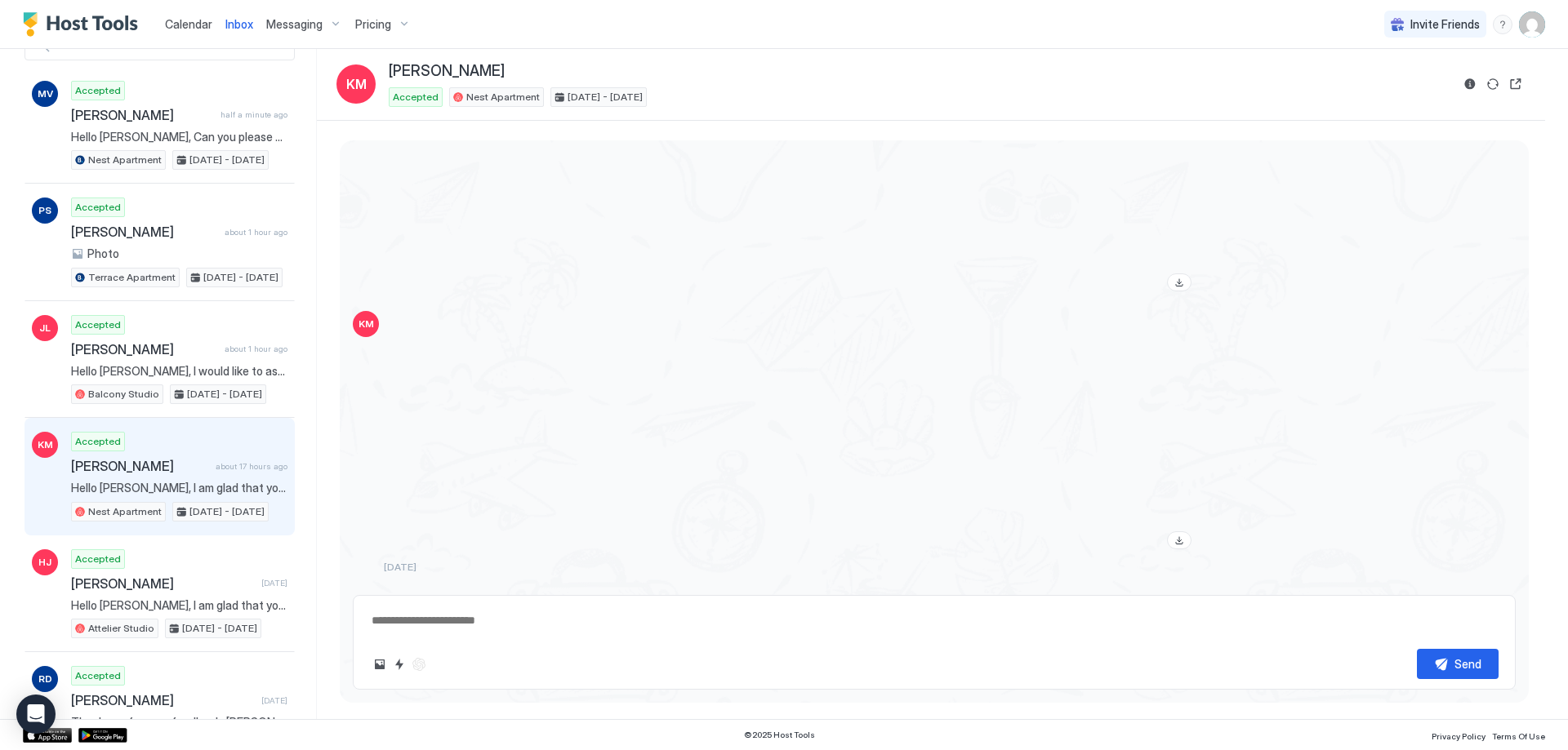
click at [441, 146] on div at bounding box center [791, 175] width 814 height 245
click at [1053, 400] on div "View image" at bounding box center [1035, 433] width 326 height 245
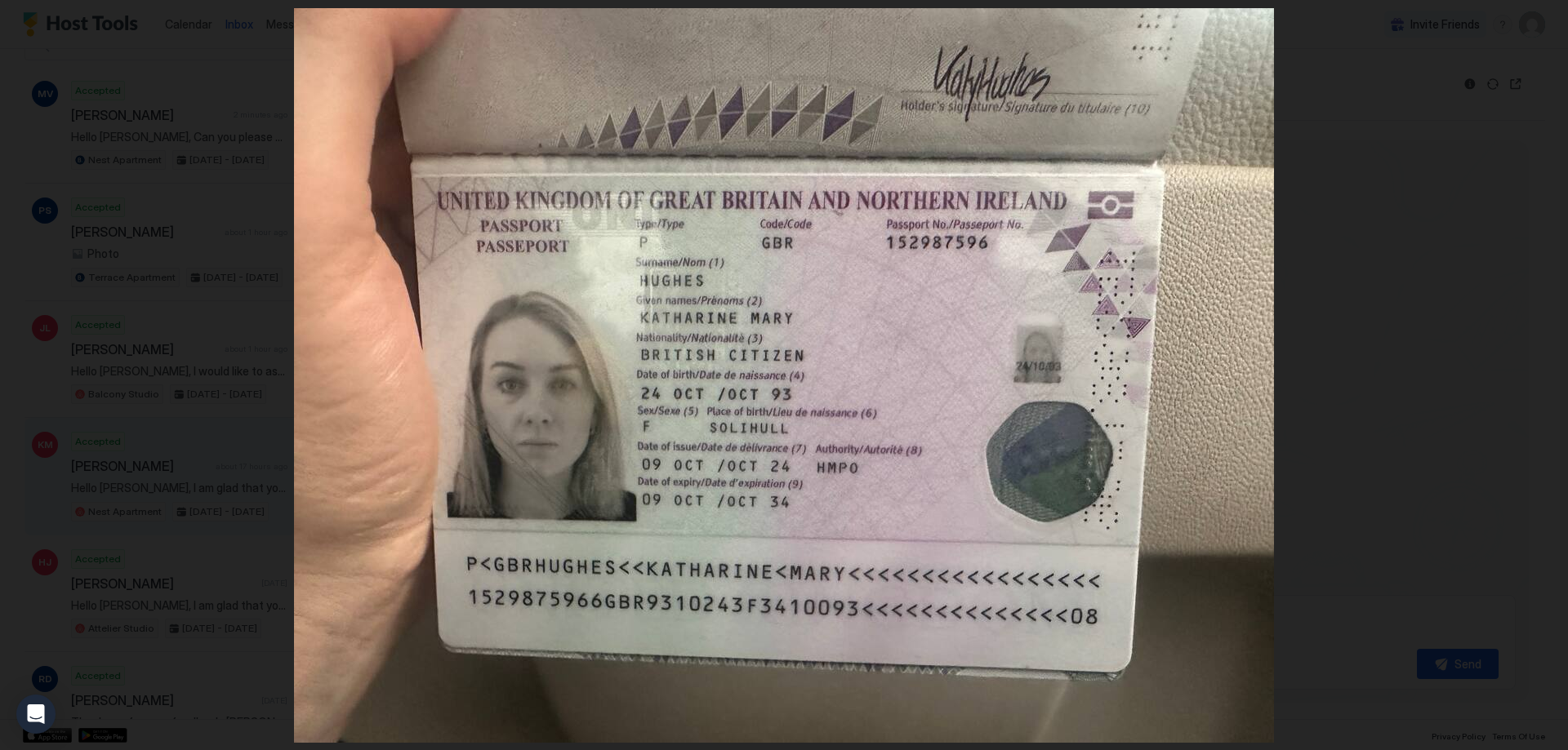
click at [1334, 220] on div at bounding box center [784, 375] width 1568 height 750
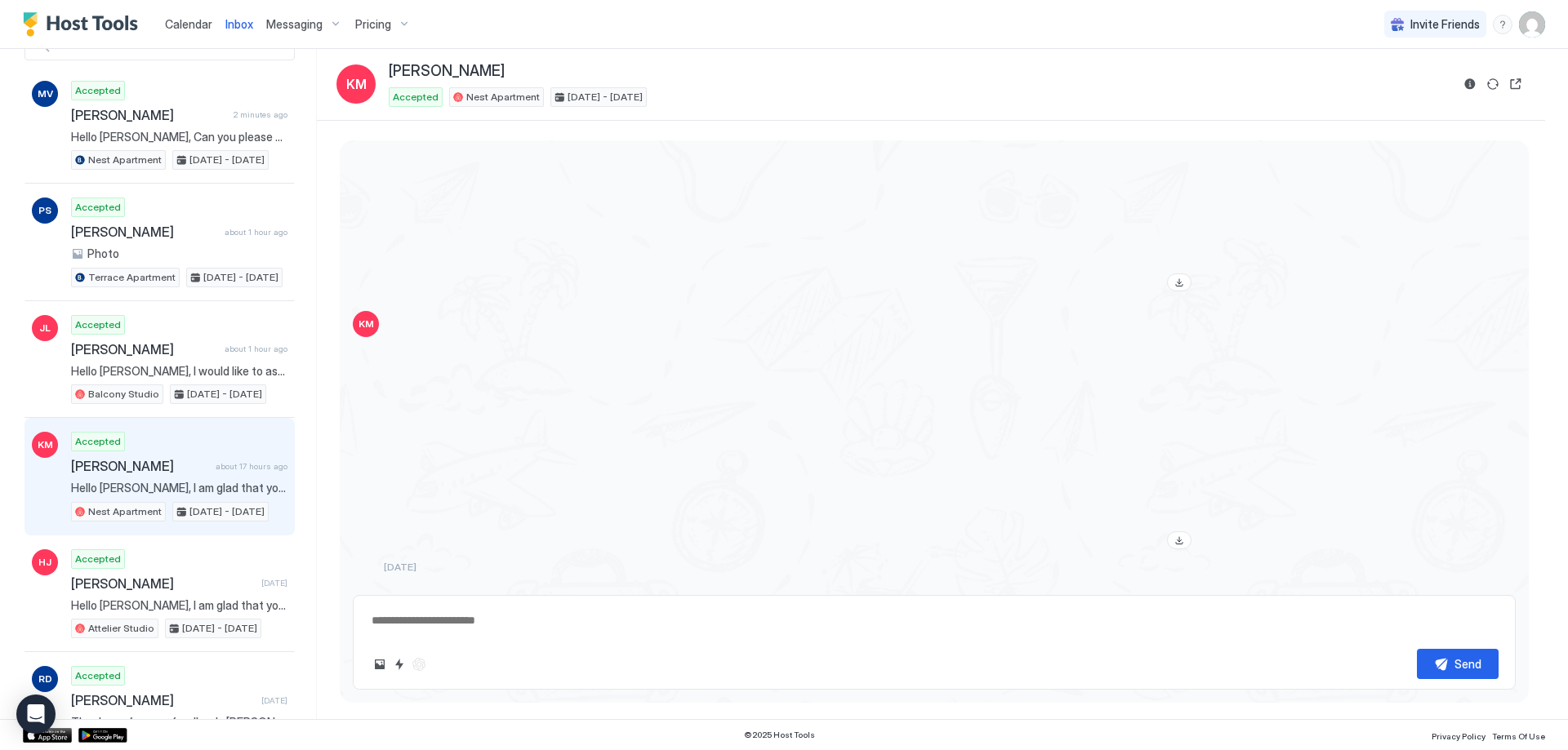
drag, startPoint x: 519, startPoint y: 72, endPoint x: 392, endPoint y: 79, distance: 127.2
click at [392, 79] on div "[PERSON_NAME]" at bounding box center [920, 71] width 1061 height 19
copy span "[PERSON_NAME]"
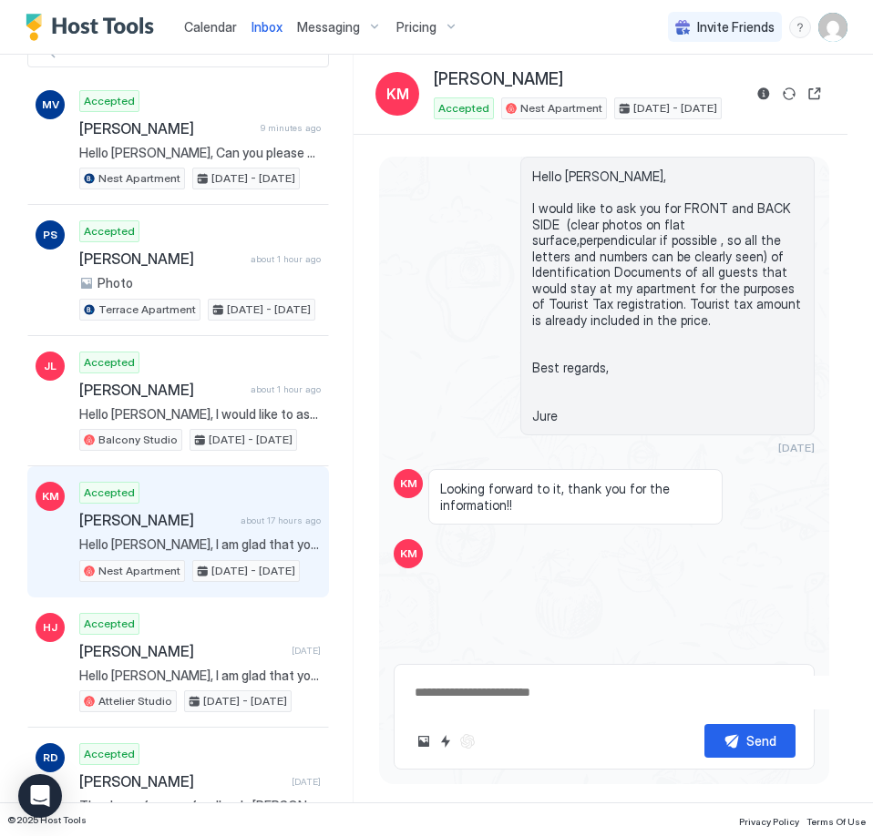
scroll to position [3564, 0]
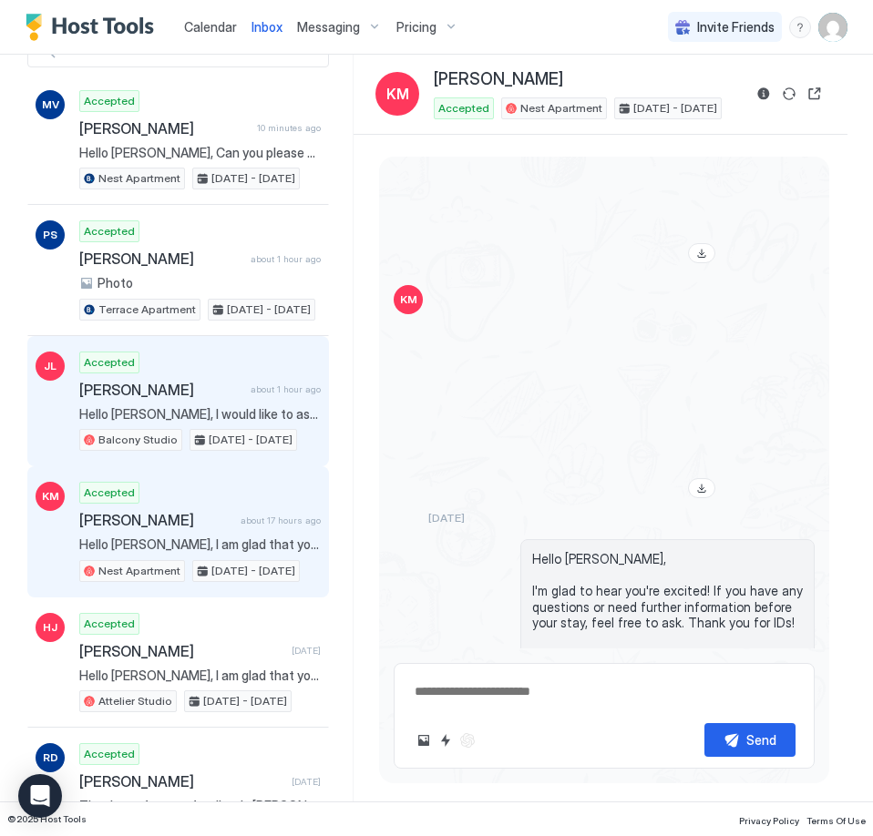
click at [237, 394] on div "[PERSON_NAME] about 1 hour ago" at bounding box center [199, 390] width 241 height 18
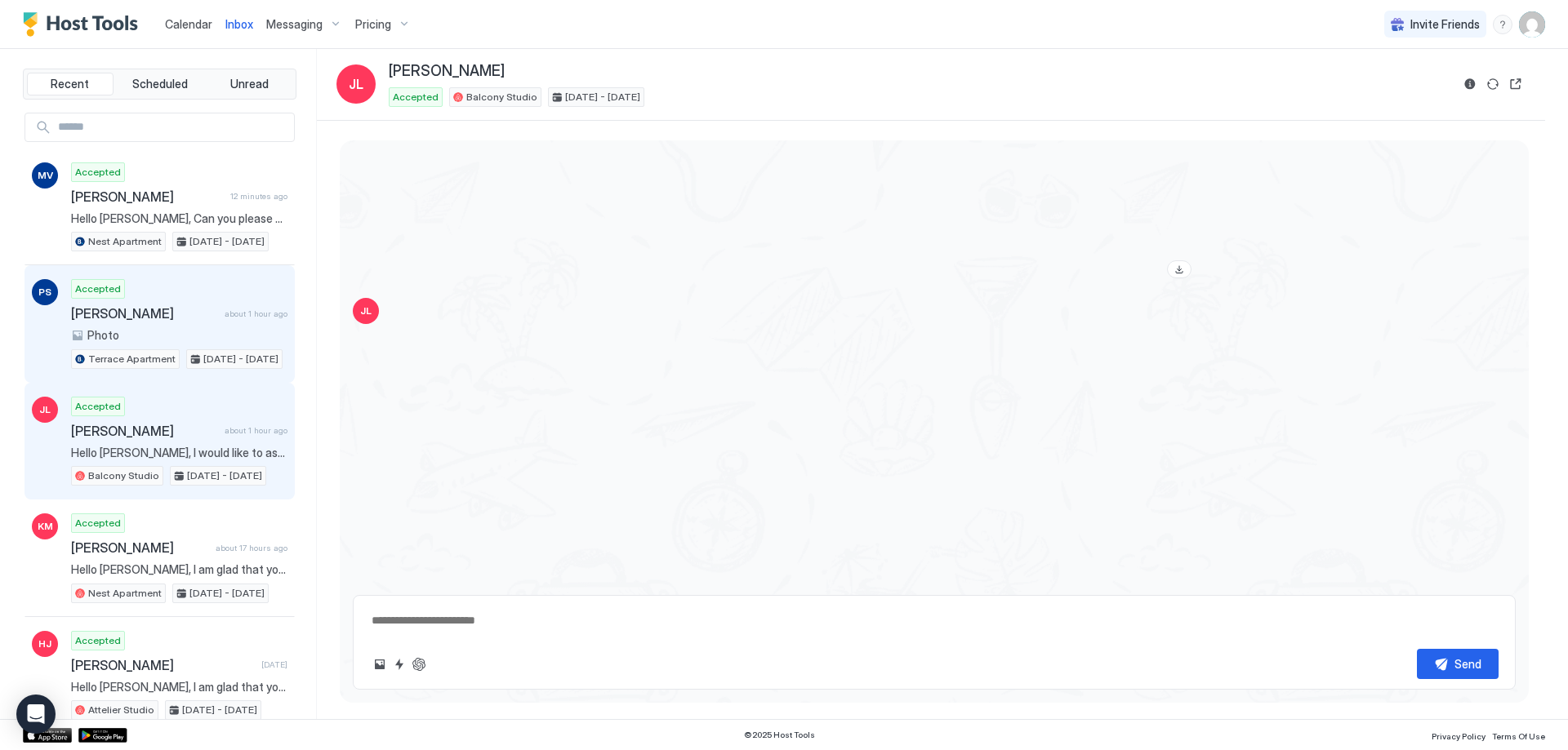
click at [154, 304] on div "Accepted [PERSON_NAME] about 1 hour ago Photo Terrace Apartment [DATE] - [DATE]" at bounding box center [178, 324] width 216 height 90
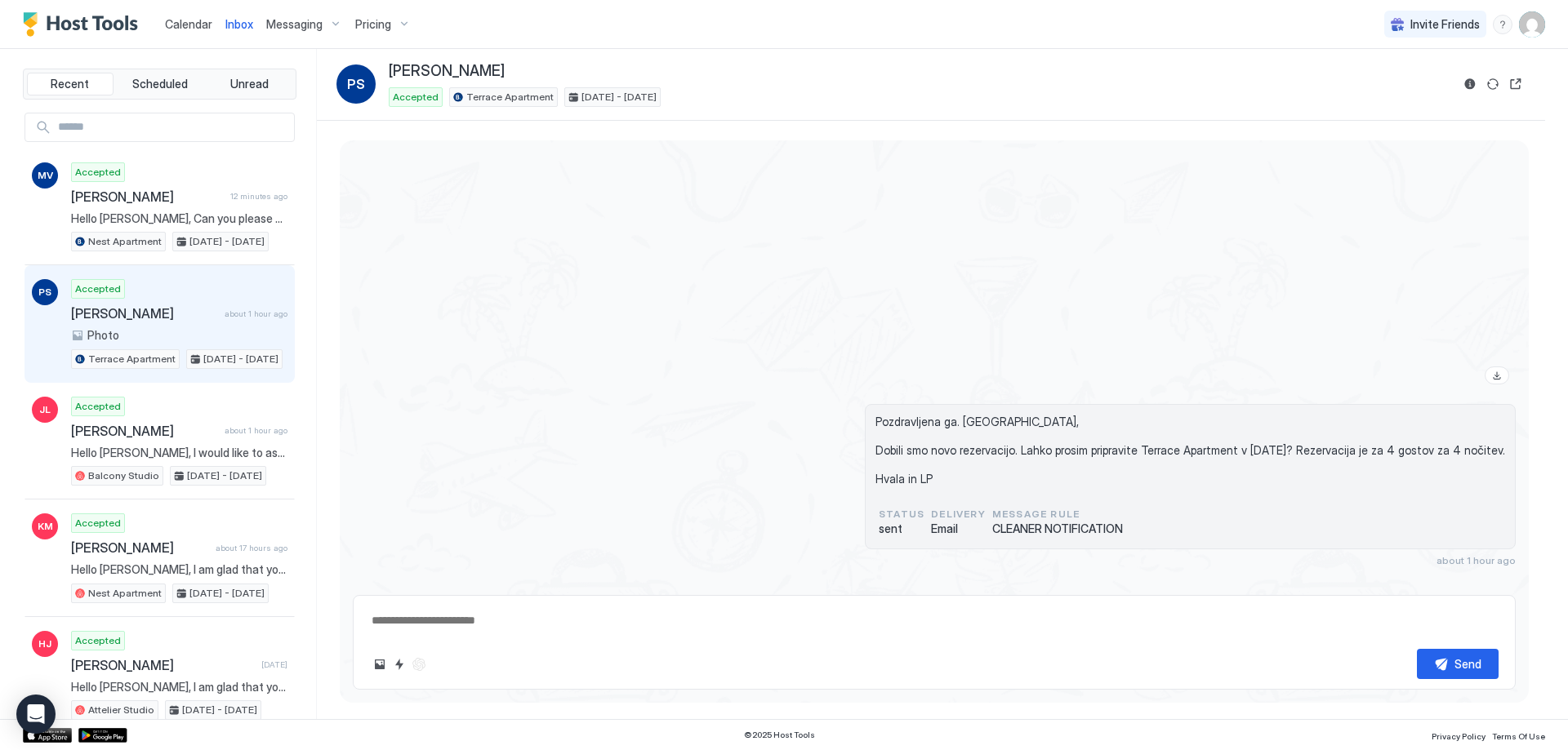
scroll to position [1793, 0]
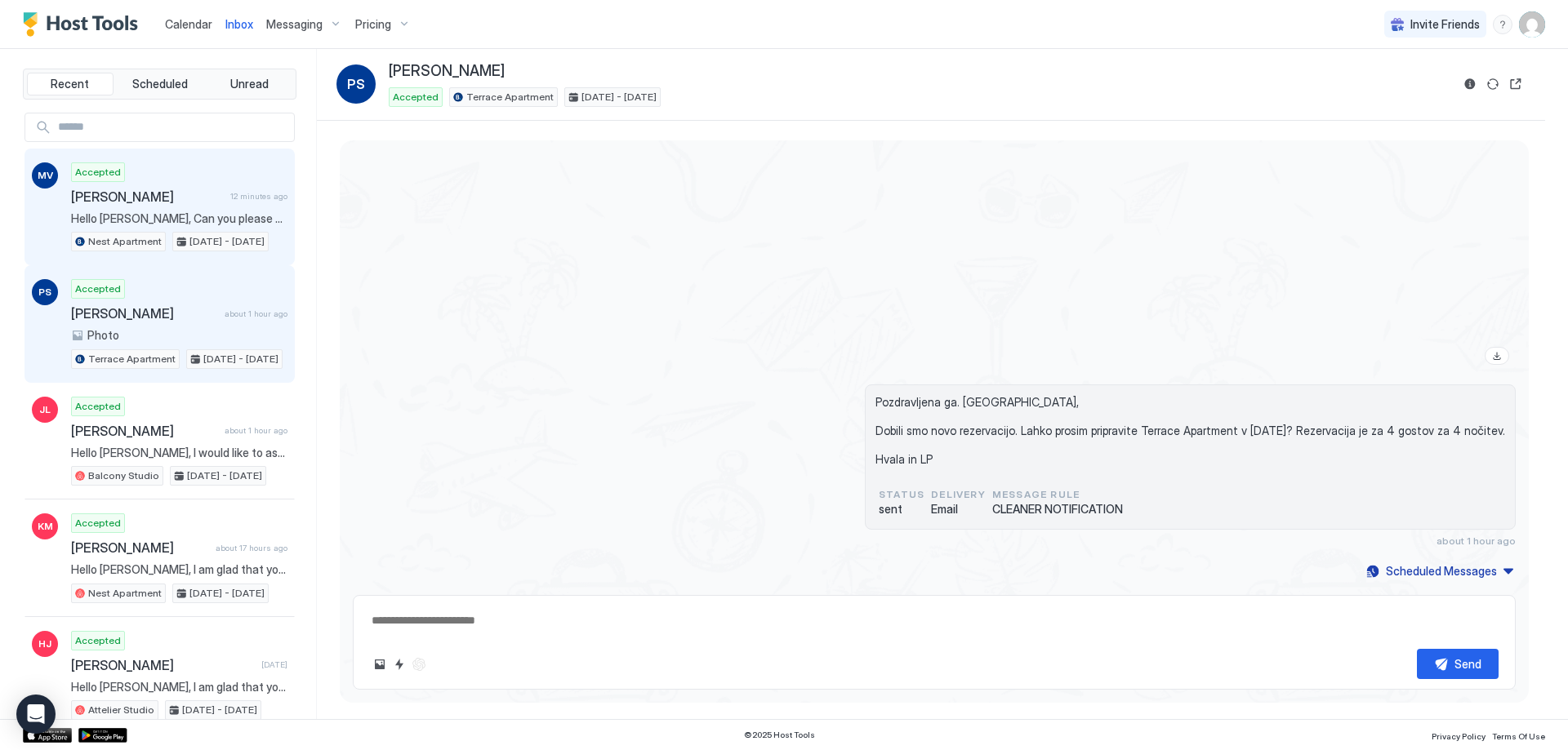
click at [143, 200] on span "[PERSON_NAME]" at bounding box center [147, 196] width 152 height 16
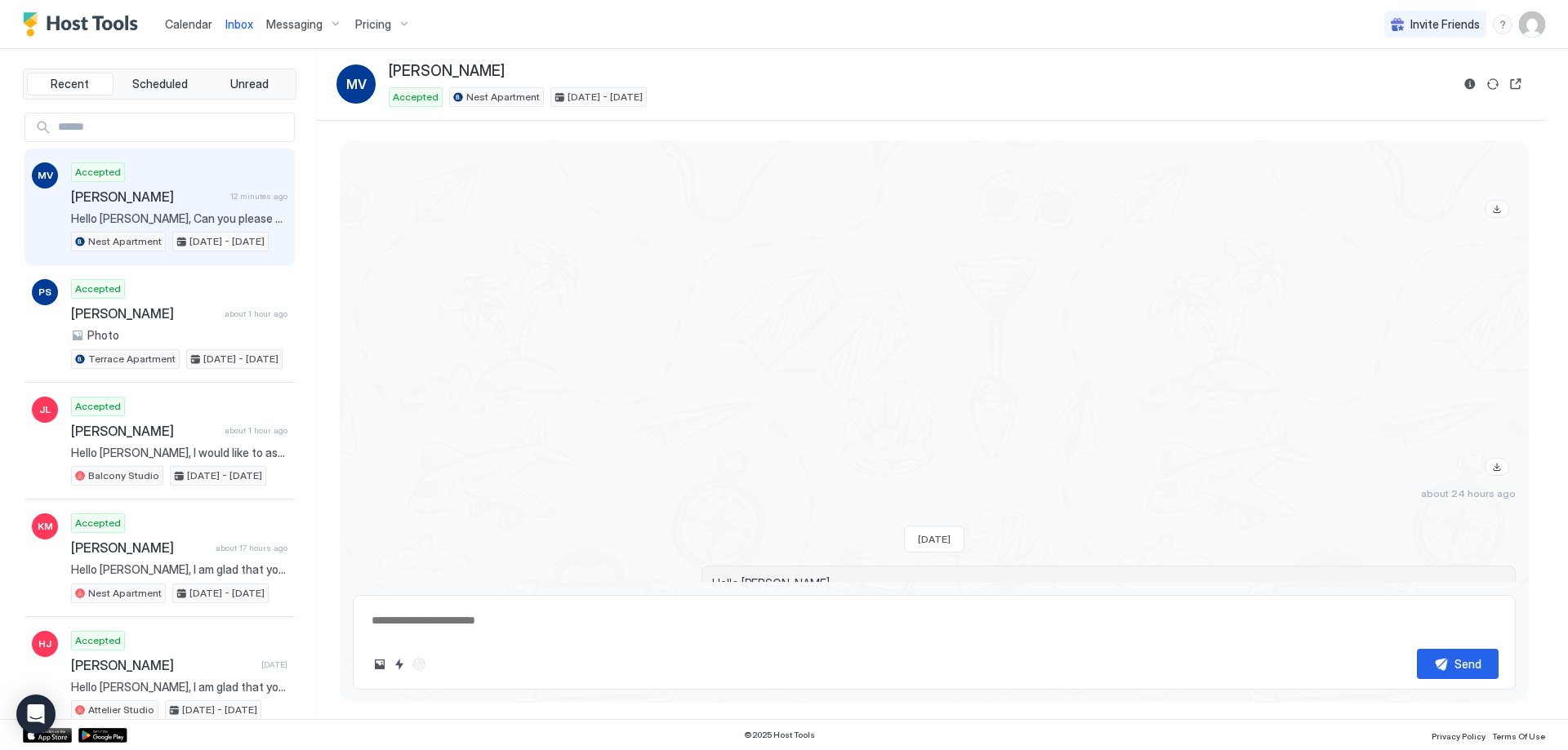
scroll to position [2023, 0]
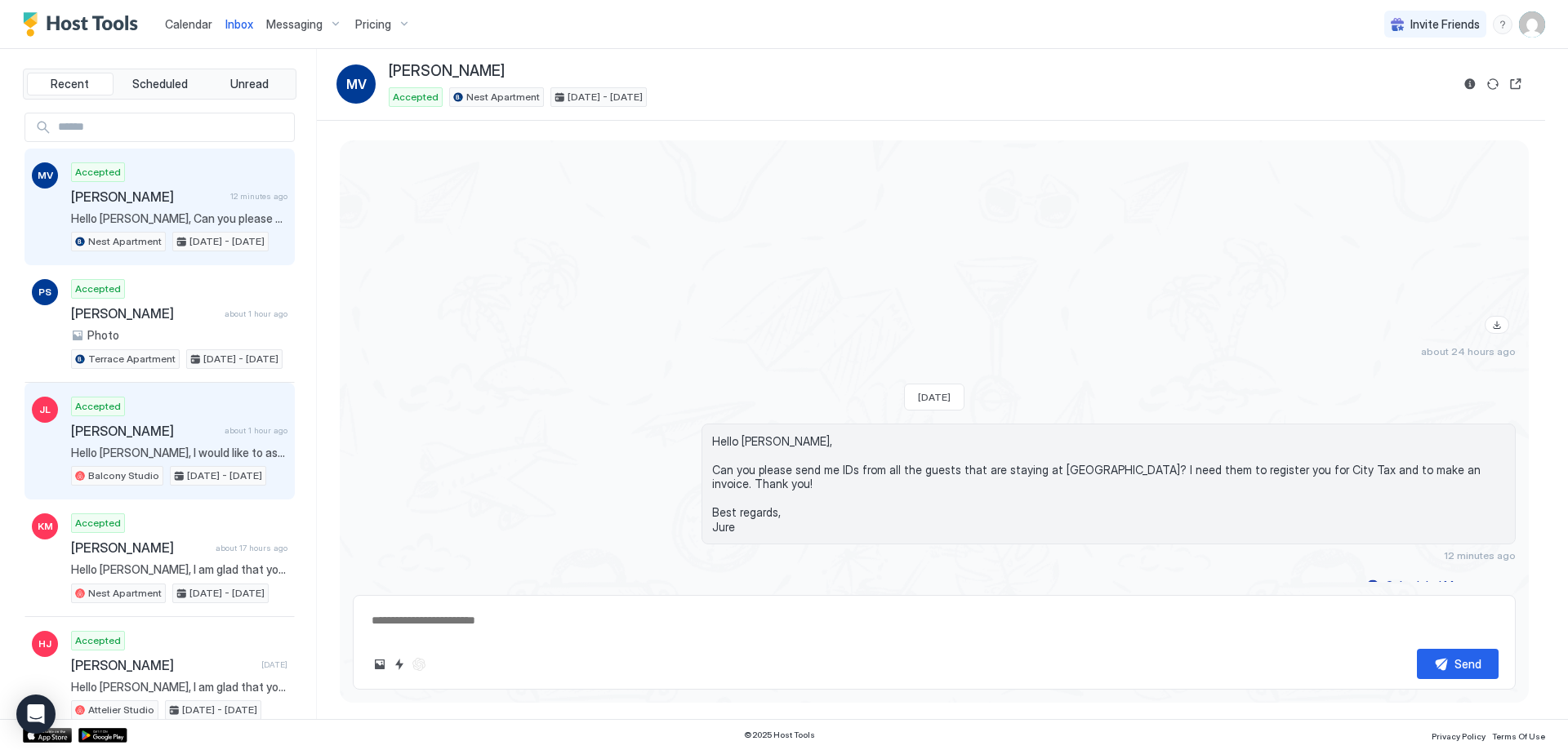
click at [132, 434] on span "[PERSON_NAME]" at bounding box center [144, 431] width 147 height 16
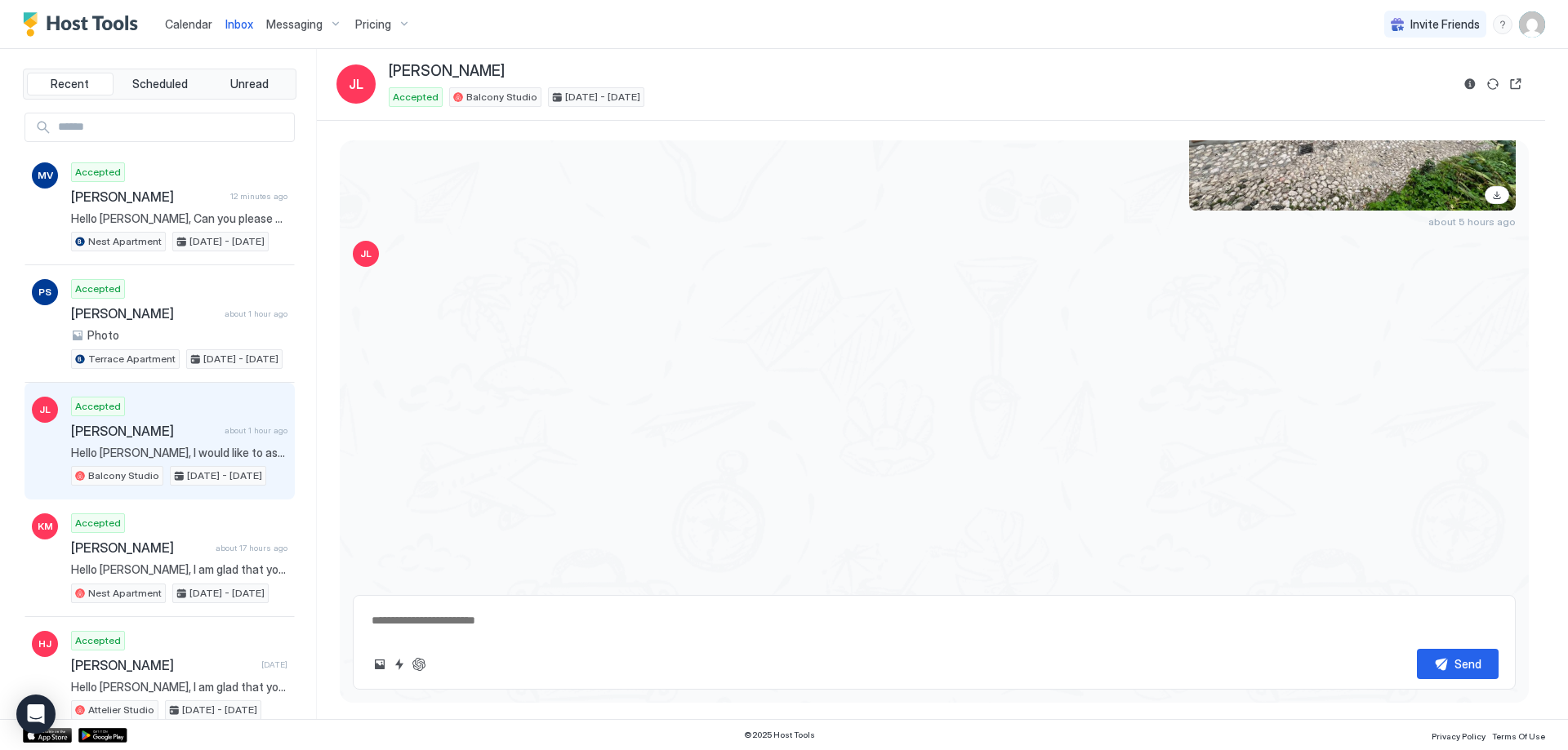
type textarea "*"
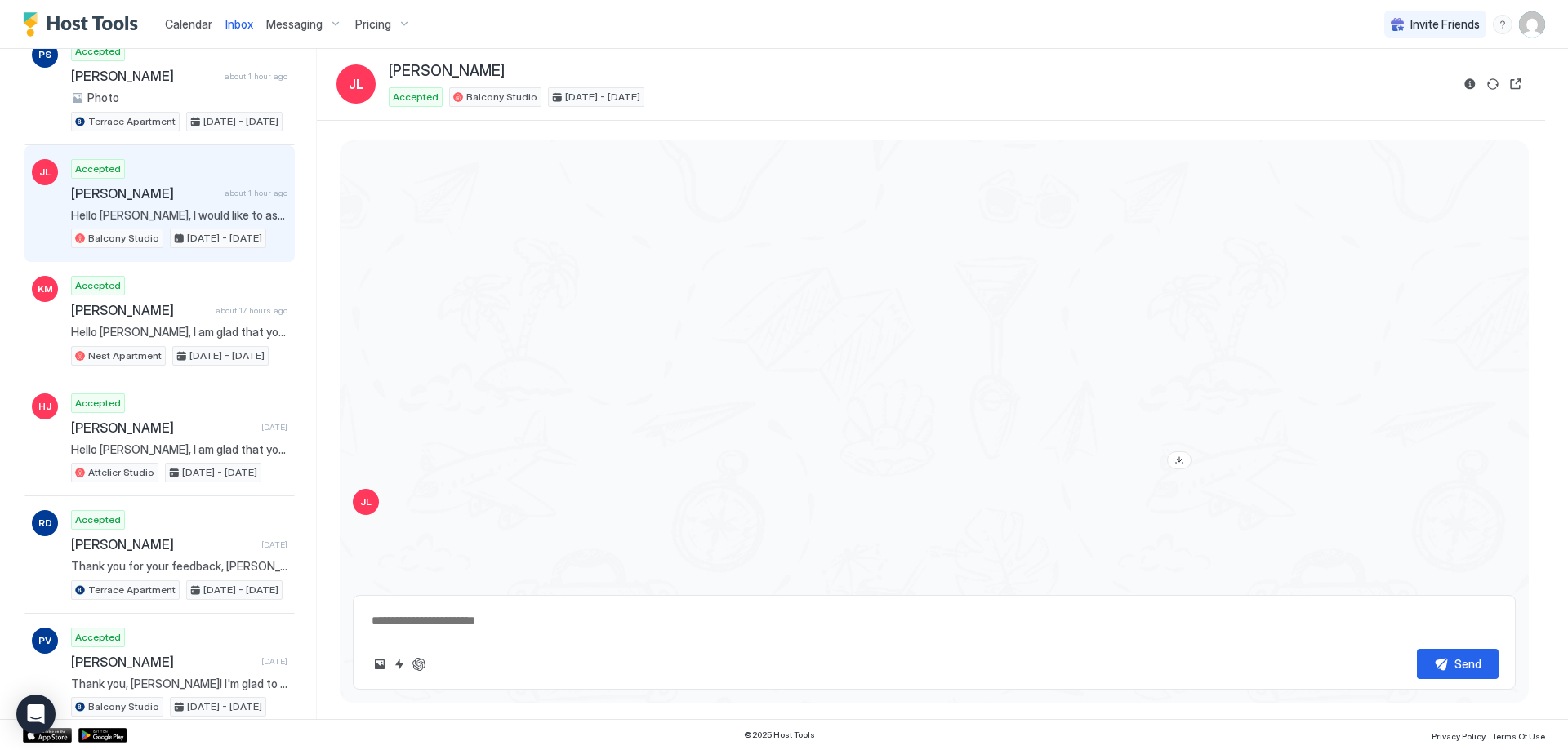
scroll to position [245, 0]
